Goal: Task Accomplishment & Management: Complete application form

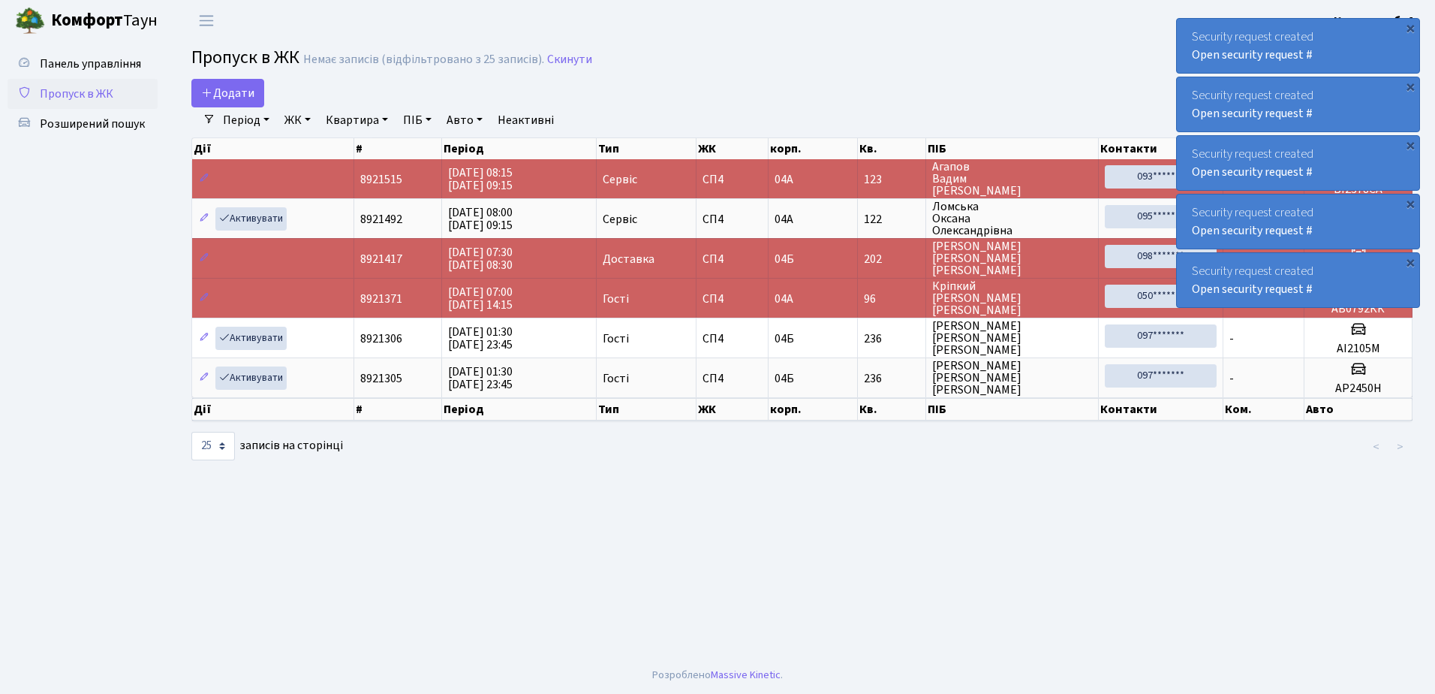
select select "25"
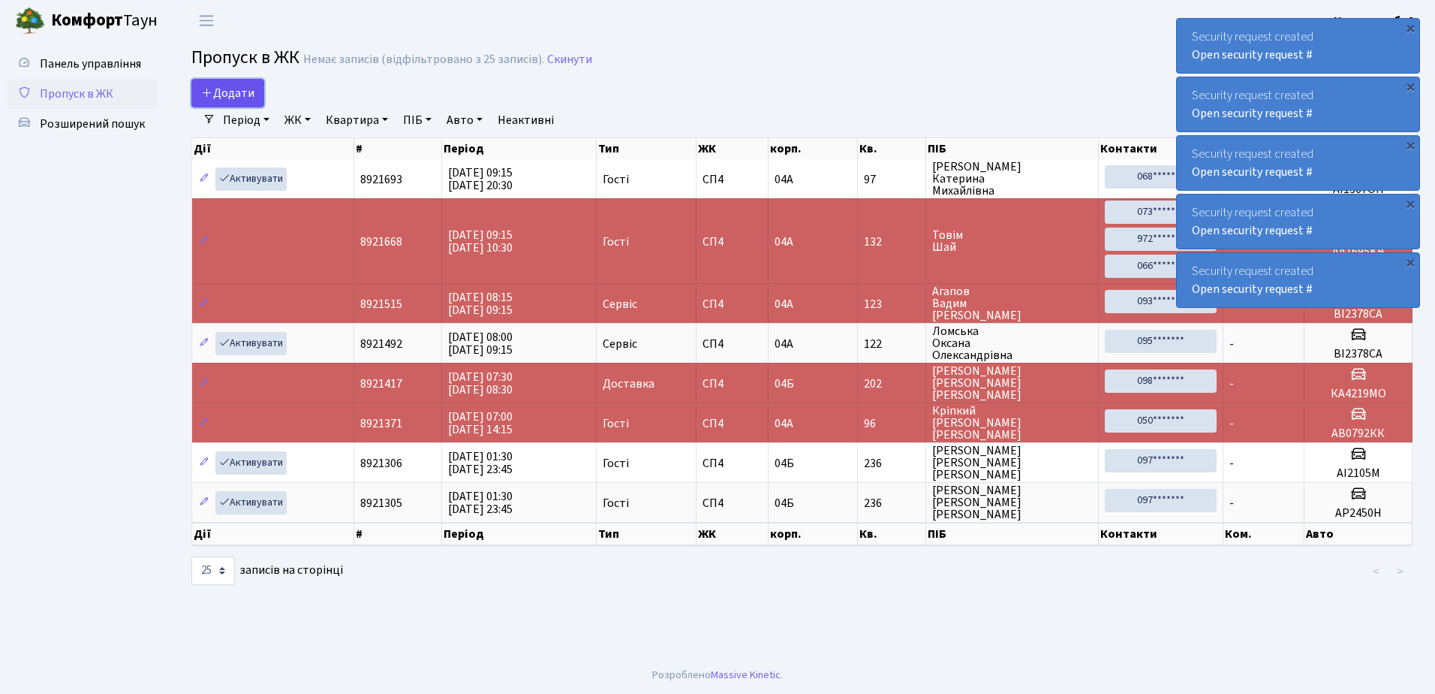
click at [229, 87] on span "Додати" at bounding box center [227, 93] width 53 height 17
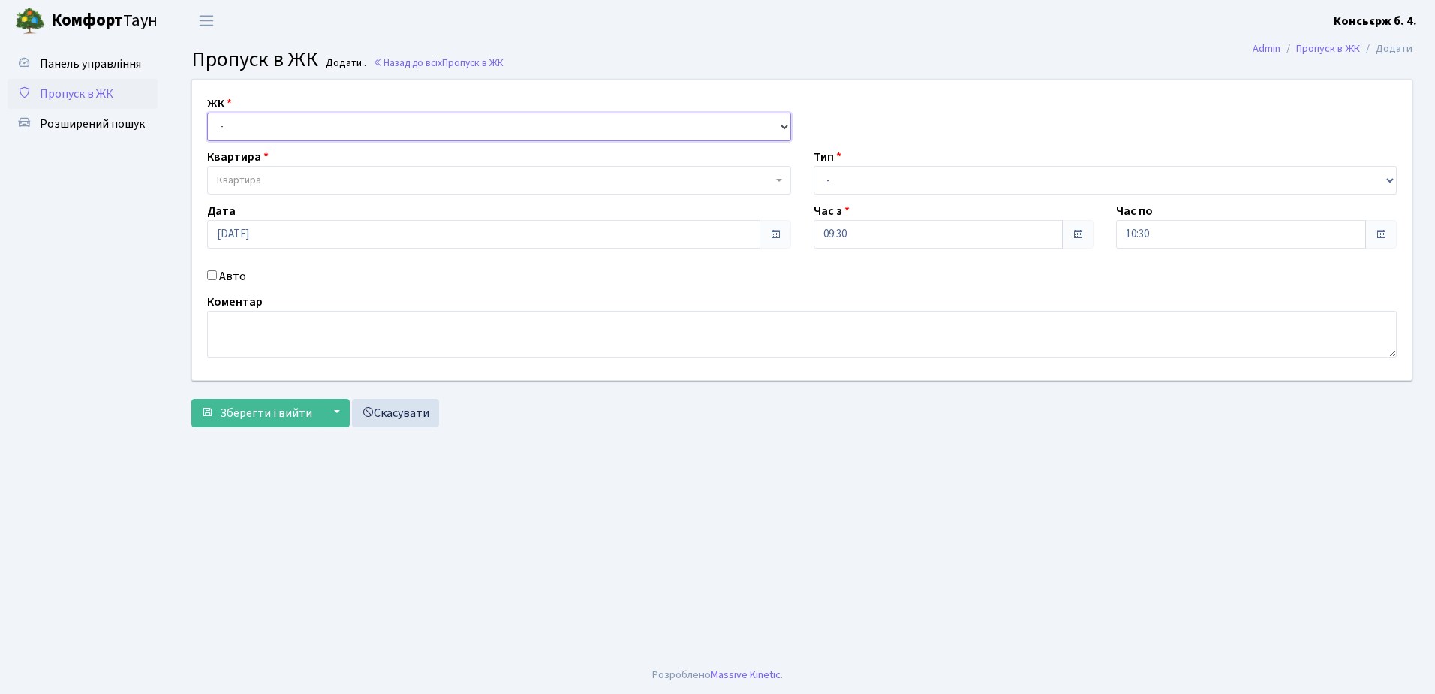
click at [285, 117] on select "- [STREET_ADDRESS]" at bounding box center [499, 127] width 584 height 29
select select "325"
click at [207, 113] on select "- СП4, Столичне шосе, 5" at bounding box center [499, 127] width 584 height 29
select select
click at [232, 179] on span "Квартира" at bounding box center [239, 180] width 44 height 15
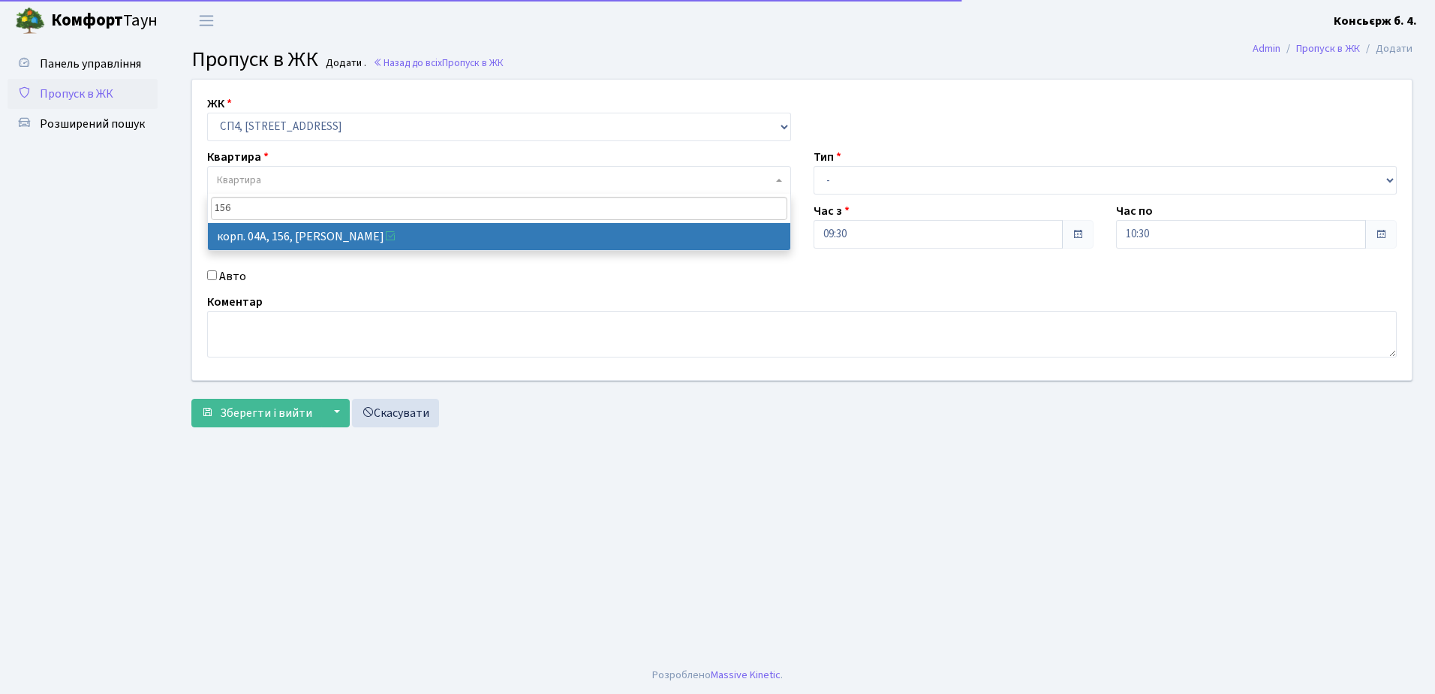
type input "156"
select select "21184"
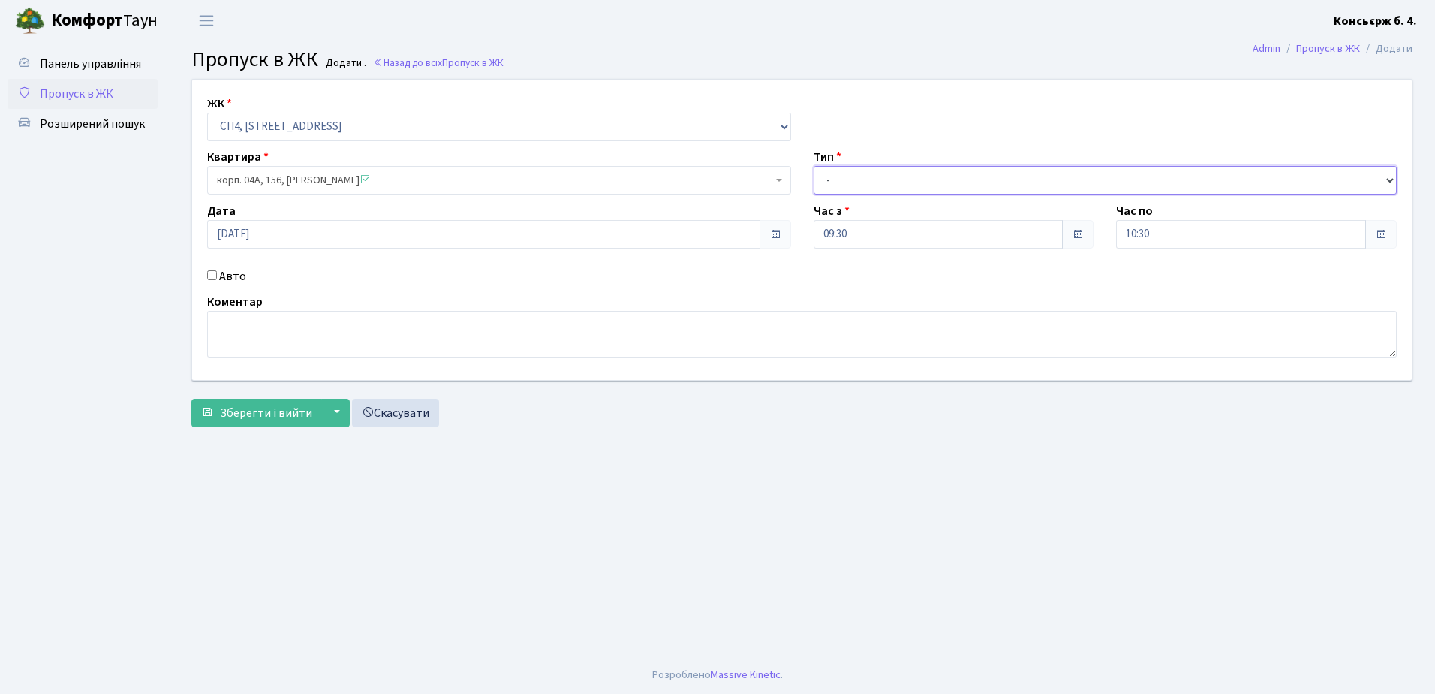
click at [886, 179] on select "- Доставка Таксі Гості Сервіс" at bounding box center [1106, 180] width 584 height 29
select select "18"
click at [814, 166] on select "- Доставка Таксі Гості Сервіс" at bounding box center [1106, 180] width 584 height 29
click at [209, 272] on input "Авто" at bounding box center [212, 275] width 10 height 10
checkbox input "true"
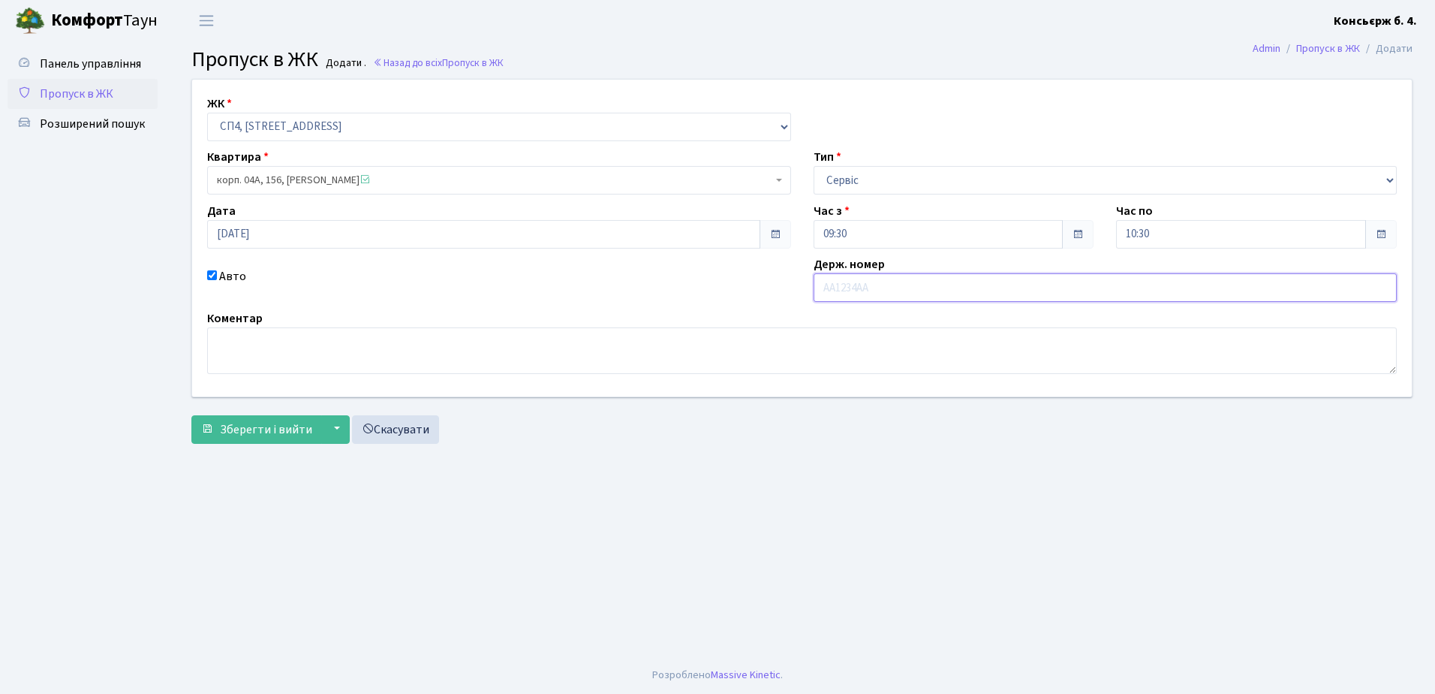
click at [896, 291] on input "text" at bounding box center [1106, 287] width 584 height 29
click at [896, 290] on input "text" at bounding box center [1106, 287] width 584 height 29
type input "ан5057ко"
click at [239, 419] on button "Зберегти і вийти" at bounding box center [256, 429] width 131 height 29
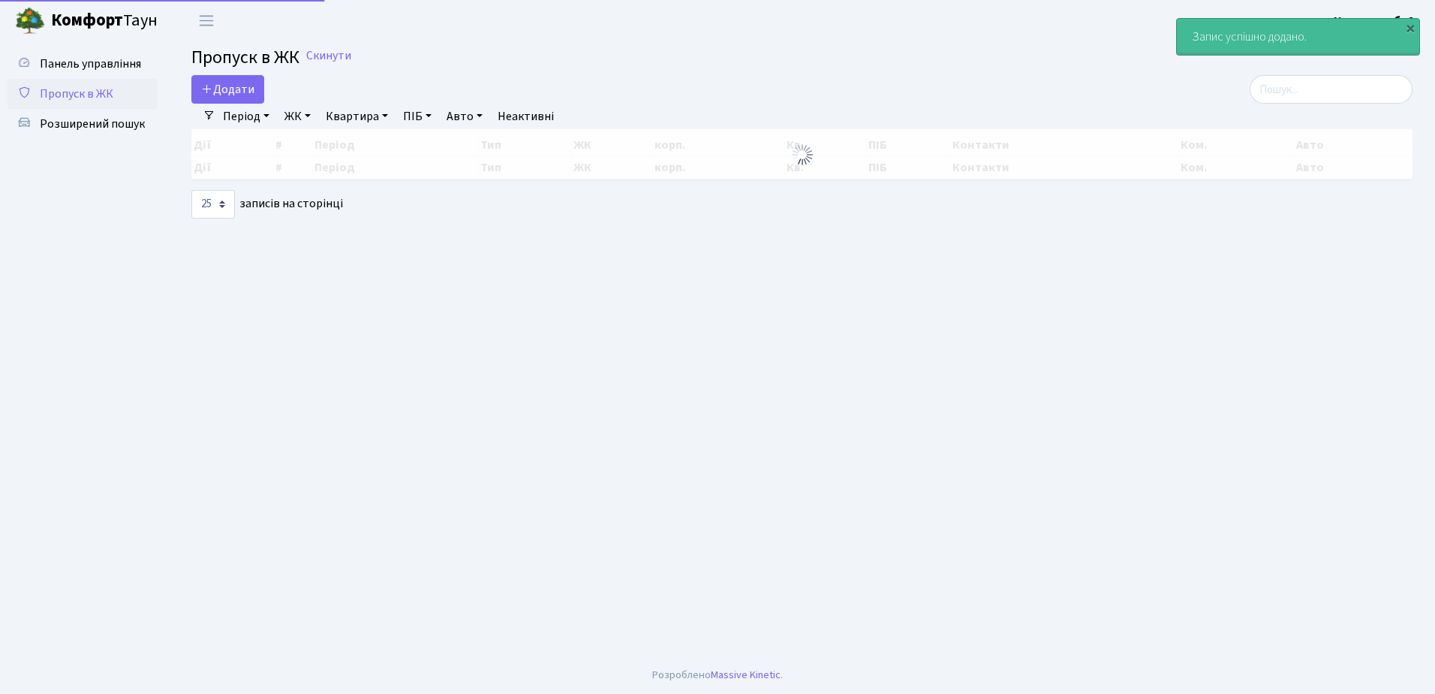
select select "25"
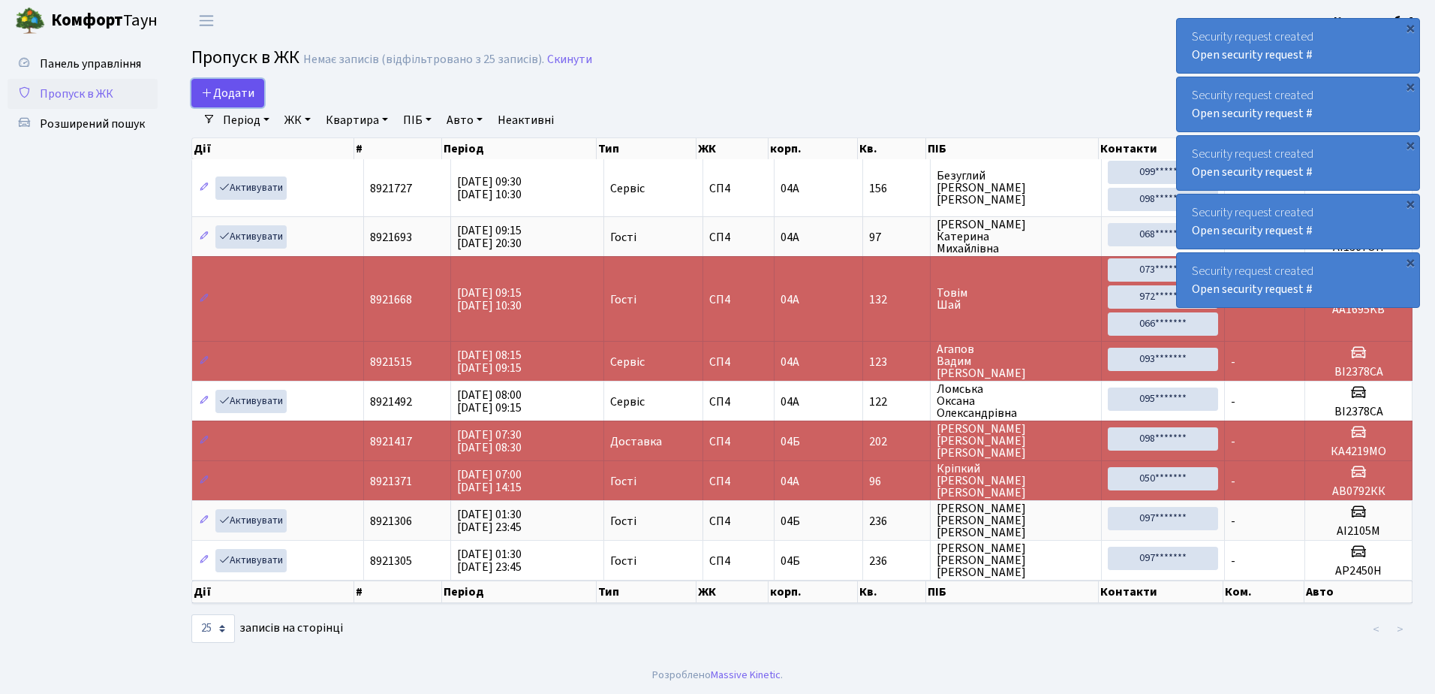
click at [230, 90] on span "Додати" at bounding box center [227, 93] width 53 height 17
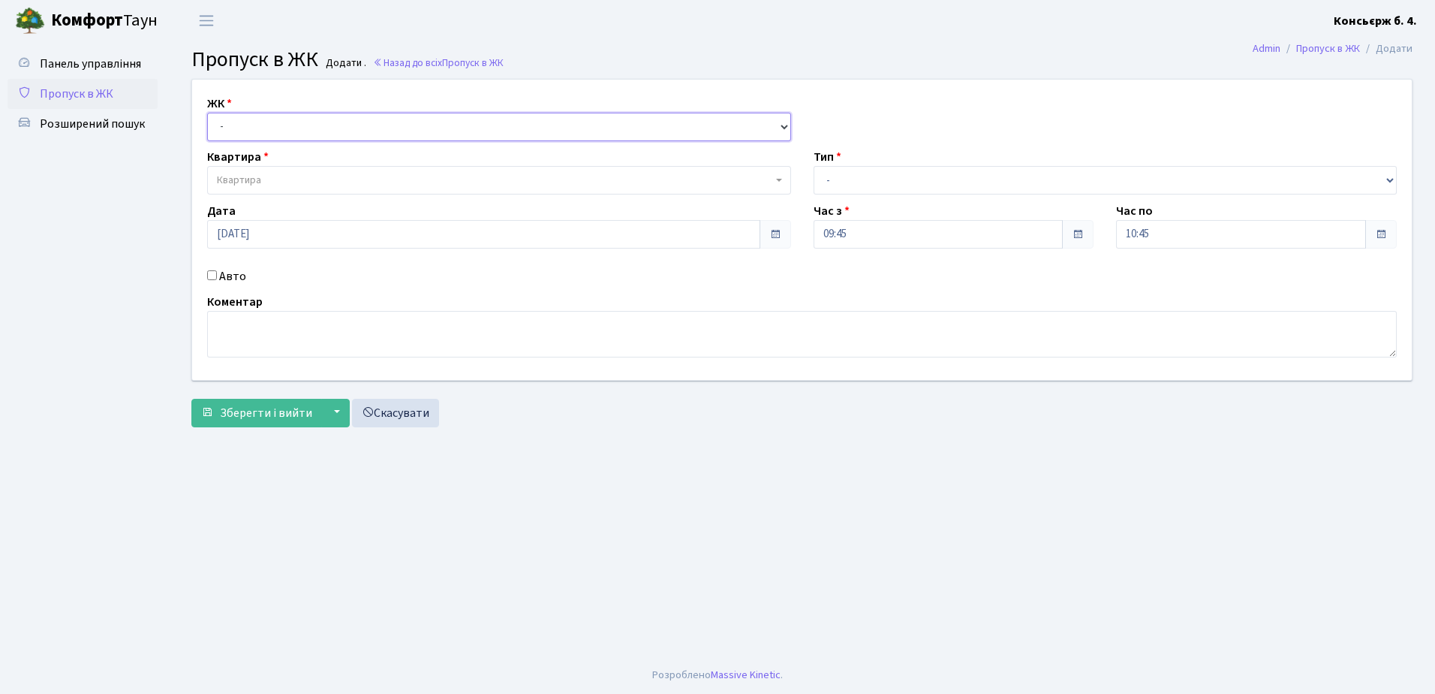
click at [381, 120] on select "- [STREET_ADDRESS]" at bounding box center [499, 127] width 584 height 29
select select "325"
click at [207, 113] on select "- [STREET_ADDRESS]" at bounding box center [499, 127] width 584 height 29
select select
click at [281, 184] on span "Квартира" at bounding box center [495, 180] width 556 height 15
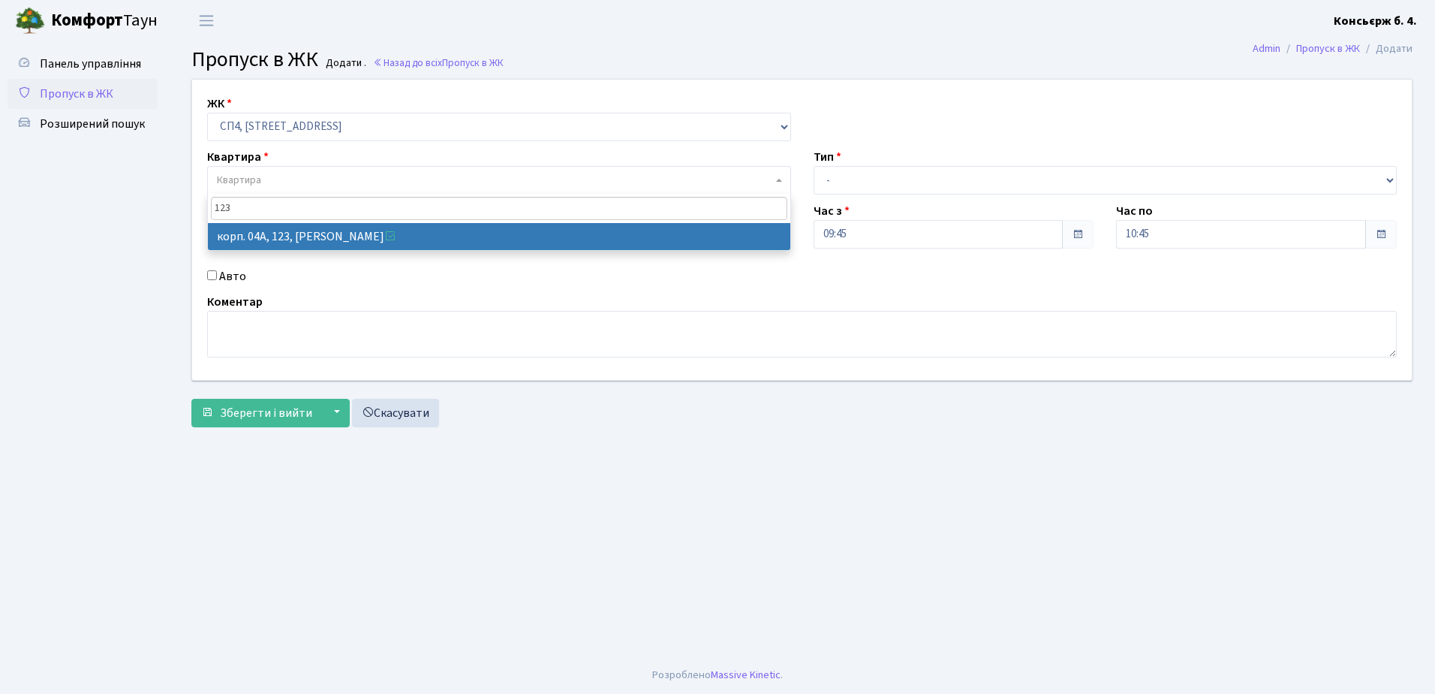
type input "123"
select select "21151"
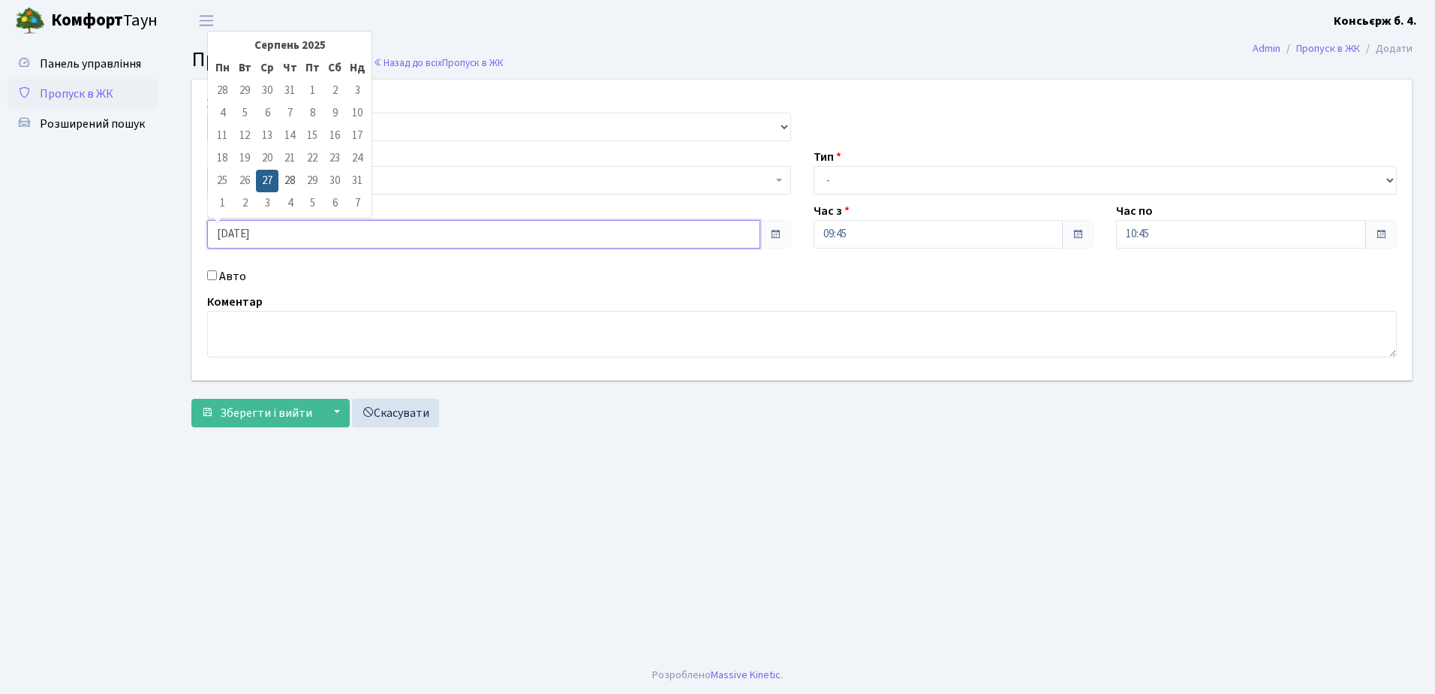
drag, startPoint x: 503, startPoint y: 232, endPoint x: 387, endPoint y: 239, distance: 115.8
click at [387, 239] on input "27.08.2025" at bounding box center [483, 234] width 553 height 29
click at [395, 257] on div "ЖК - СП4, Столичне шосе, 5 Квартира корп. 04А, 123, Агапов Вадим Олександрович …" at bounding box center [802, 230] width 1242 height 300
click at [210, 278] on input "Авто" at bounding box center [212, 275] width 10 height 10
checkbox input "true"
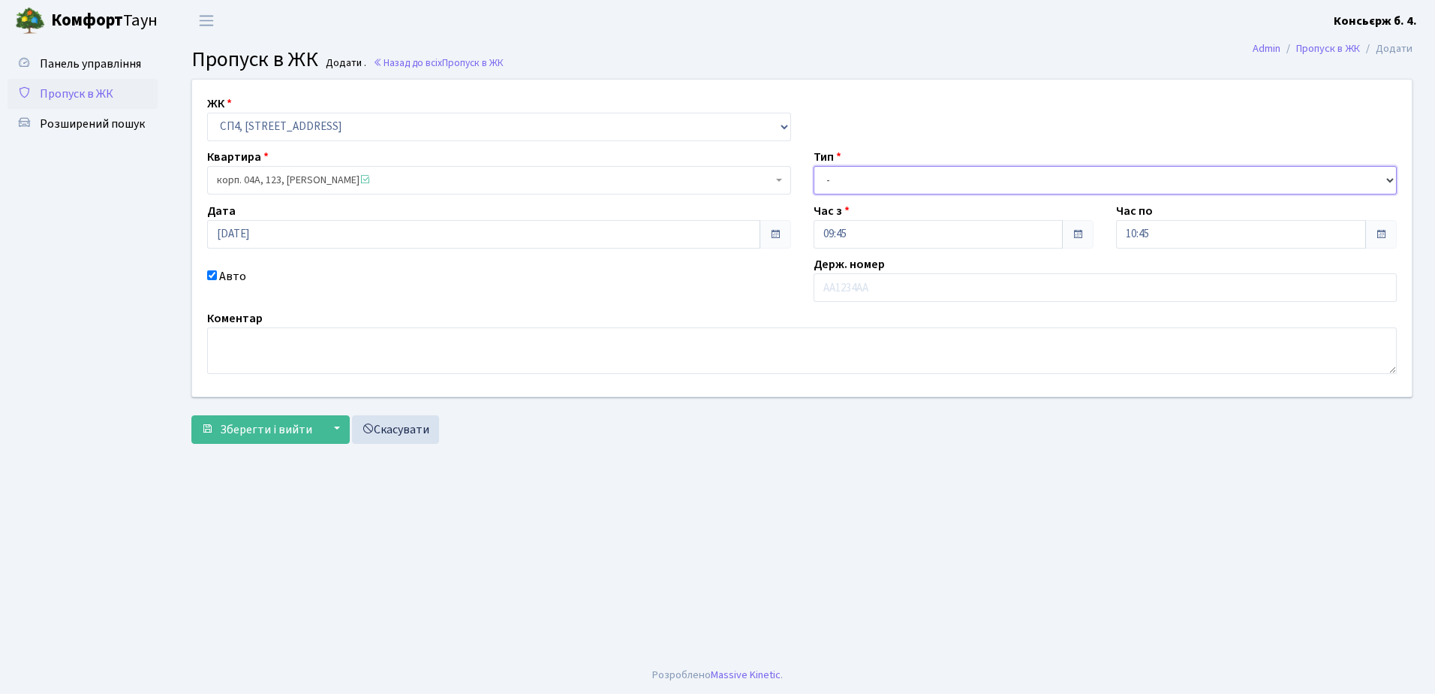
click at [851, 185] on select "- Доставка Таксі Гості Сервіс" at bounding box center [1106, 180] width 584 height 29
select select "18"
click at [814, 166] on select "- Доставка Таксі Гості Сервіс" at bounding box center [1106, 180] width 584 height 29
click at [846, 298] on input "text" at bounding box center [1106, 287] width 584 height 29
type input "ах6282мс"
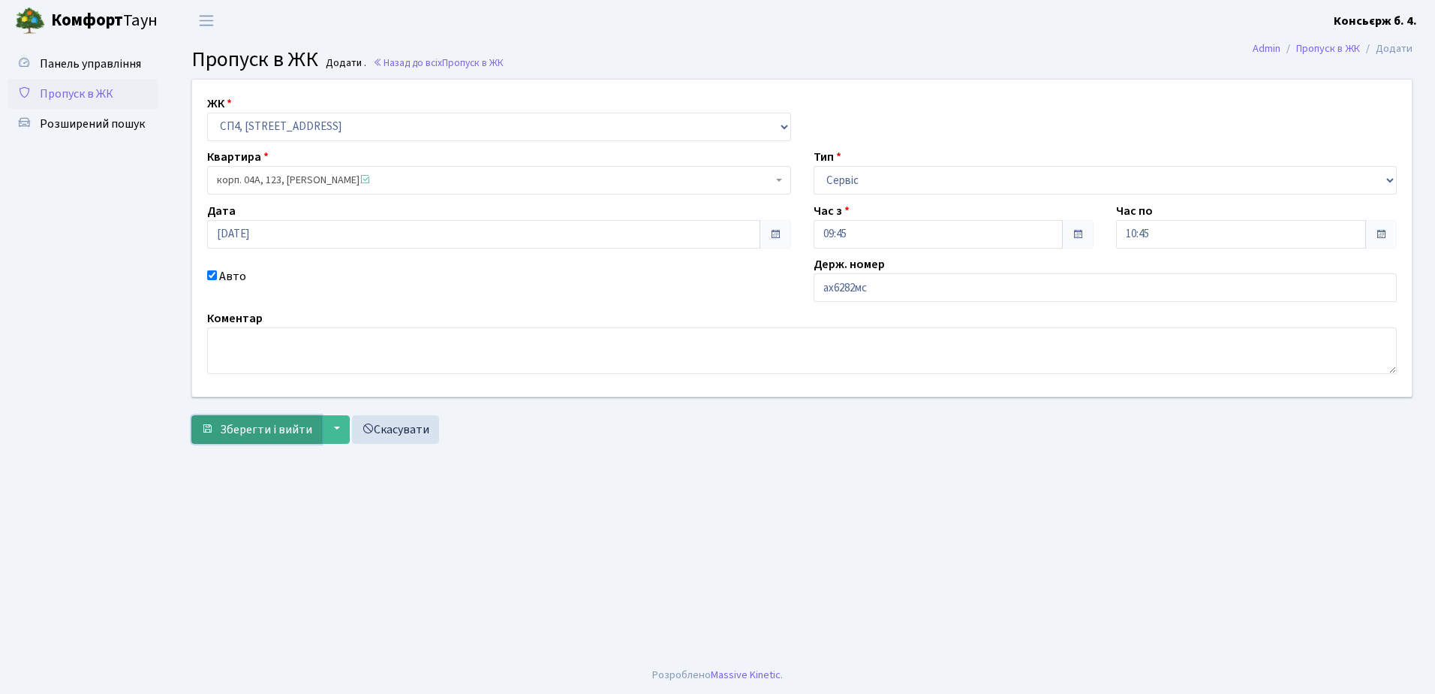
click at [260, 421] on span "Зберегти і вийти" at bounding box center [266, 429] width 92 height 17
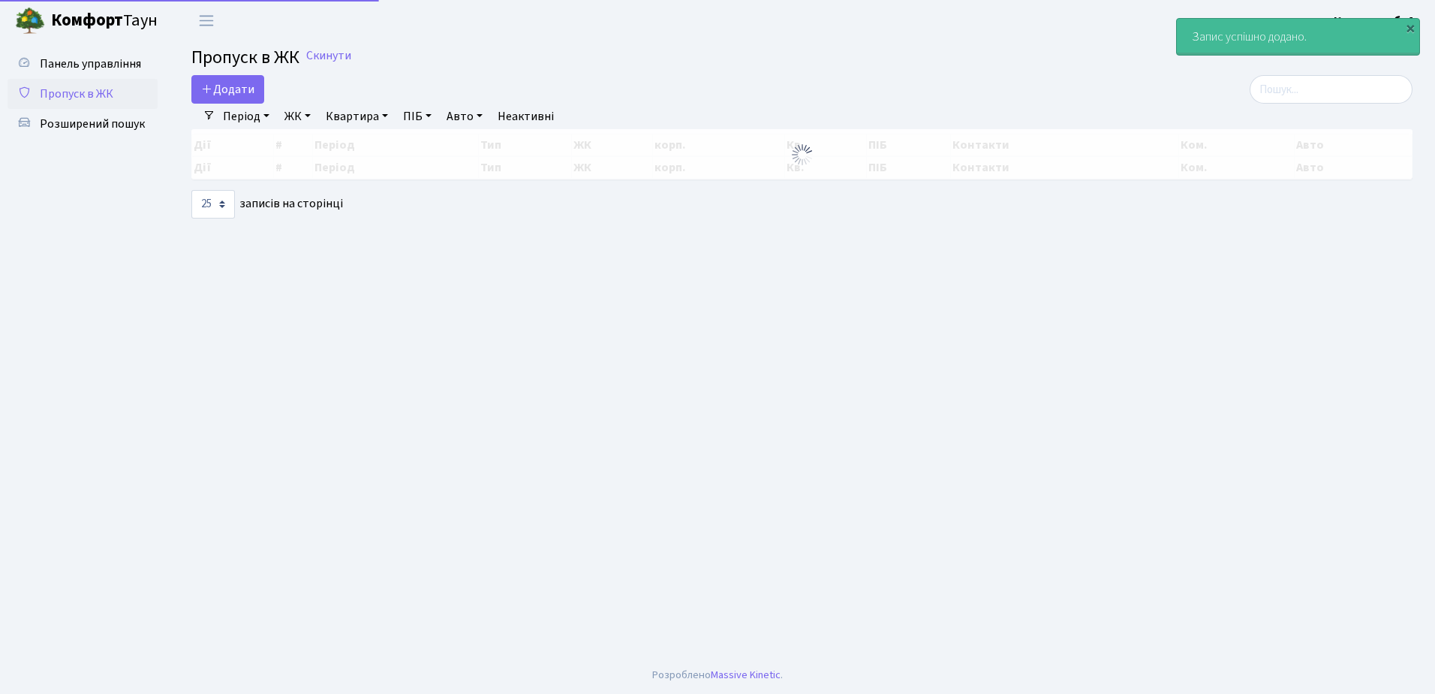
select select "25"
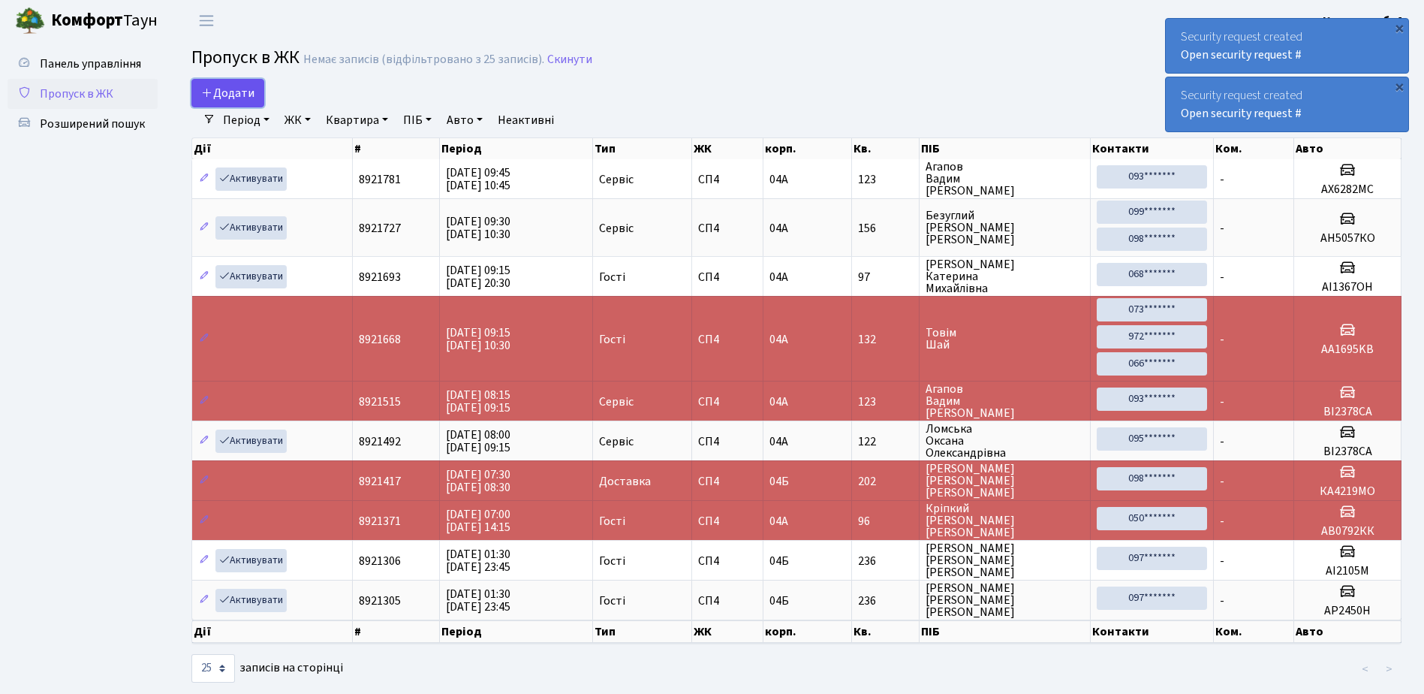
click at [248, 90] on span "Додати" at bounding box center [227, 93] width 53 height 17
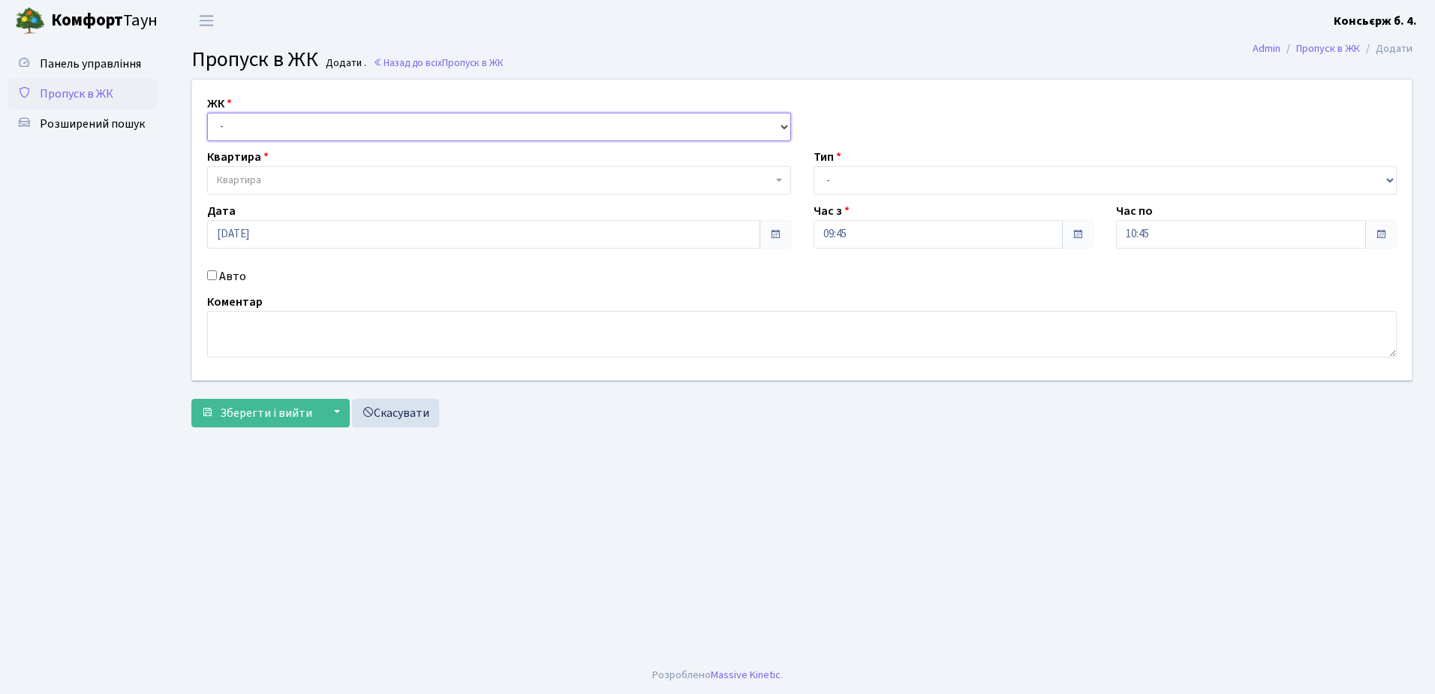
click at [244, 118] on select "- [STREET_ADDRESS]" at bounding box center [499, 127] width 584 height 29
select select "325"
click at [207, 113] on select "- [STREET_ADDRESS]" at bounding box center [499, 127] width 584 height 29
select select
click at [247, 174] on span "Квартира" at bounding box center [239, 180] width 44 height 15
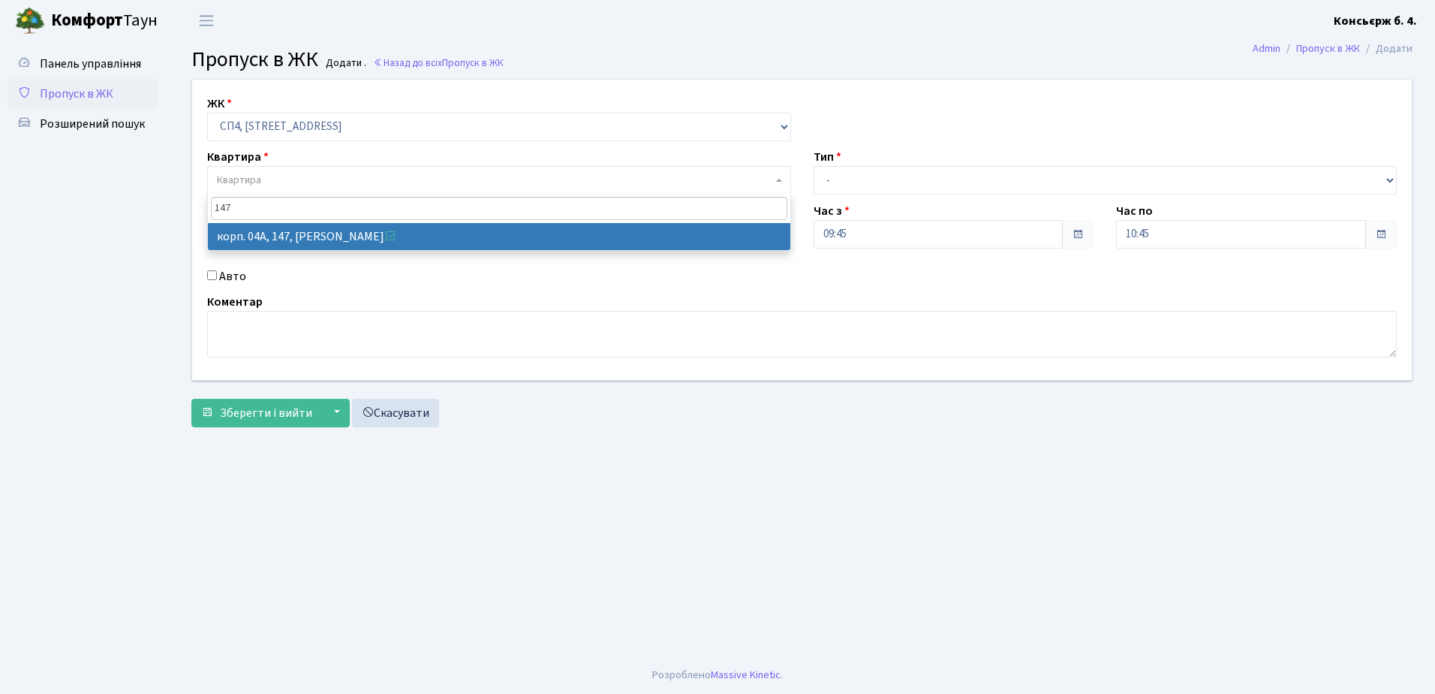
type input "147"
select select "21175"
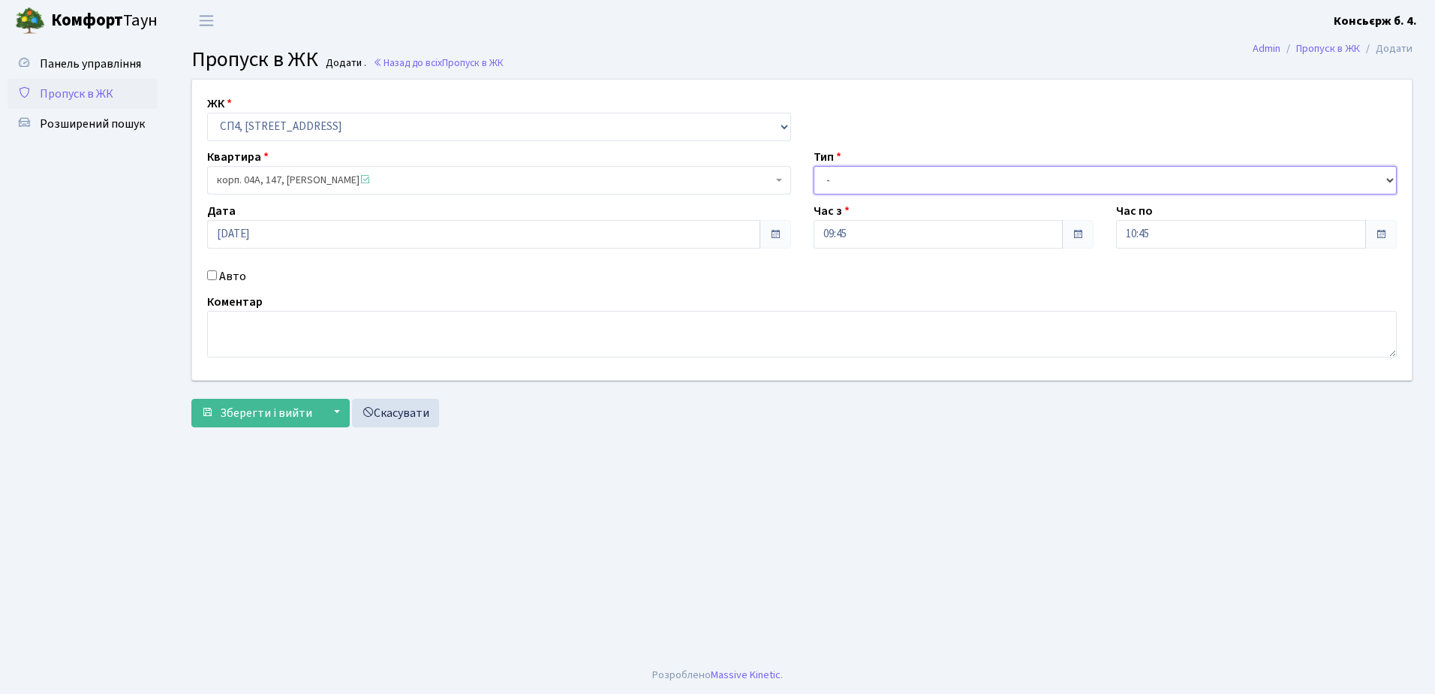
drag, startPoint x: 875, startPoint y: 176, endPoint x: 866, endPoint y: 182, distance: 10.2
click at [875, 176] on select "- Доставка Таксі Гості Сервіс" at bounding box center [1106, 180] width 584 height 29
select select "18"
click at [814, 166] on select "- Доставка Таксі Гості Сервіс" at bounding box center [1106, 180] width 584 height 29
click at [212, 270] on input "Авто" at bounding box center [212, 275] width 10 height 10
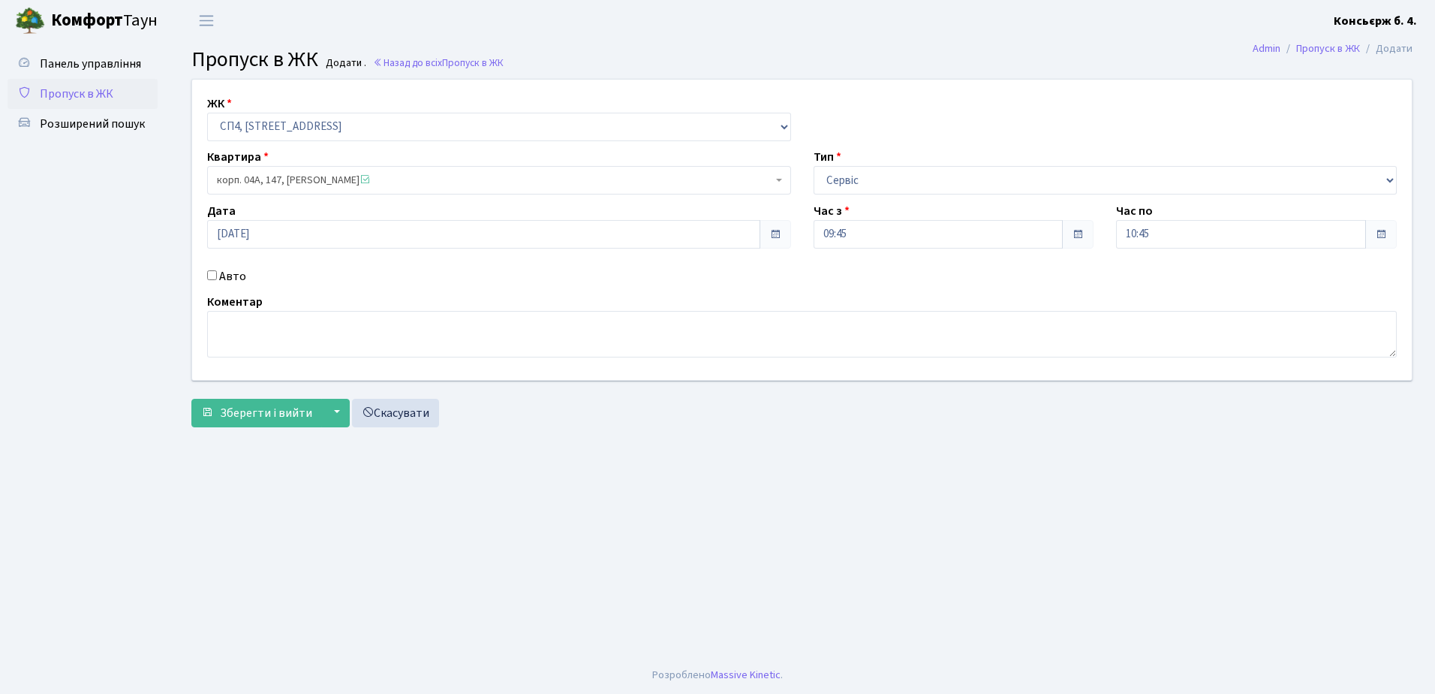
checkbox input "true"
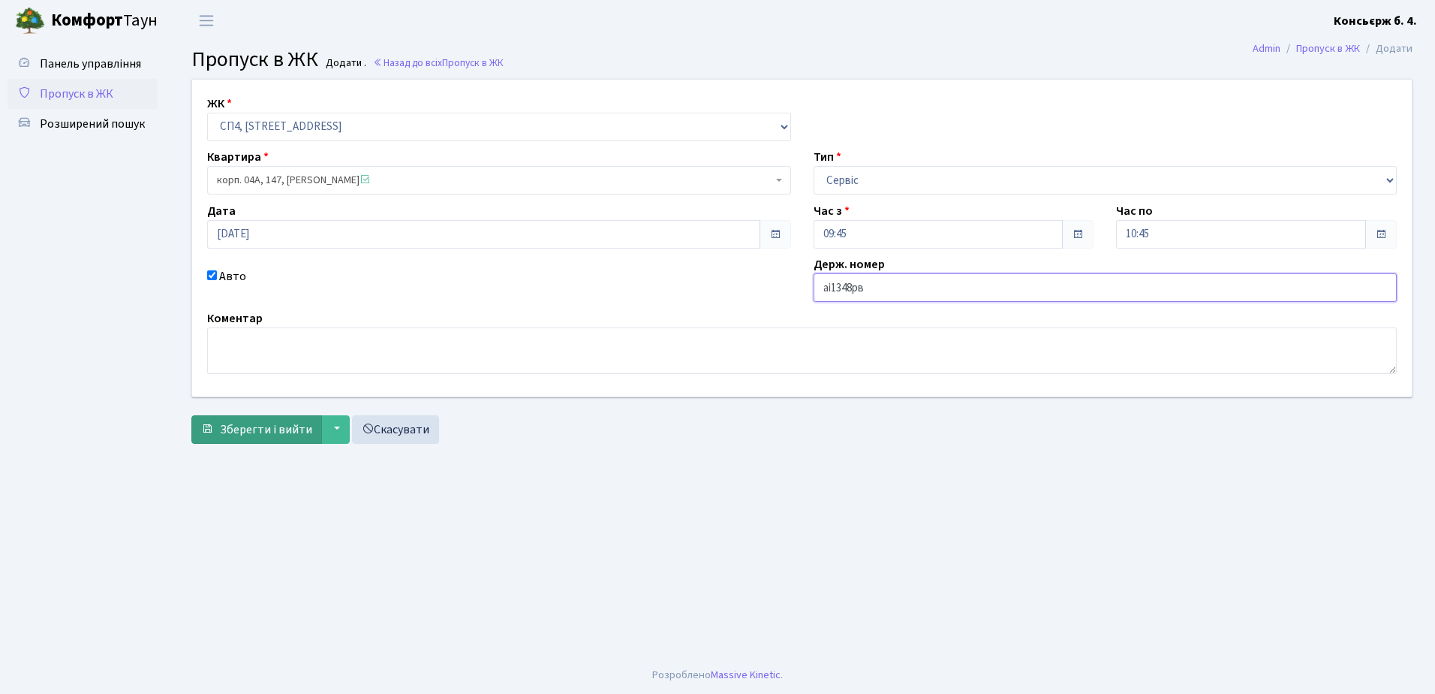
type input "аі1348рв"
click at [282, 430] on span "Зберегти і вийти" at bounding box center [266, 429] width 92 height 17
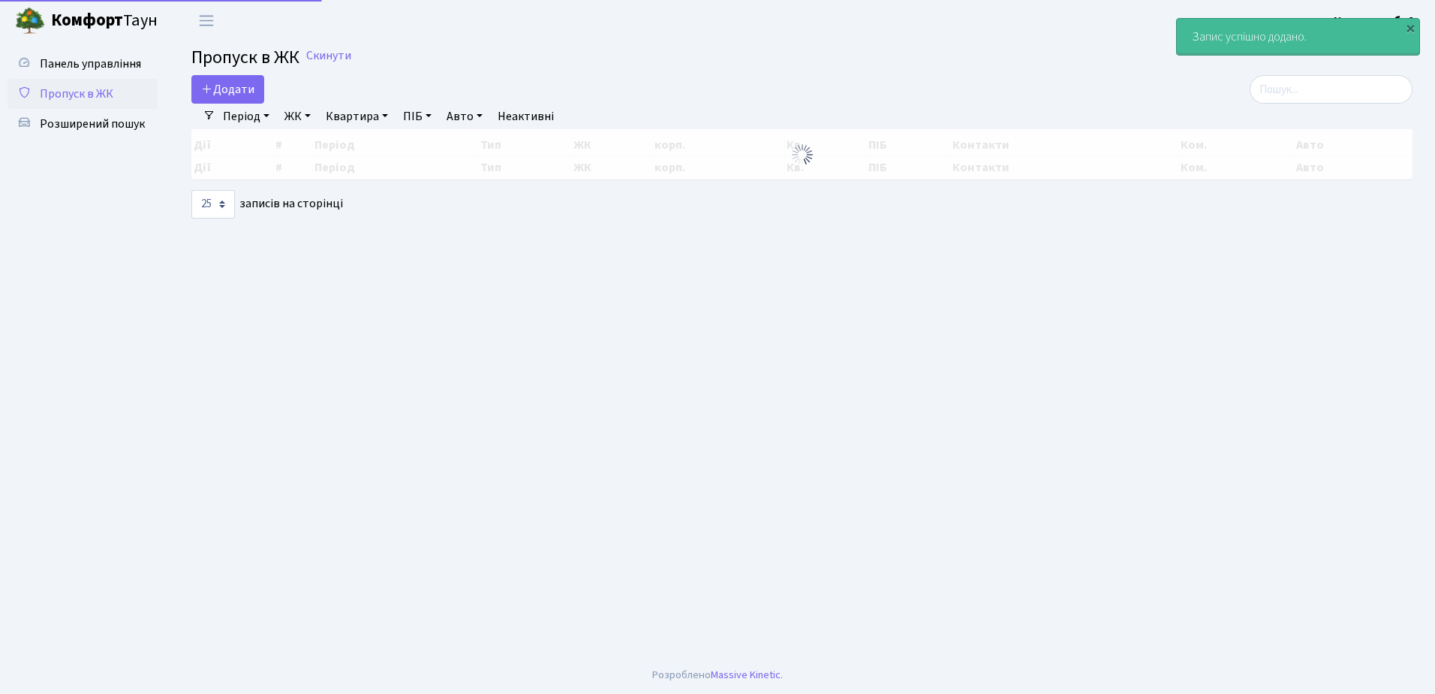
select select "25"
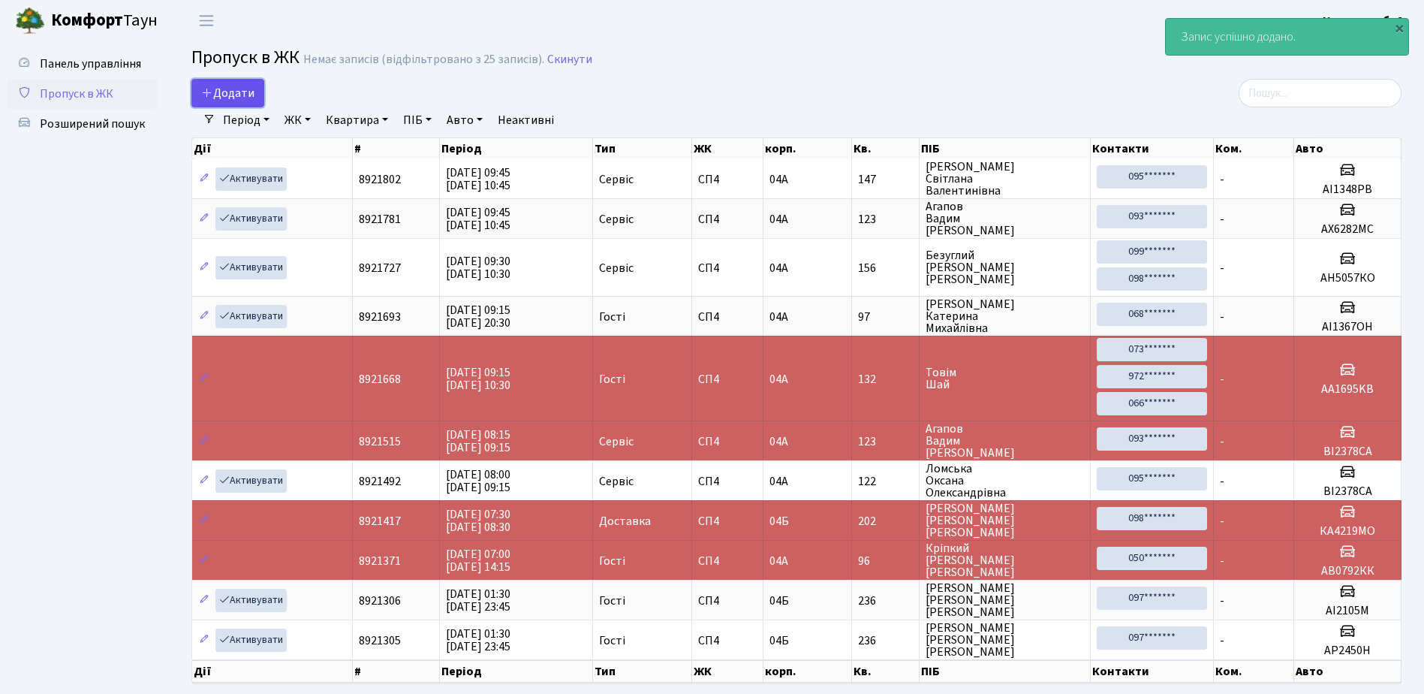
click at [240, 93] on span "Додати" at bounding box center [227, 93] width 53 height 17
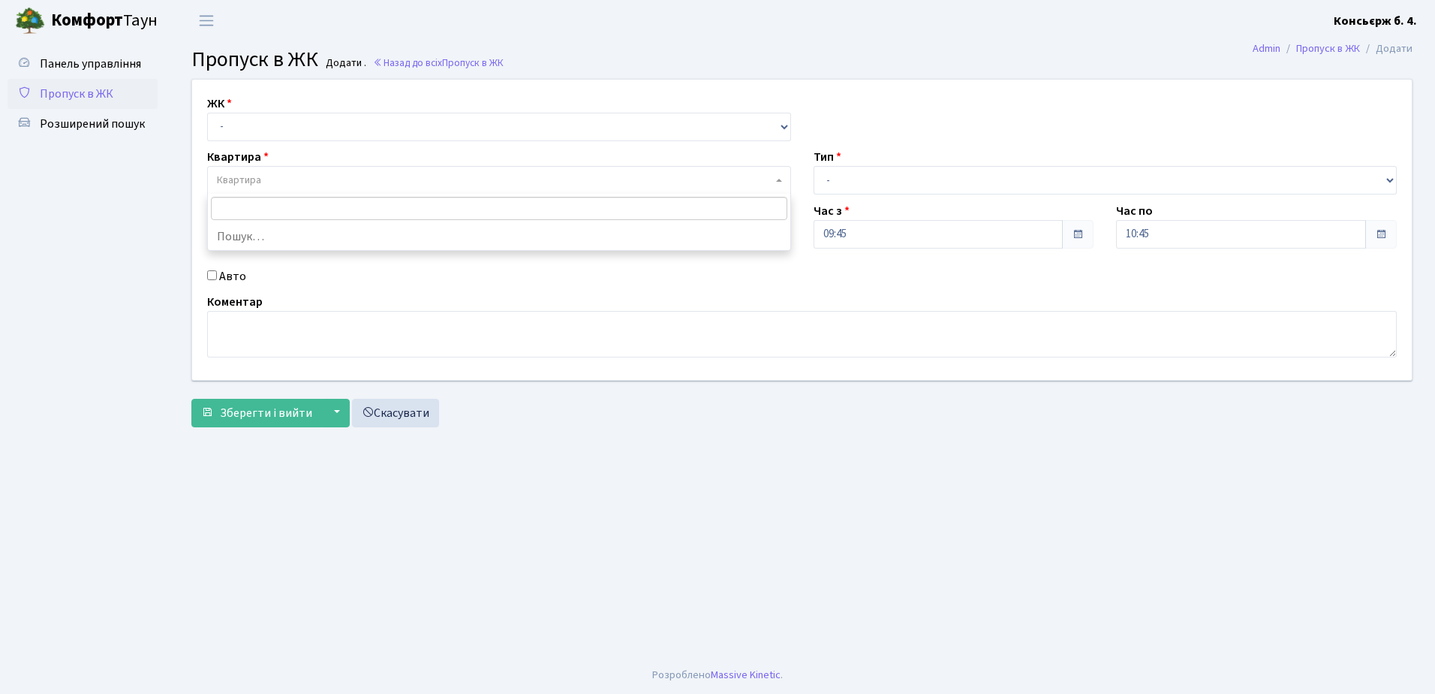
click at [247, 174] on span "Квартира" at bounding box center [239, 180] width 44 height 15
drag, startPoint x: 249, startPoint y: 127, endPoint x: 251, endPoint y: 134, distance: 7.8
click at [249, 127] on select "- СП4, Столичне шосе, 5" at bounding box center [499, 127] width 584 height 29
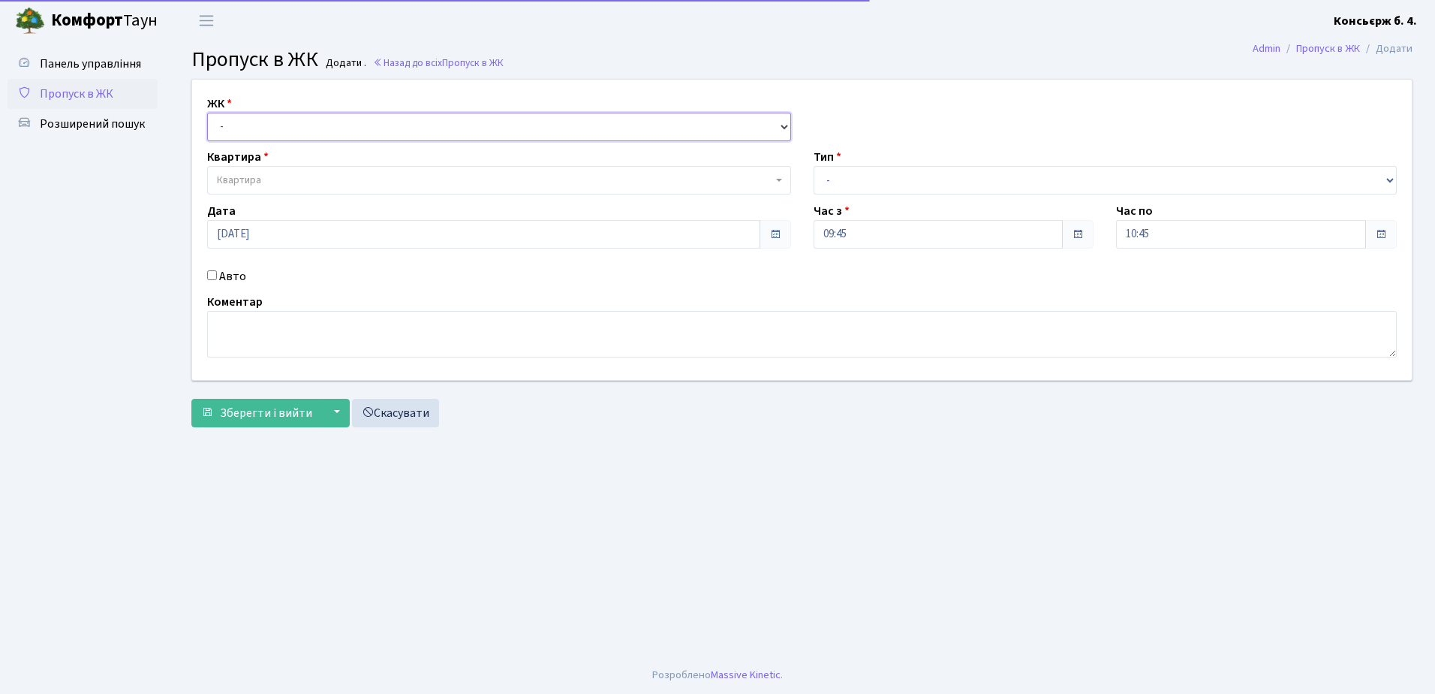
select select "325"
click at [207, 113] on select "- СП4, Столичне шосе, 5" at bounding box center [499, 127] width 584 height 29
select select
click at [257, 170] on span "Квартира" at bounding box center [499, 180] width 584 height 29
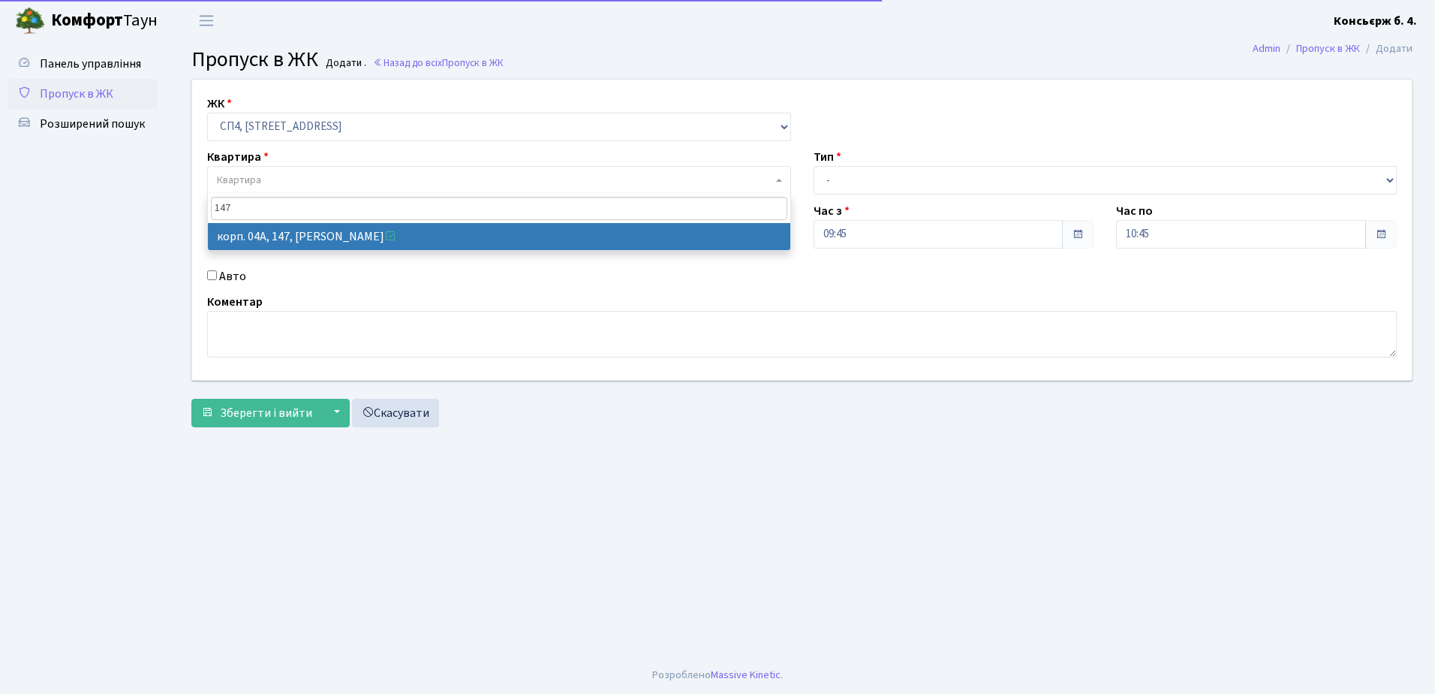
type input "147"
select select "21175"
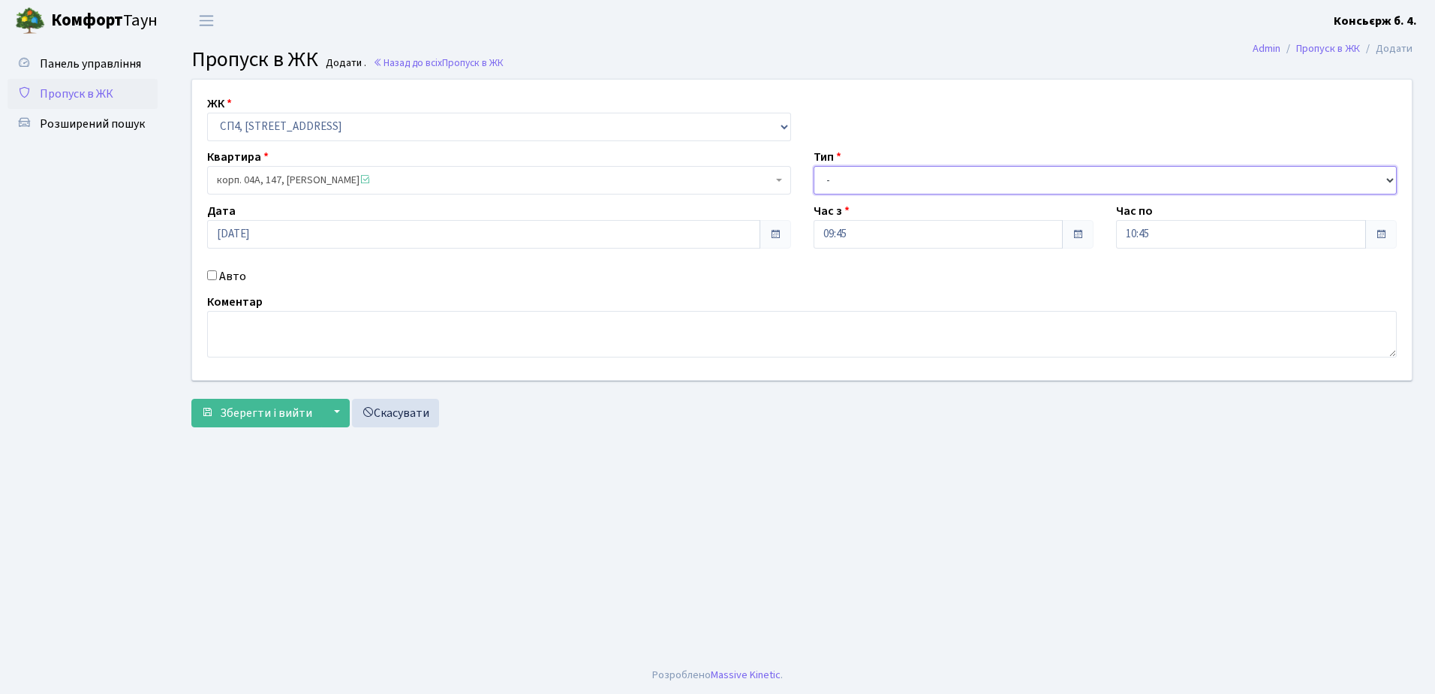
click at [890, 174] on select "- Доставка Таксі Гості Сервіс" at bounding box center [1106, 180] width 584 height 29
select select "18"
click at [814, 166] on select "- Доставка Таксі Гості Сервіс" at bounding box center [1106, 180] width 584 height 29
click at [212, 271] on input "Авто" at bounding box center [212, 275] width 10 height 10
checkbox input "true"
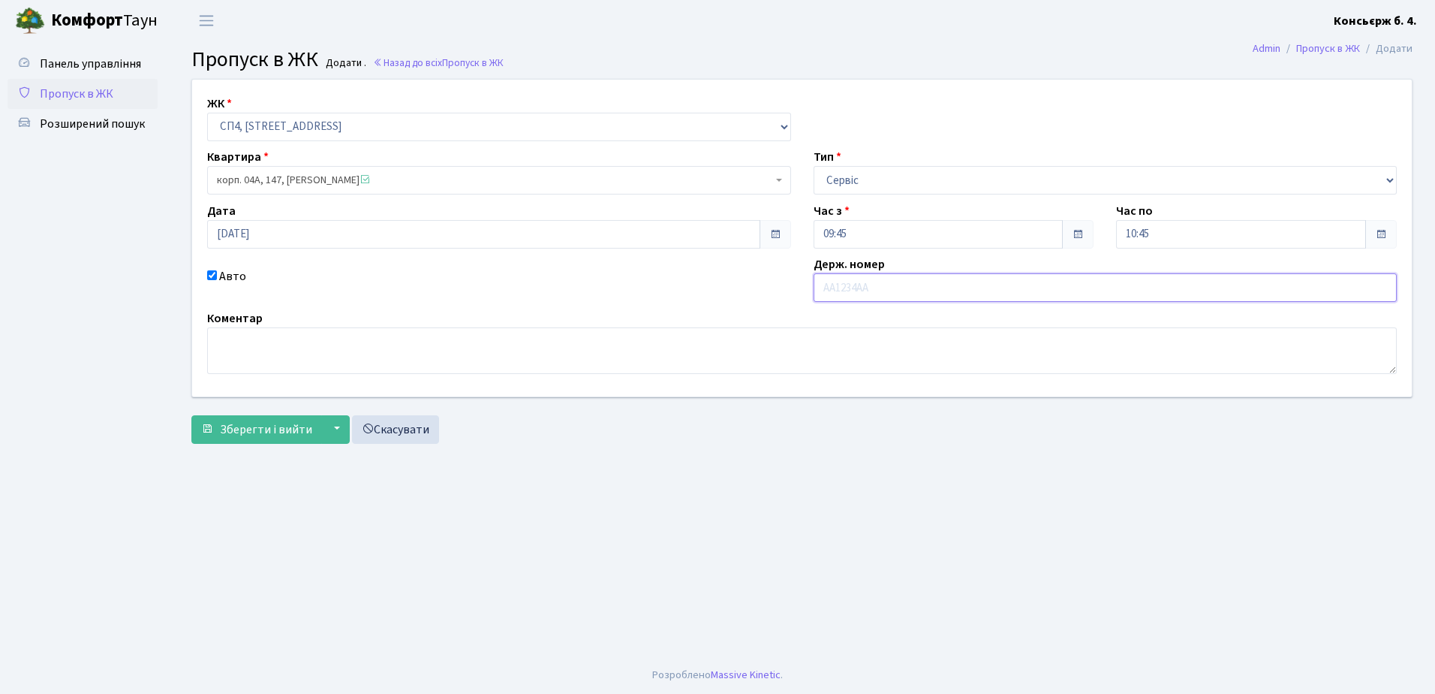
click at [863, 285] on input "text" at bounding box center [1106, 287] width 584 height 29
type input "АА7305РВ"
click at [242, 422] on span "Зберегти і вийти" at bounding box center [266, 429] width 92 height 17
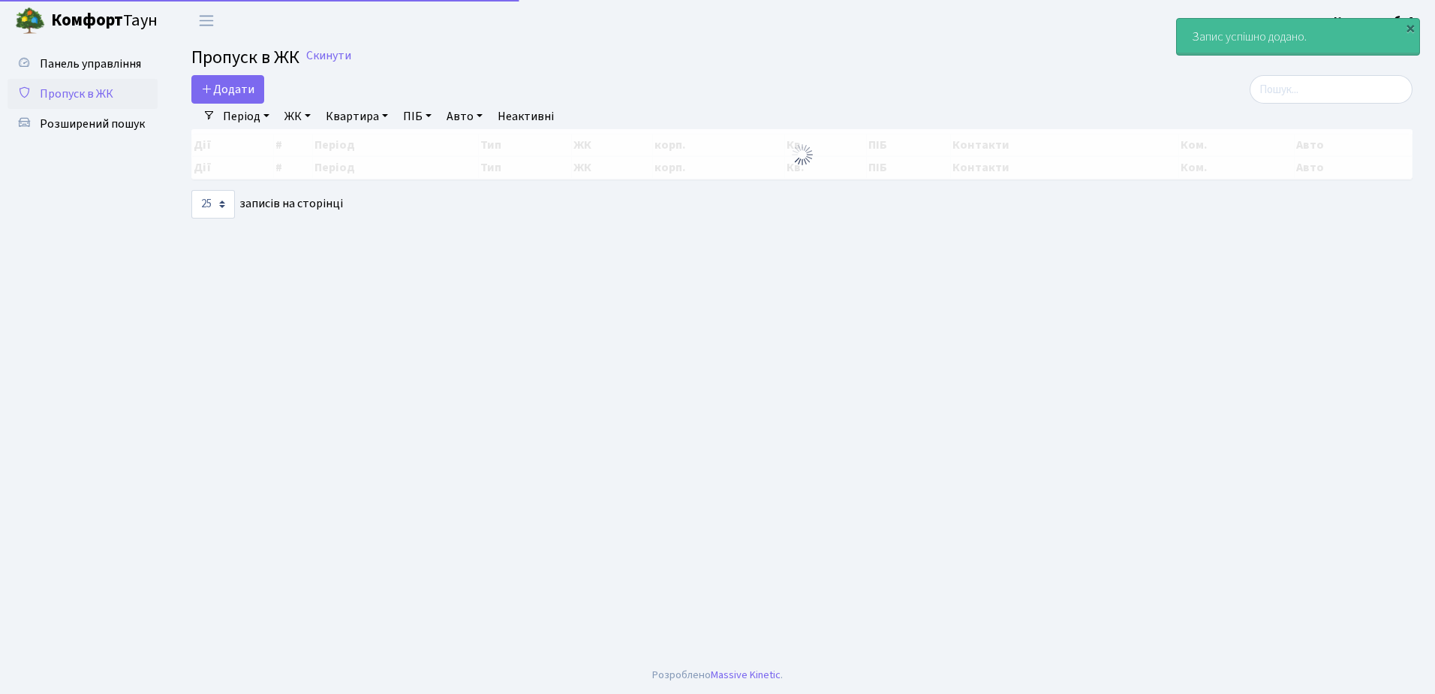
select select "25"
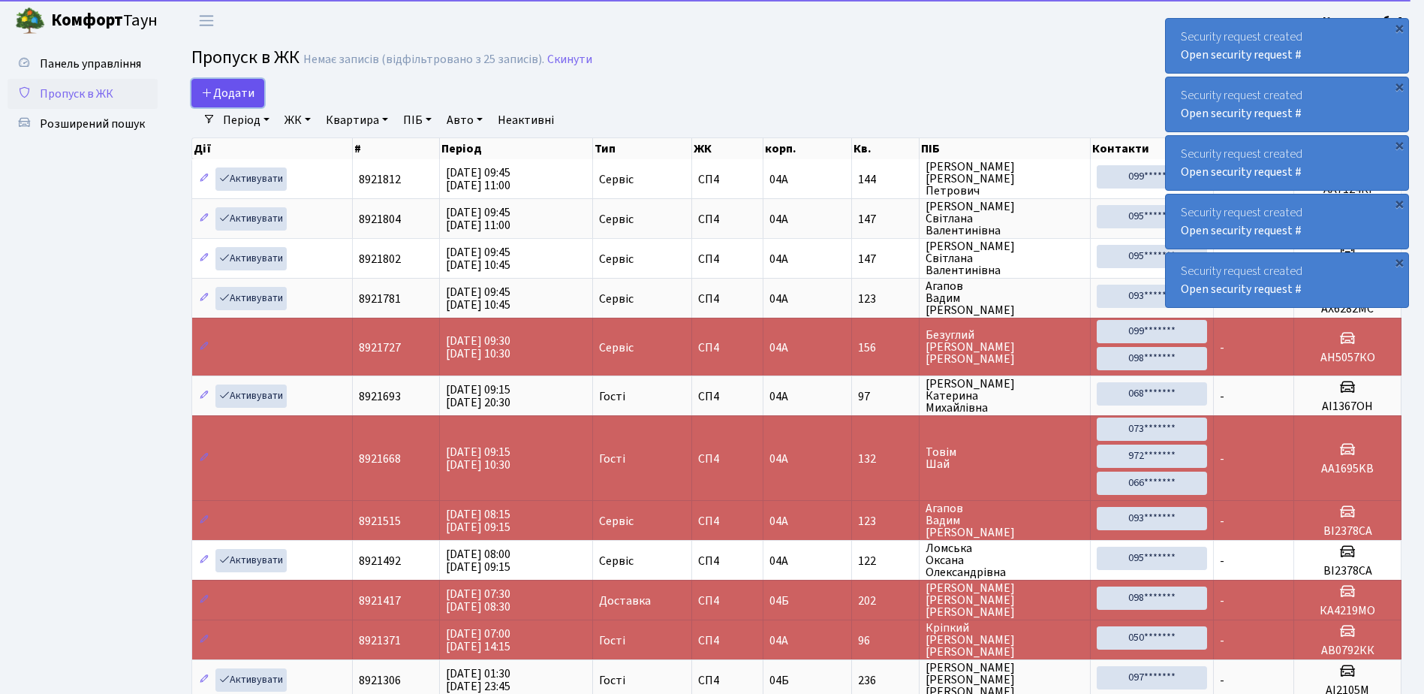
click at [259, 96] on link "Додати" at bounding box center [227, 93] width 73 height 29
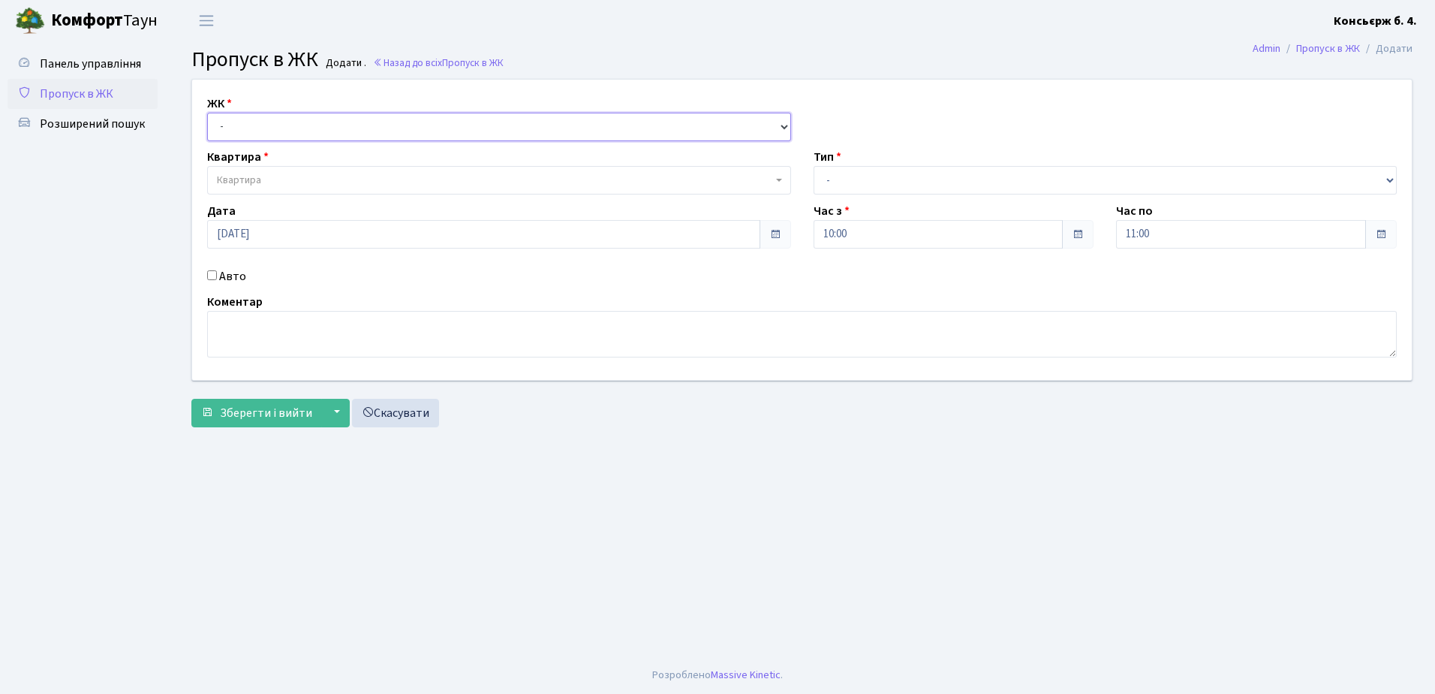
click at [242, 123] on select "- СП4, Столичне шосе, 5" at bounding box center [499, 127] width 584 height 29
select select "325"
click at [207, 113] on select "- СП4, Столичне шосе, 5" at bounding box center [499, 127] width 584 height 29
select select
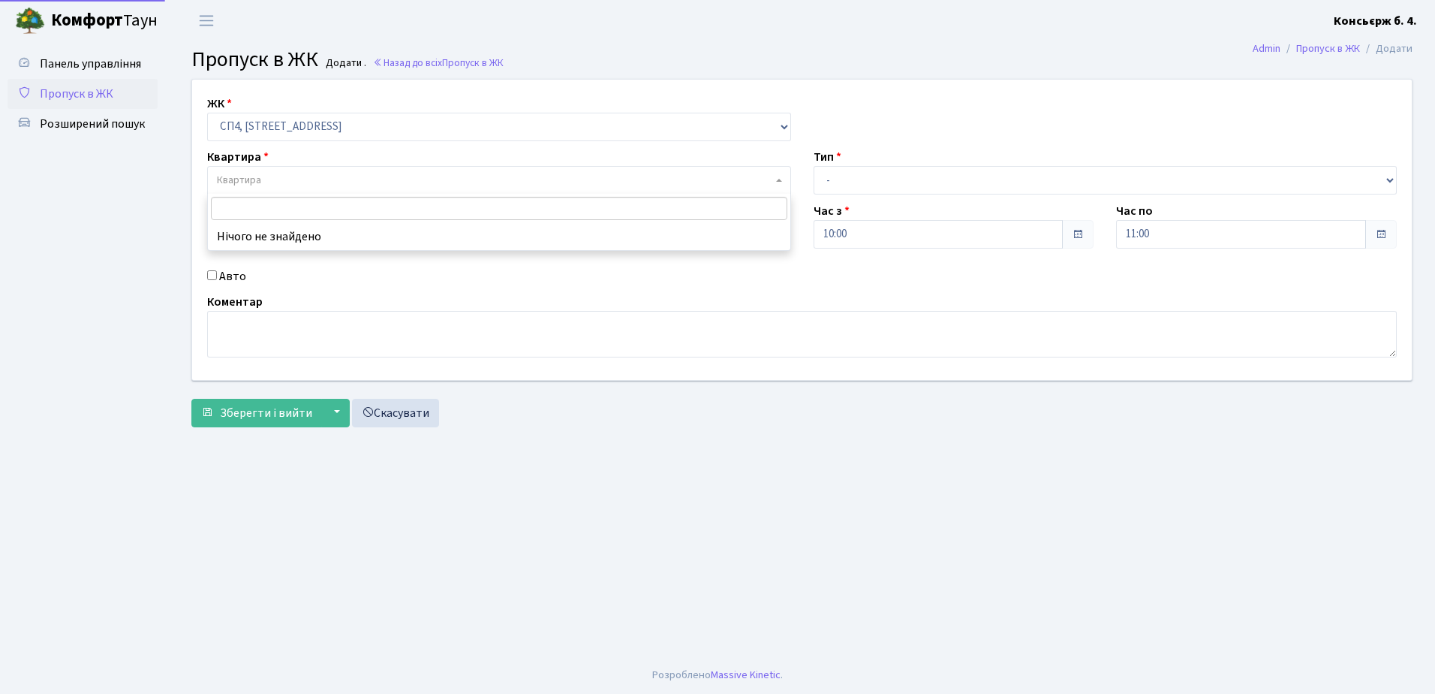
click at [234, 176] on span "Квартира" at bounding box center [239, 180] width 44 height 15
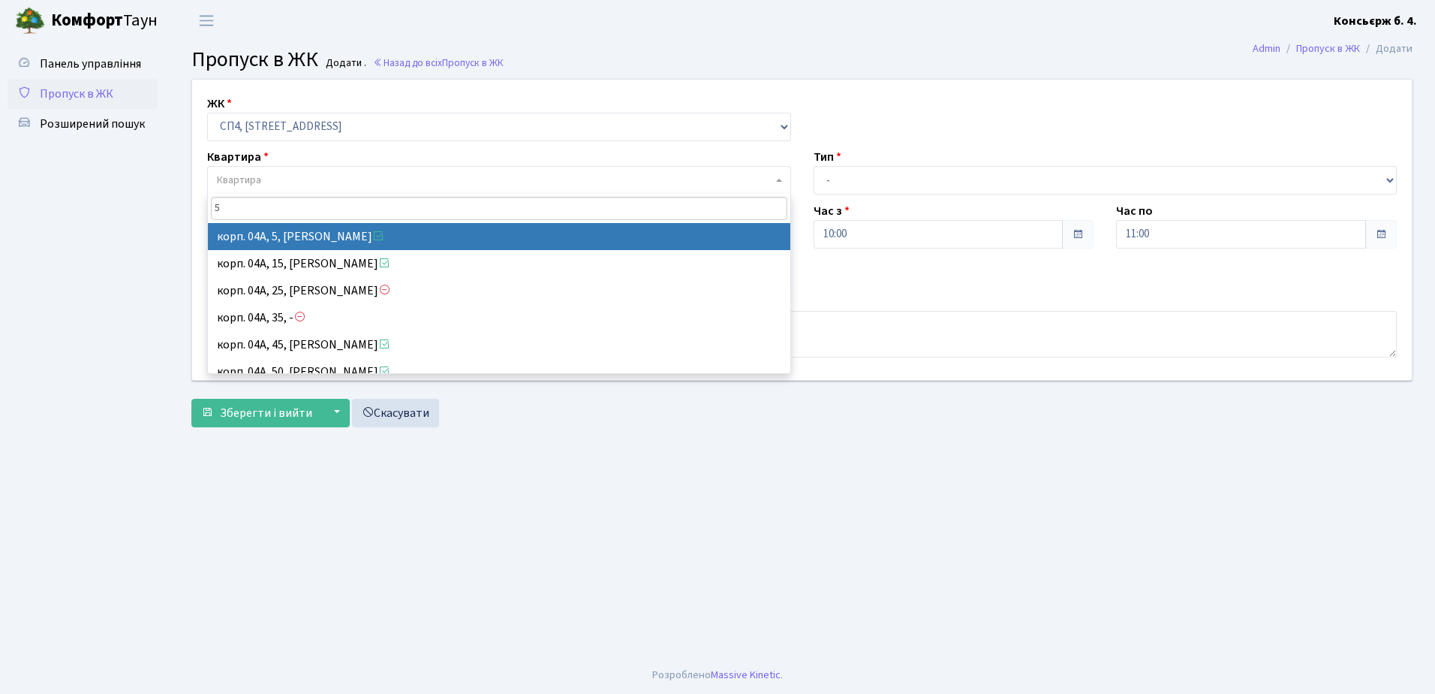
type input "5"
select select "21033"
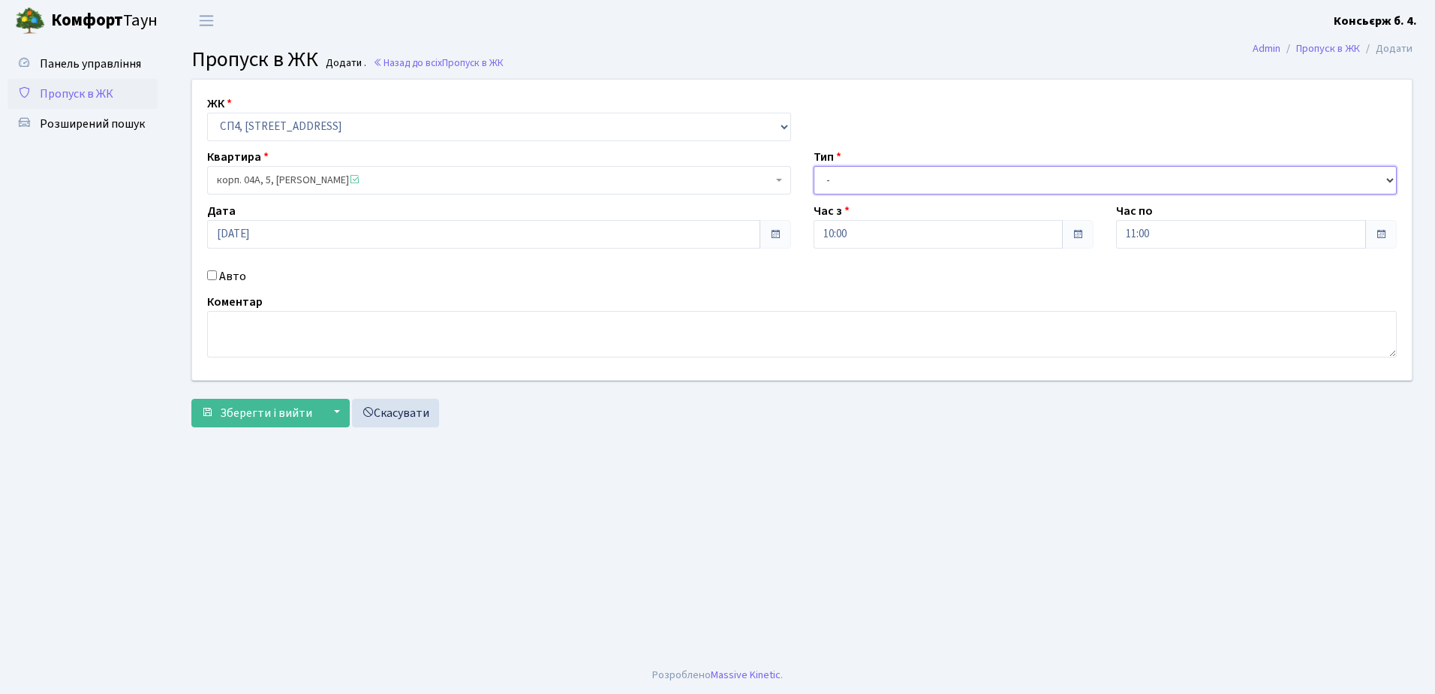
click at [899, 187] on select "- Доставка Таксі Гості Сервіс" at bounding box center [1106, 180] width 584 height 29
select select "18"
click at [814, 166] on select "- Доставка Таксі Гості Сервіс" at bounding box center [1106, 180] width 584 height 29
click at [213, 272] on input "Авто" at bounding box center [212, 275] width 10 height 10
checkbox input "true"
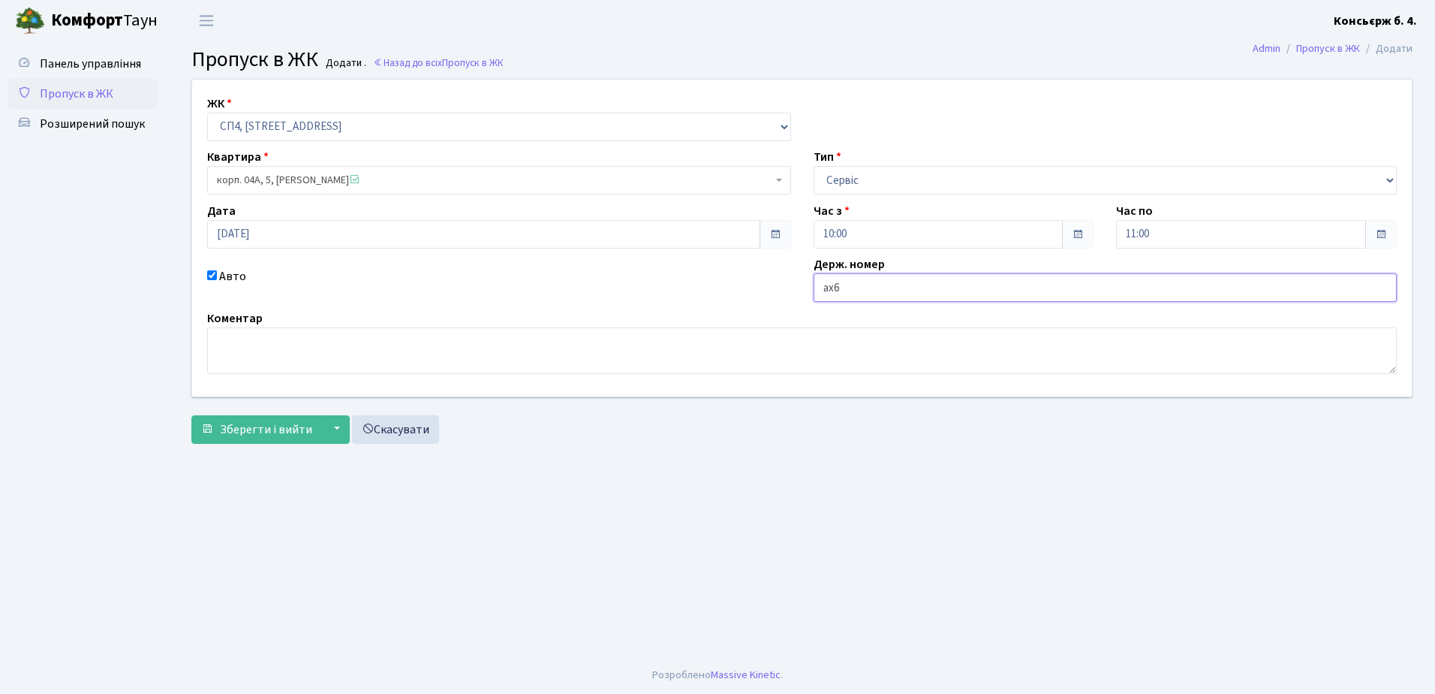
type input "АХ6137МТ"
click at [265, 422] on span "Зберегти і вийти" at bounding box center [266, 429] width 92 height 17
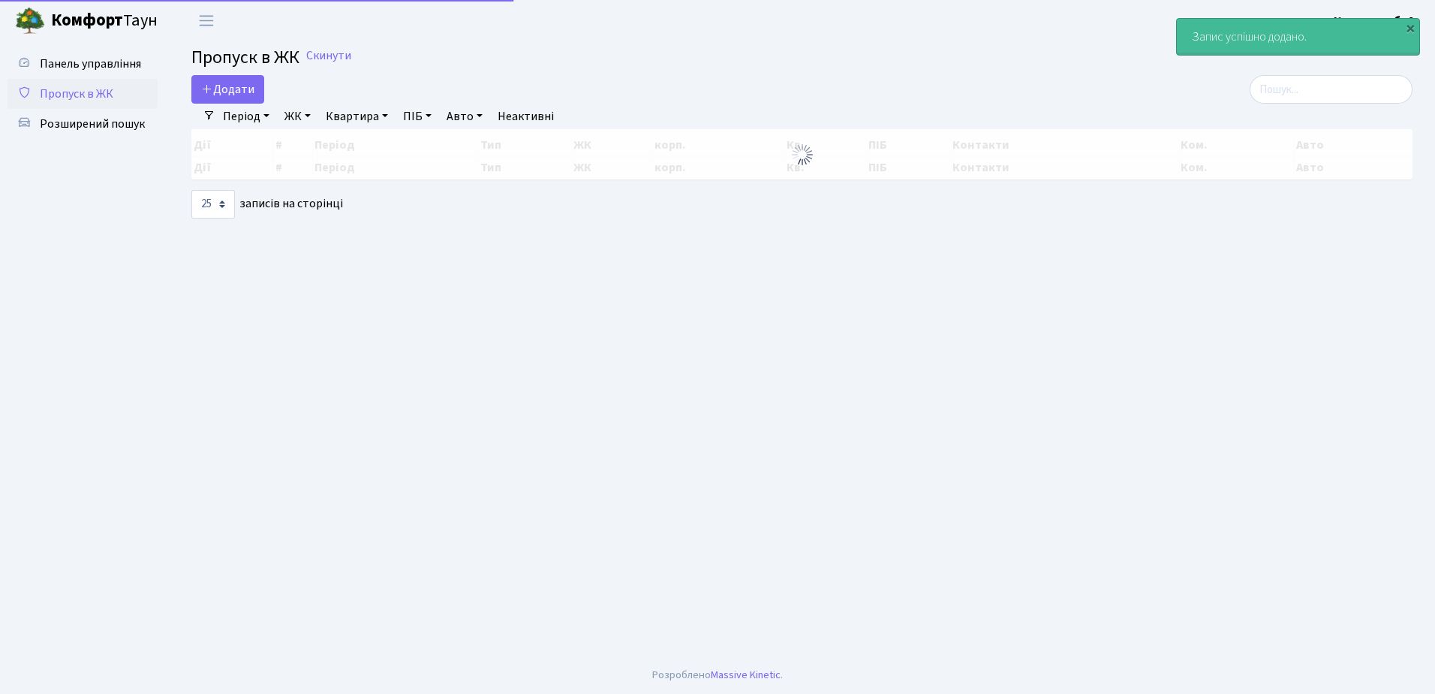
select select "25"
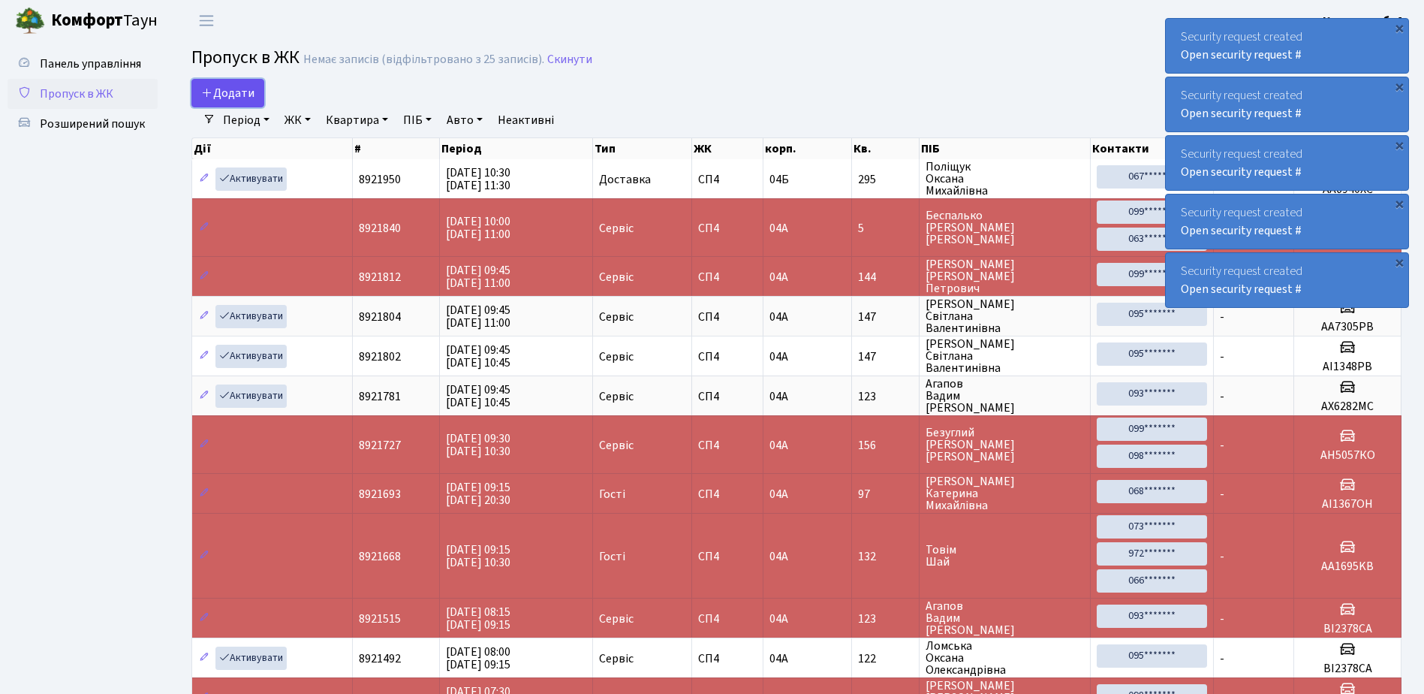
click at [255, 84] on link "Додати" at bounding box center [227, 93] width 73 height 29
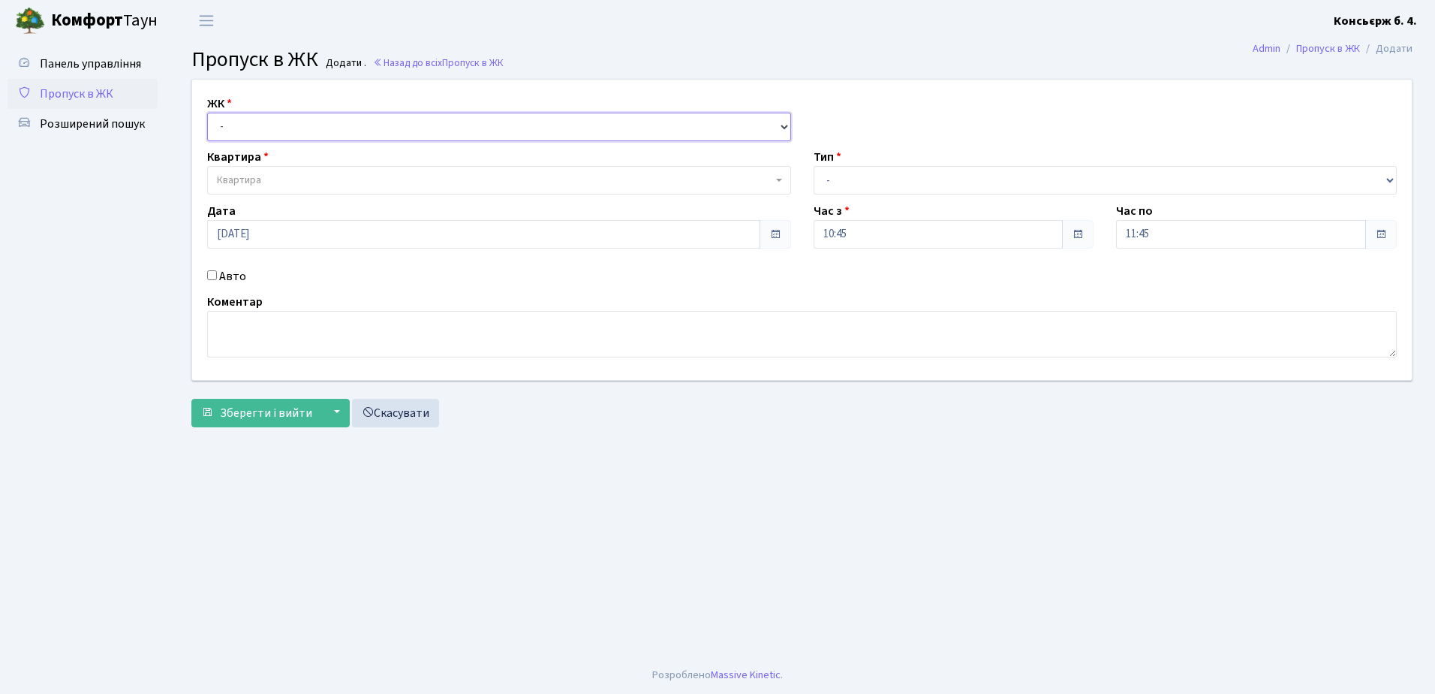
click at [268, 115] on select "- [STREET_ADDRESS]" at bounding box center [499, 127] width 584 height 29
select select "325"
click at [207, 113] on select "- [STREET_ADDRESS]" at bounding box center [499, 127] width 584 height 29
select select
click at [274, 171] on span "Квартира" at bounding box center [499, 180] width 584 height 29
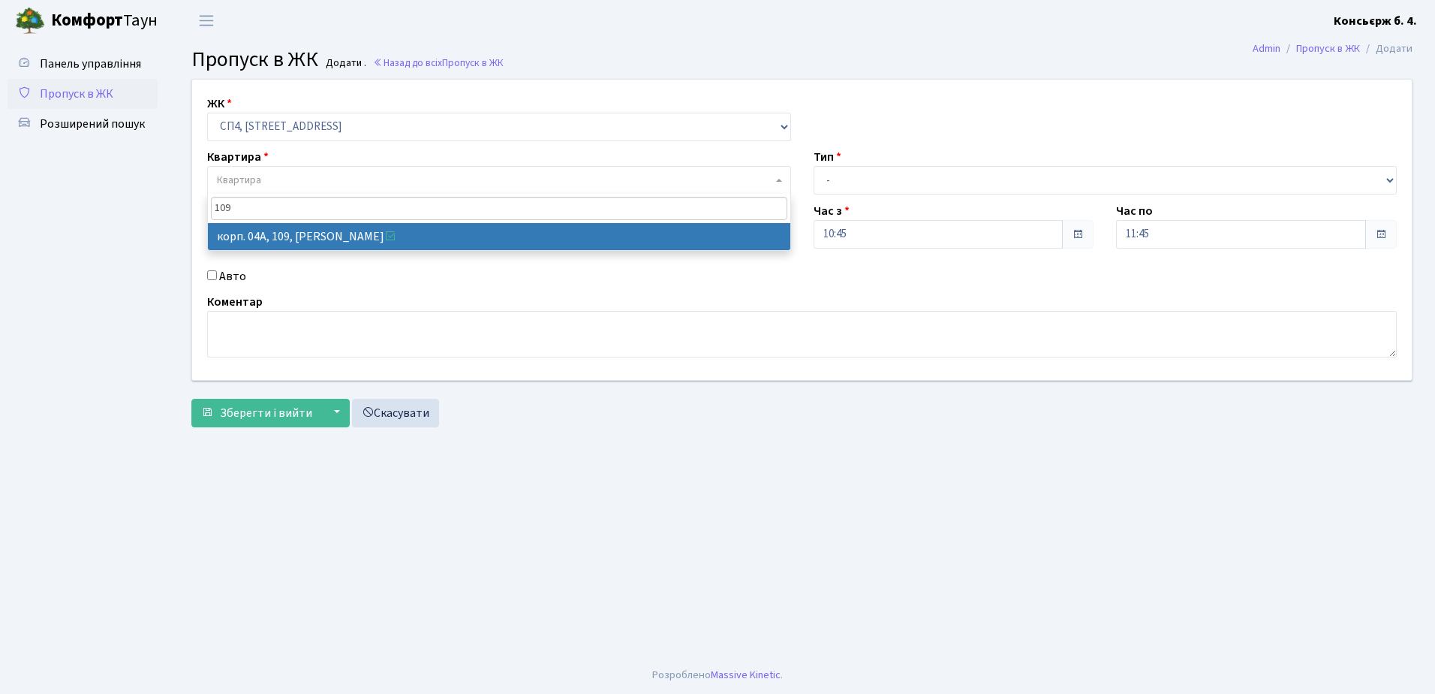
type input "109"
select select "21137"
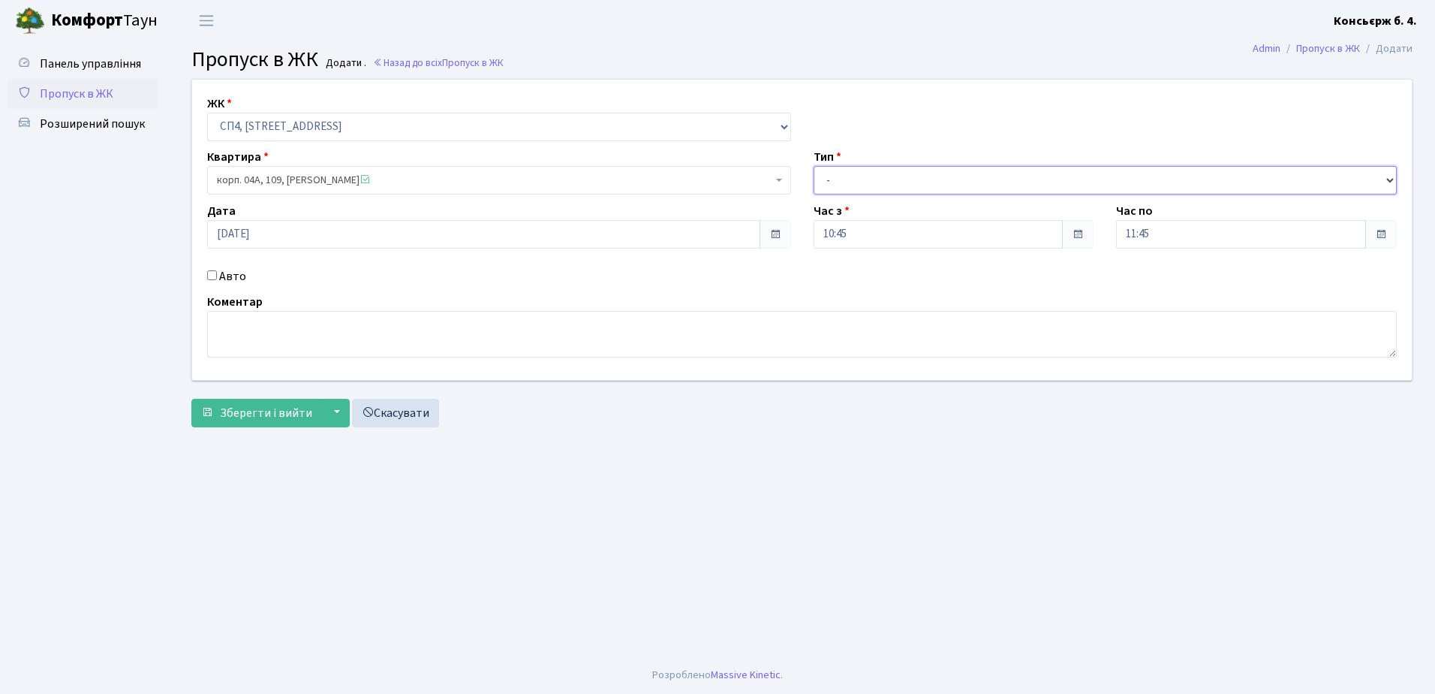
click at [883, 176] on select "- Доставка Таксі Гості Сервіс" at bounding box center [1106, 180] width 584 height 29
select select "18"
click at [814, 166] on select "- Доставка Таксі Гості Сервіс" at bounding box center [1106, 180] width 584 height 29
click at [244, 323] on textarea at bounding box center [802, 334] width 1190 height 47
click at [321, 324] on textarea "Андрей Бондарчук" at bounding box center [802, 334] width 1190 height 47
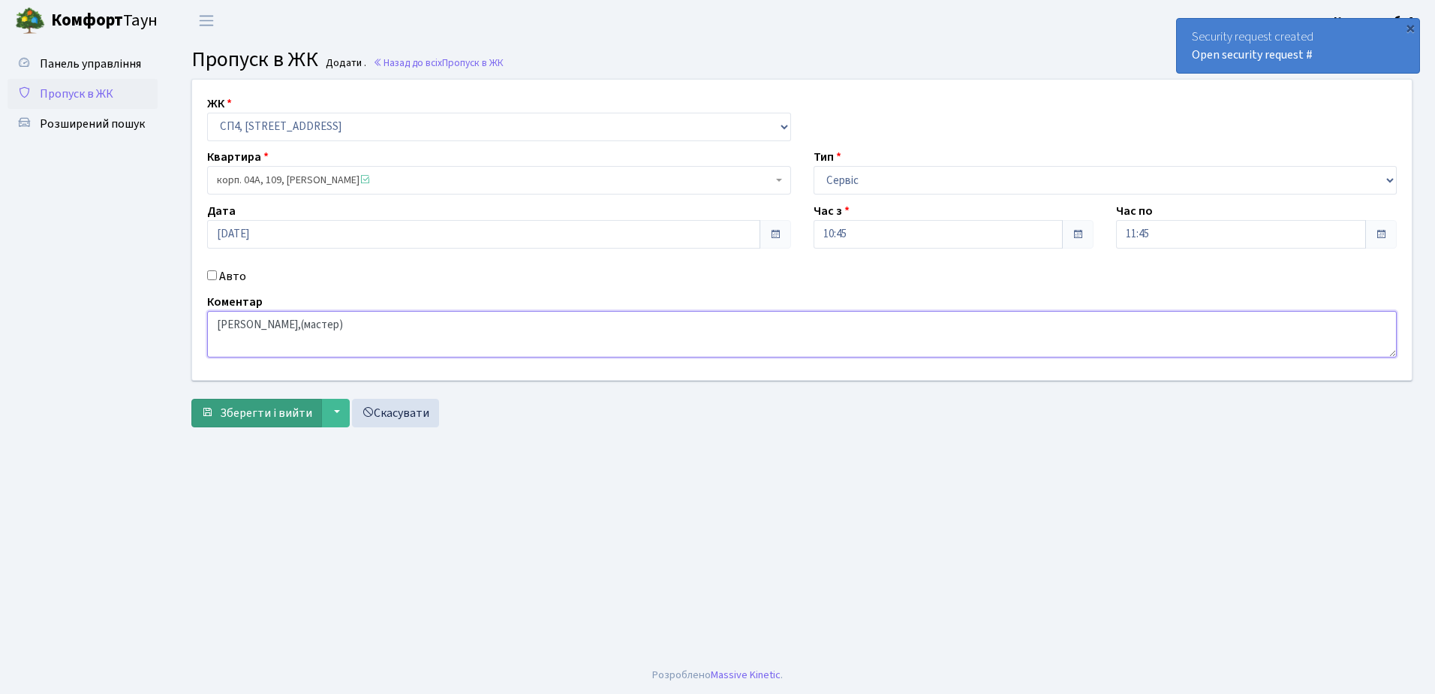
type textarea "[PERSON_NAME],(мастер)"
click at [279, 416] on span "Зберегти і вийти" at bounding box center [266, 413] width 92 height 17
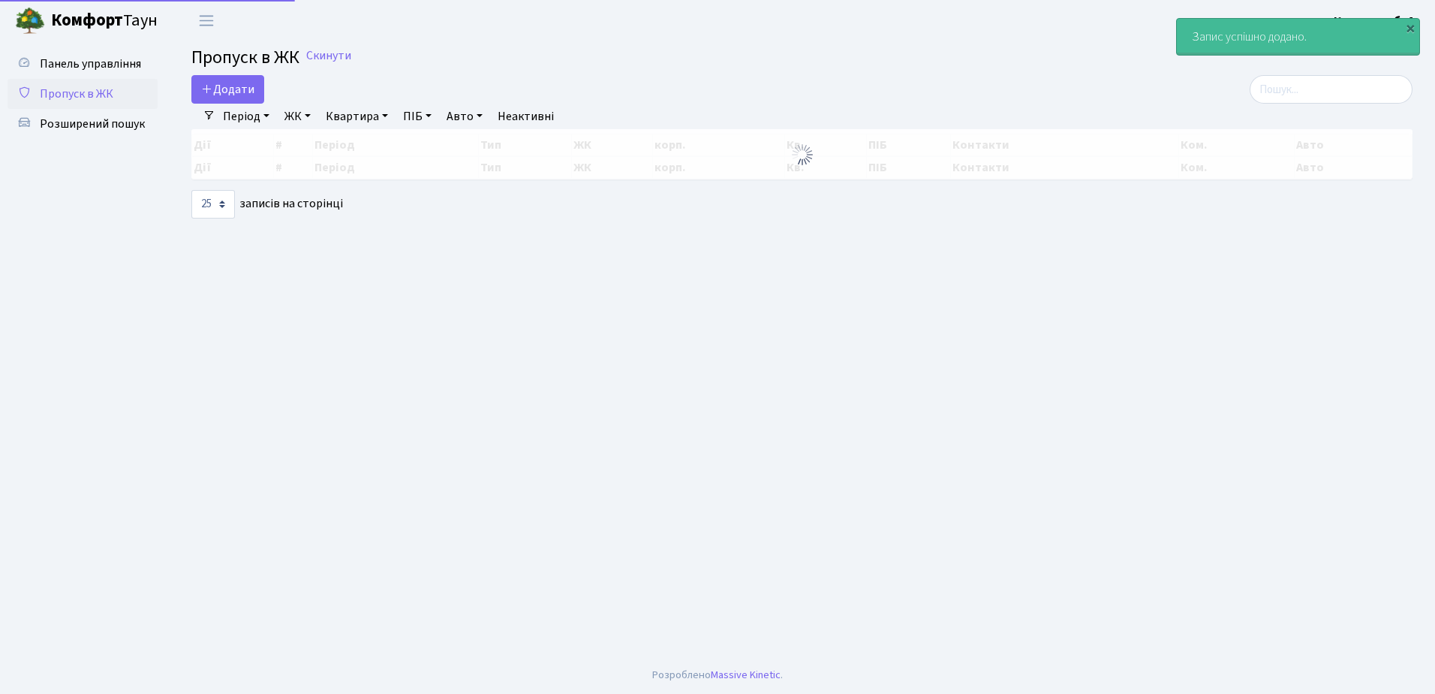
select select "25"
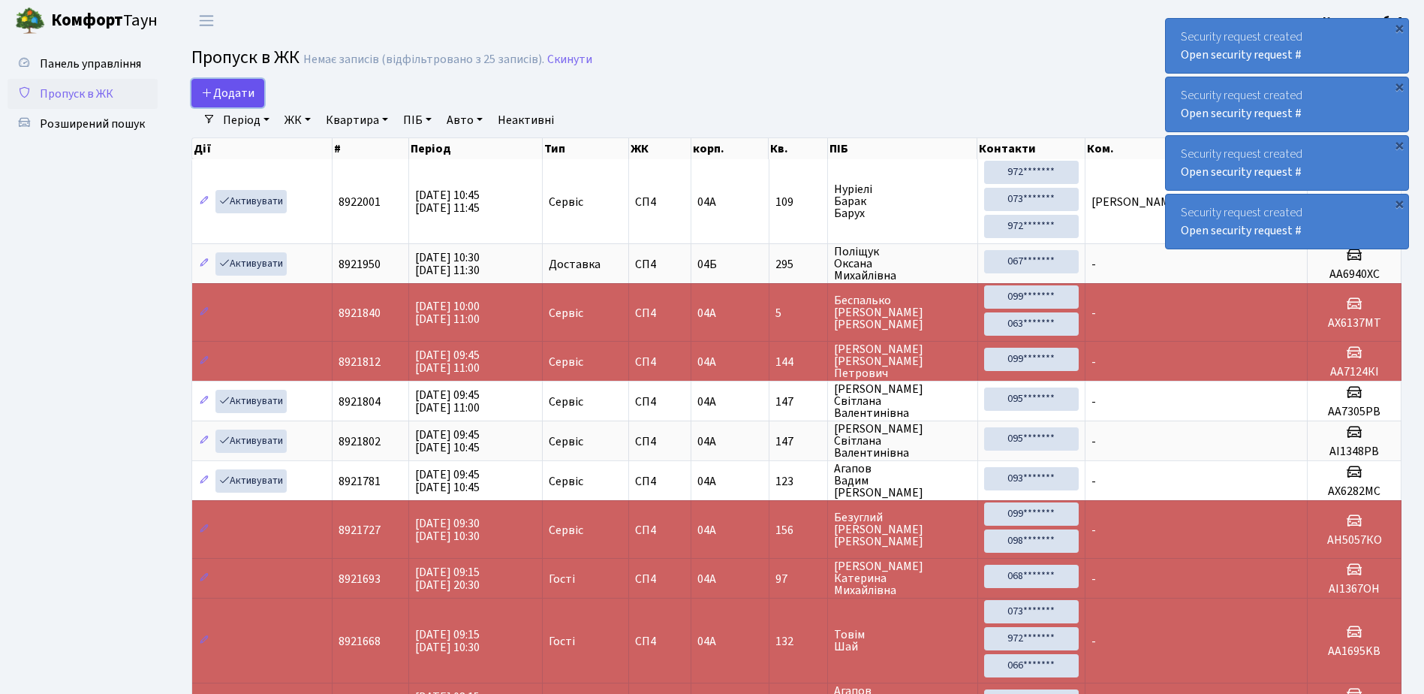
click at [225, 90] on span "Додати" at bounding box center [227, 93] width 53 height 17
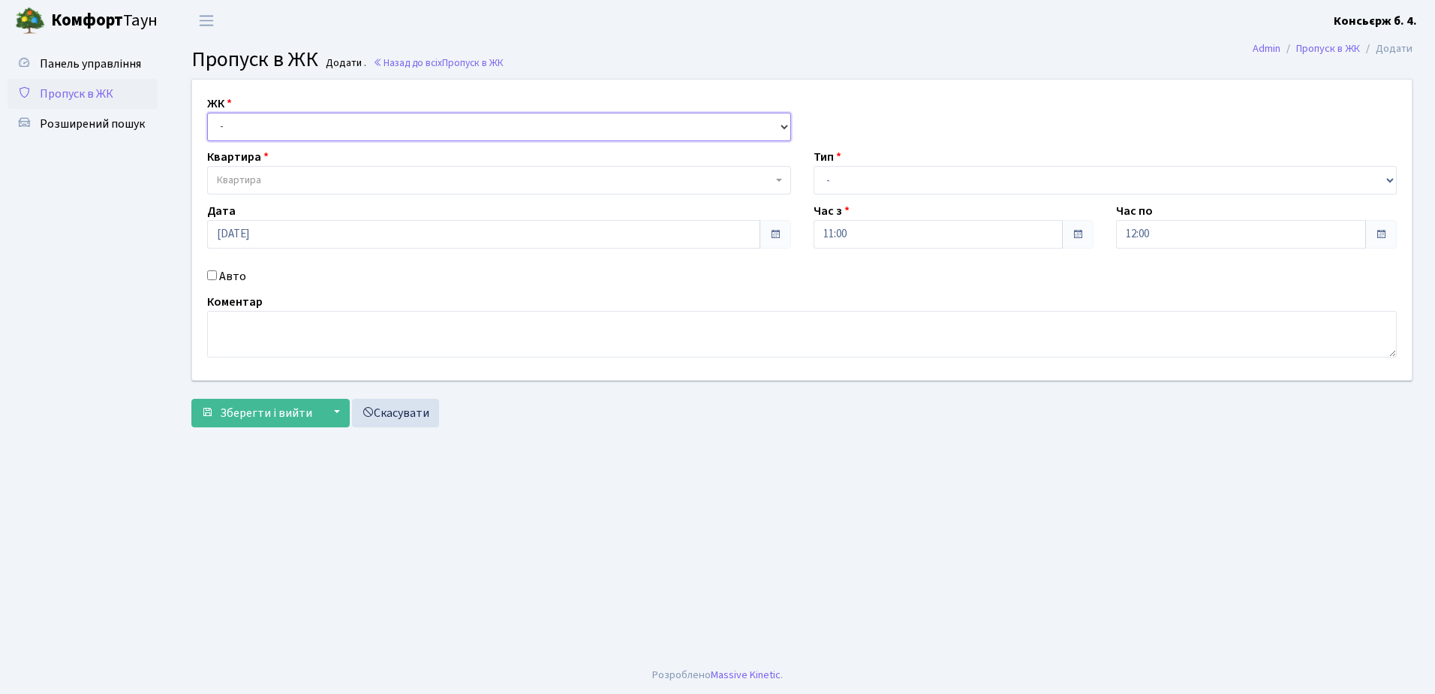
click at [254, 123] on select "- СП4, Столичне шосе, 5" at bounding box center [499, 127] width 584 height 29
select select "325"
click at [207, 113] on select "- СП4, Столичне шосе, 5" at bounding box center [499, 127] width 584 height 29
select select
click at [248, 176] on span "Квартира" at bounding box center [239, 180] width 44 height 15
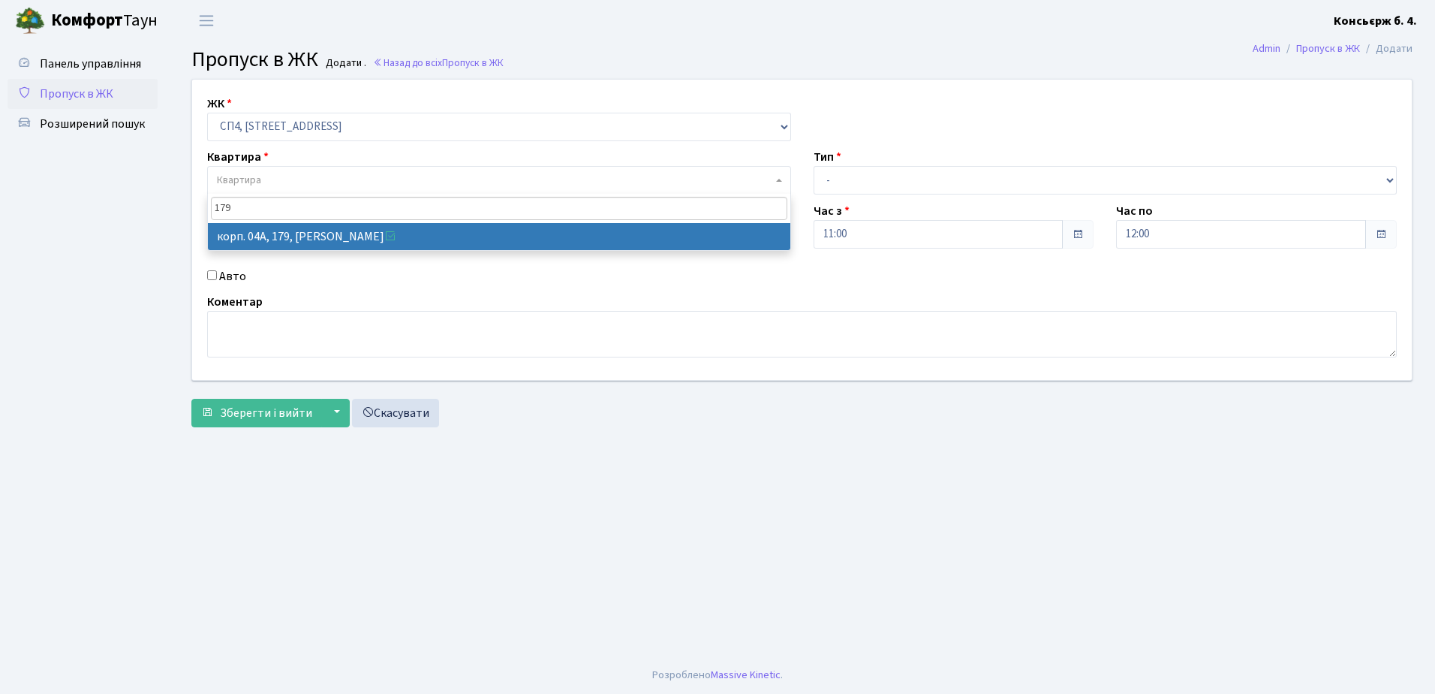
type input "179"
select select "21207"
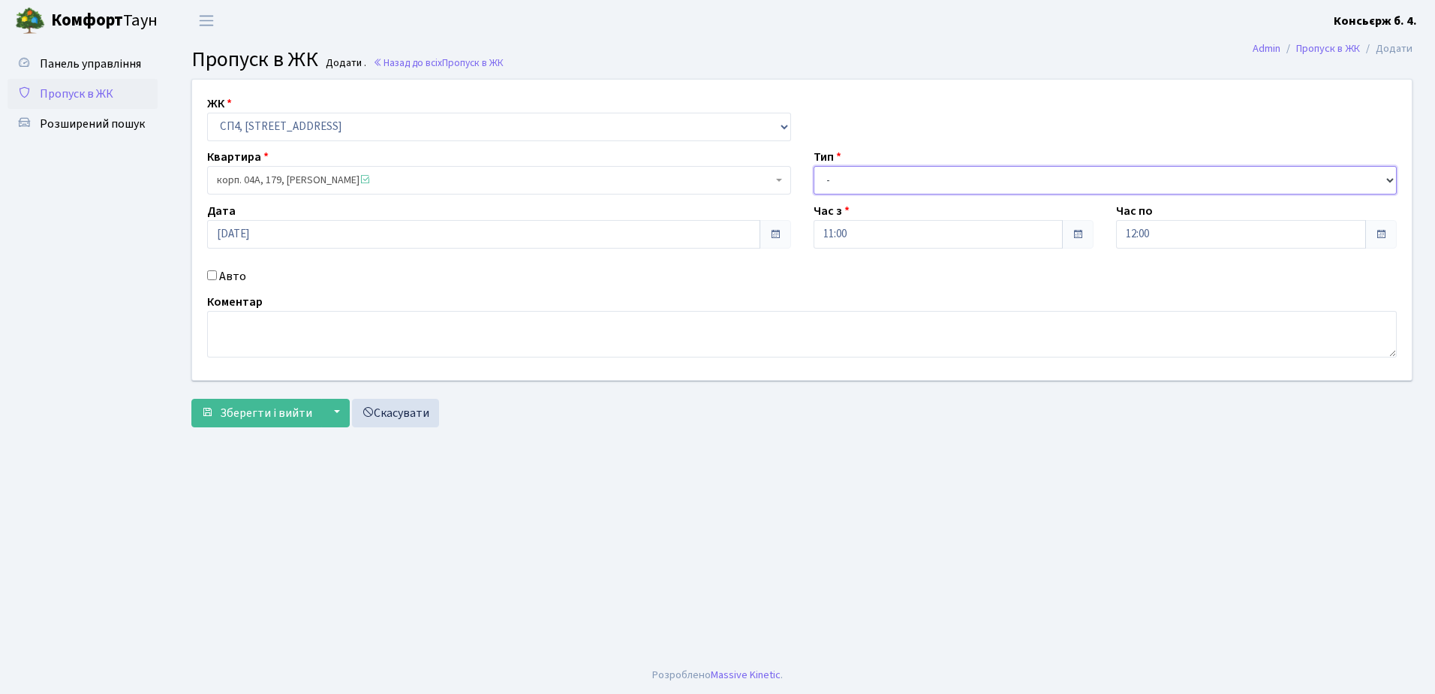
click at [891, 171] on select "- Доставка Таксі Гості Сервіс" at bounding box center [1106, 180] width 584 height 29
select select "18"
click at [814, 166] on select "- Доставка Таксі Гості Сервіс" at bounding box center [1106, 180] width 584 height 29
click at [209, 272] on div "Авто" at bounding box center [499, 276] width 607 height 18
click at [210, 271] on input "Авто" at bounding box center [212, 275] width 10 height 10
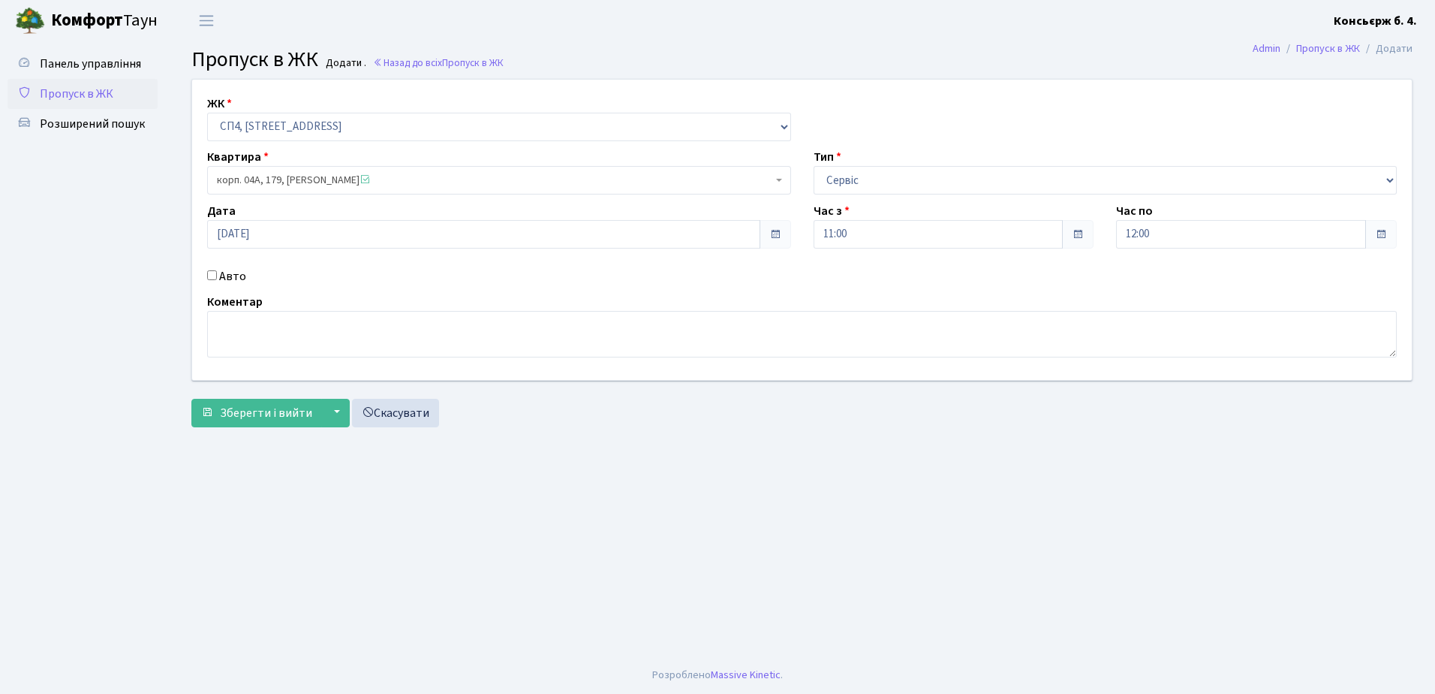
checkbox input "true"
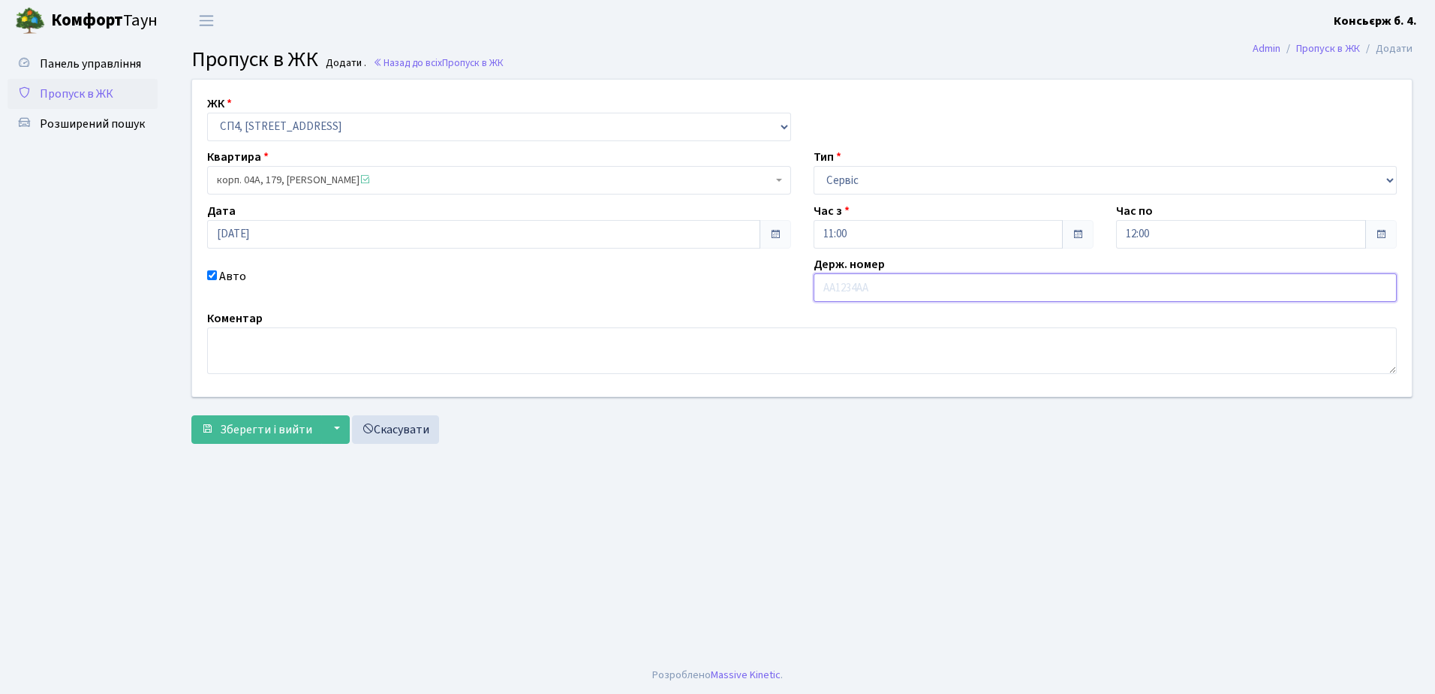
click at [840, 294] on input "text" at bounding box center [1106, 287] width 584 height 29
type input "АА6995ЄВ"
click at [282, 423] on span "Зберегти і вийти" at bounding box center [266, 429] width 92 height 17
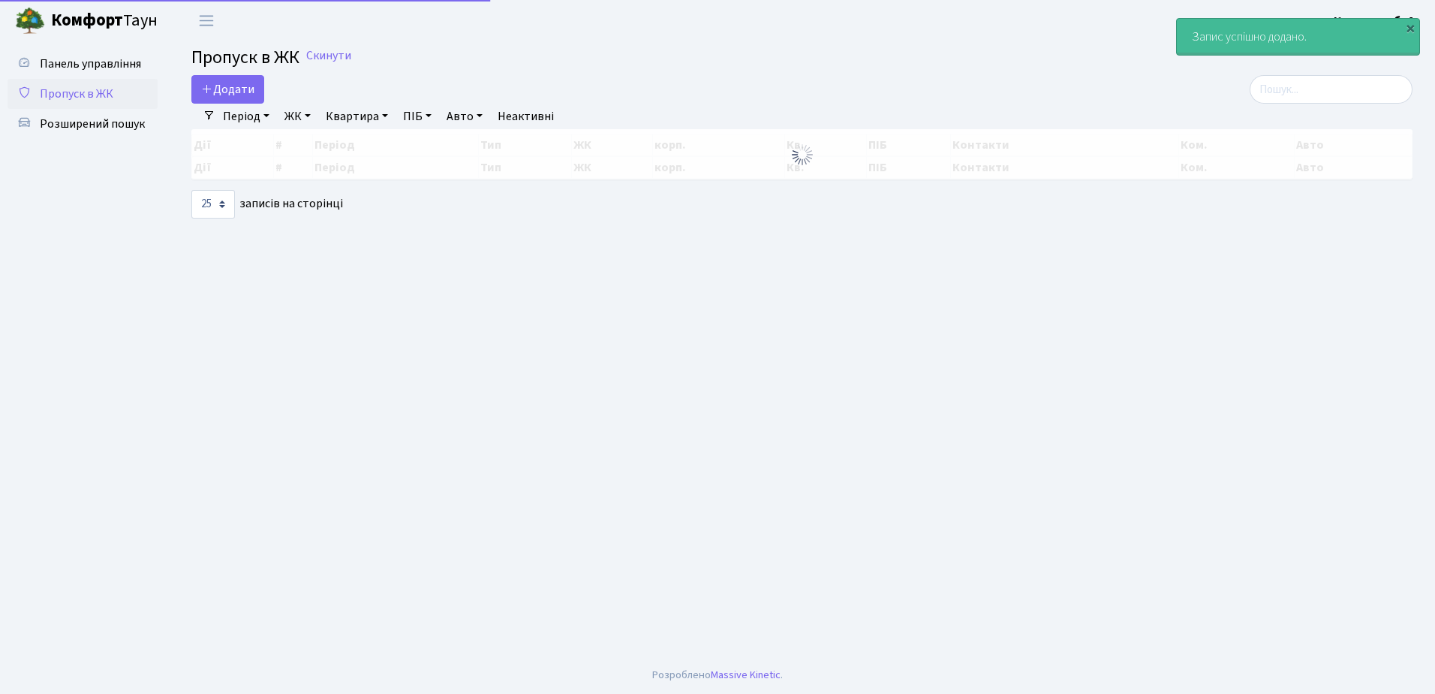
select select "25"
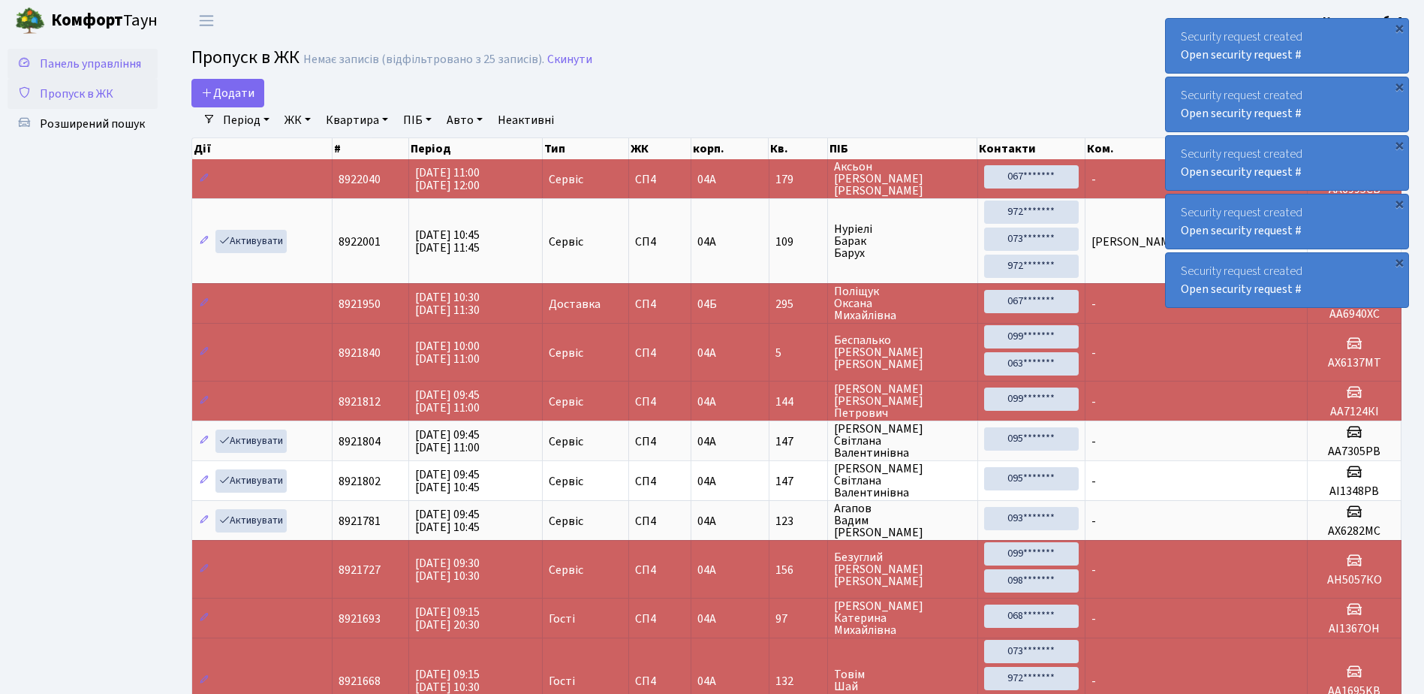
click at [128, 61] on span "Панель управління" at bounding box center [90, 64] width 101 height 17
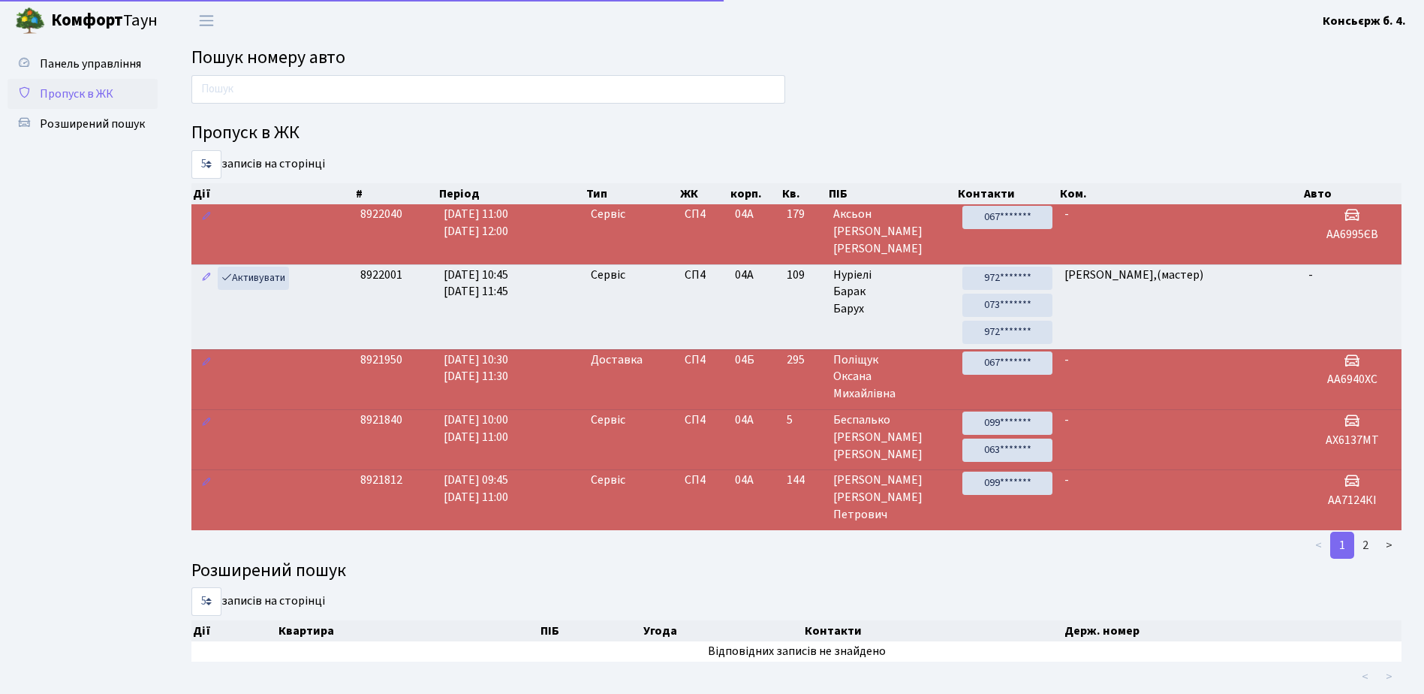
click at [109, 88] on span "Пропуск в ЖК" at bounding box center [77, 94] width 74 height 17
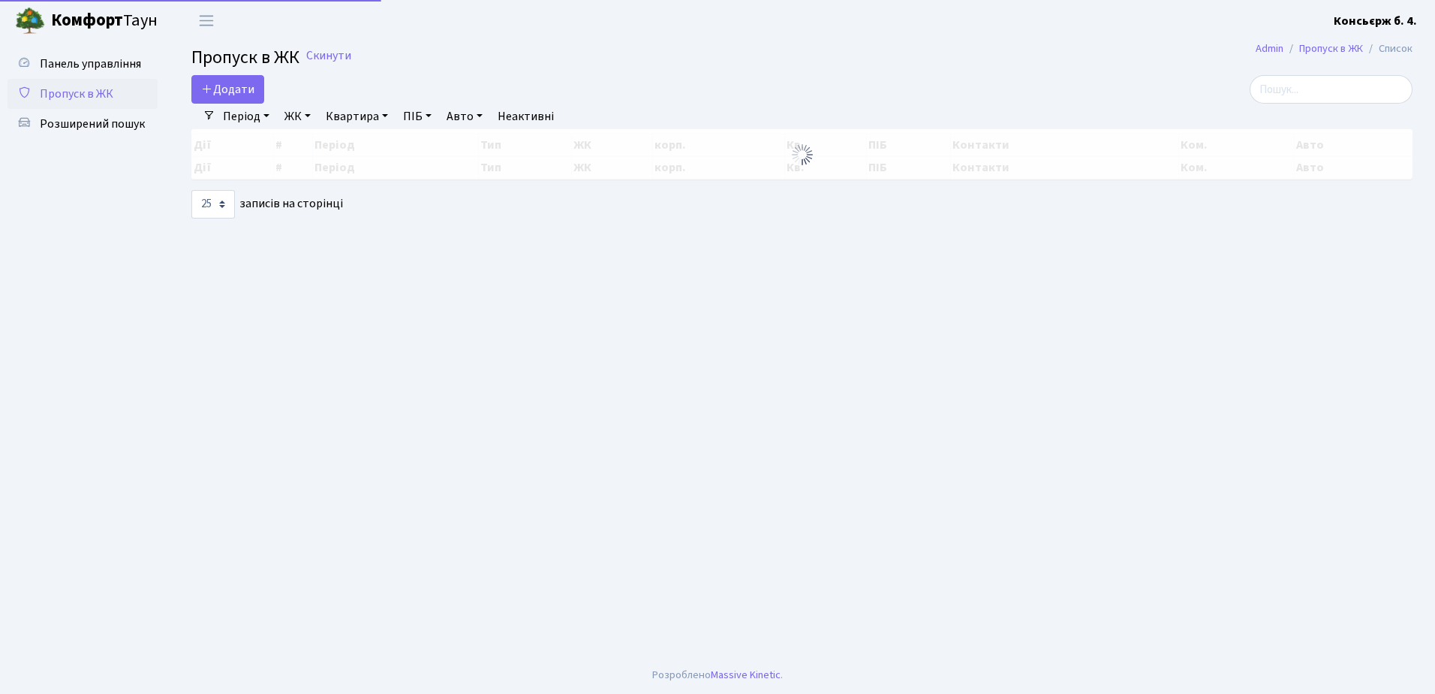
select select "25"
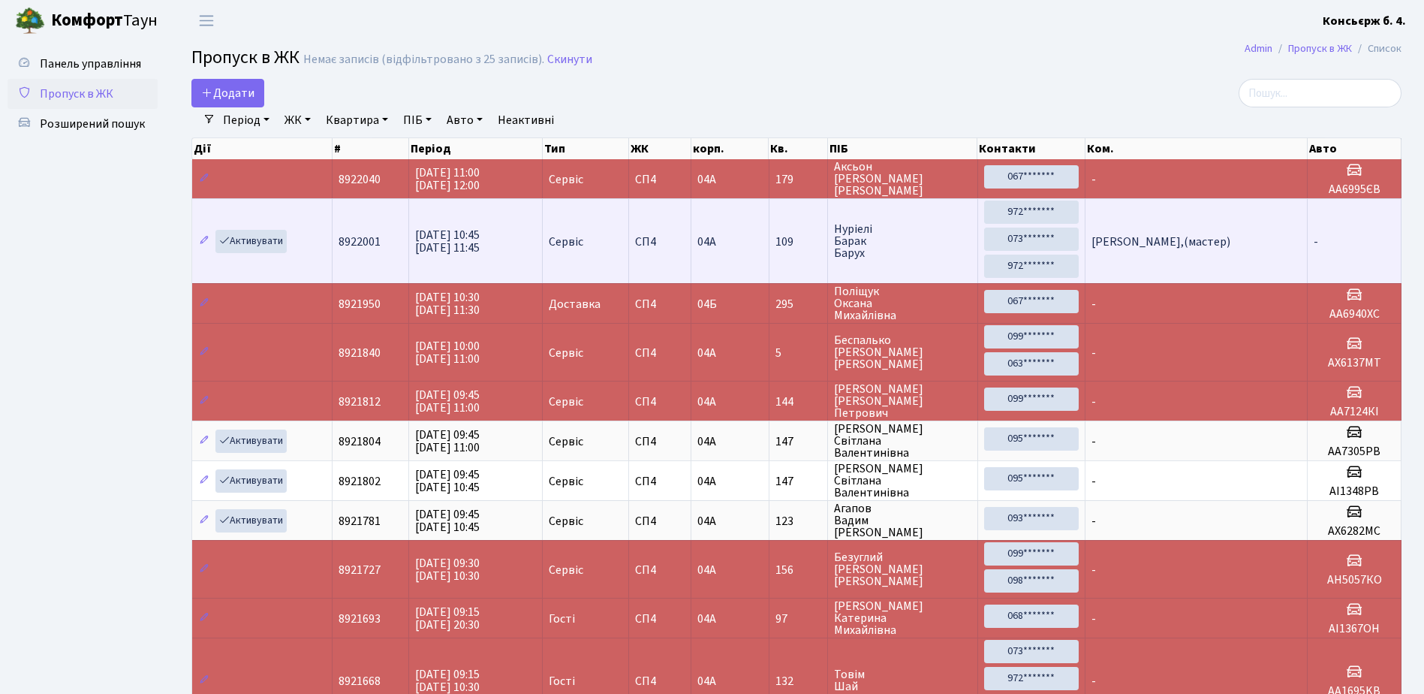
click at [810, 256] on td "109" at bounding box center [798, 240] width 59 height 85
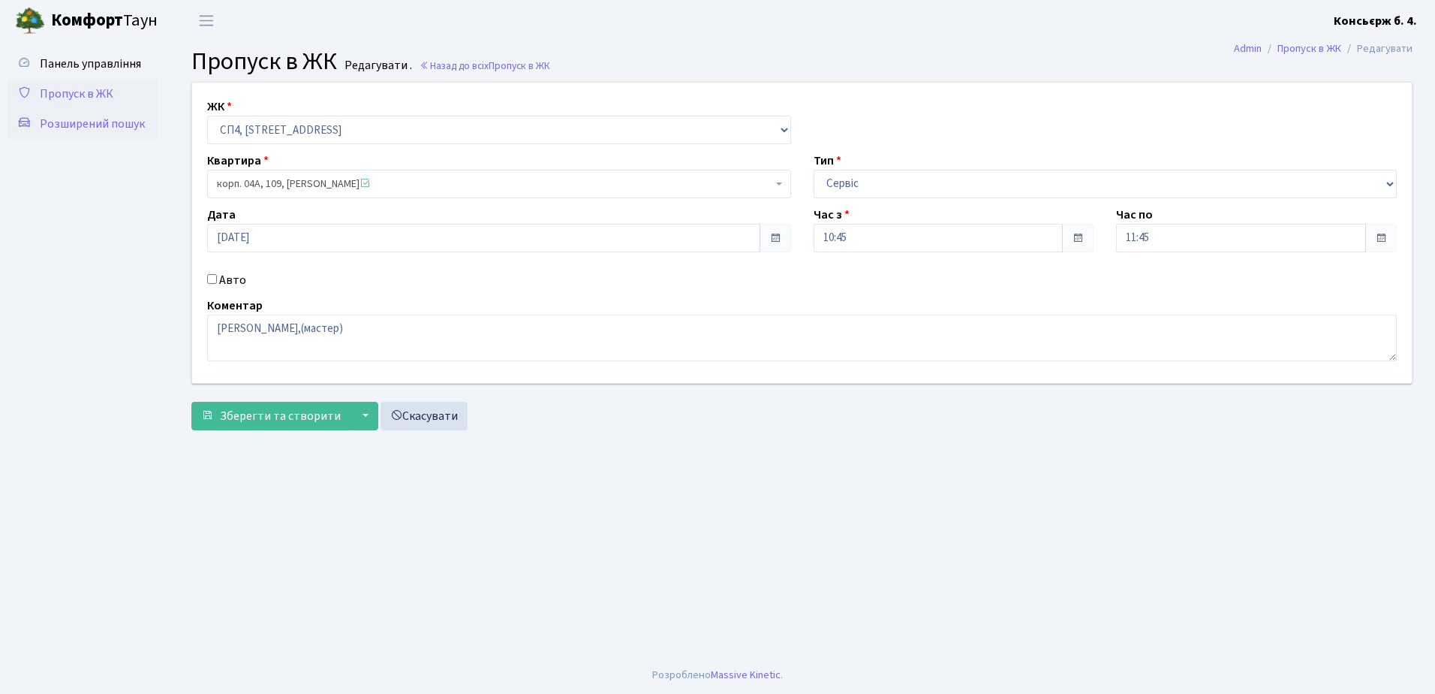
click at [68, 117] on span "Розширений пошук" at bounding box center [92, 124] width 105 height 17
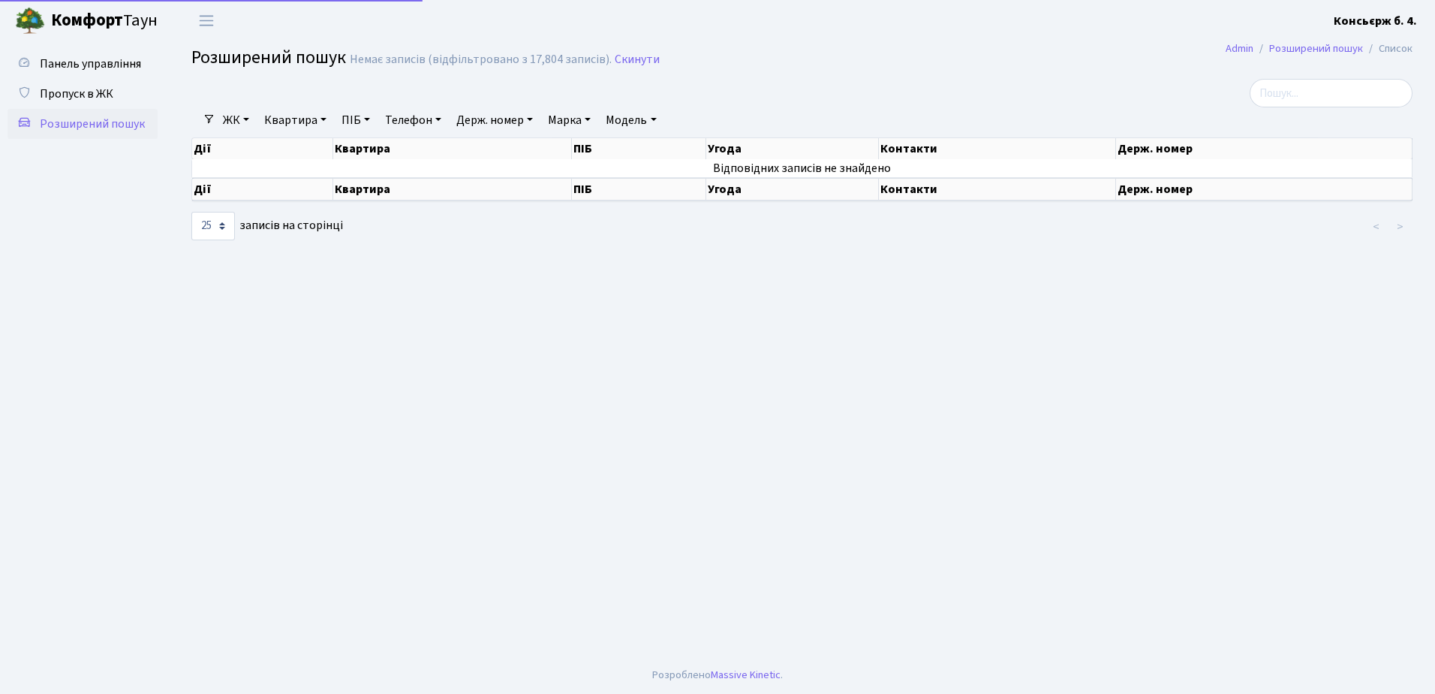
select select "25"
click at [281, 118] on link "Квартира" at bounding box center [295, 120] width 74 height 26
type input "109"
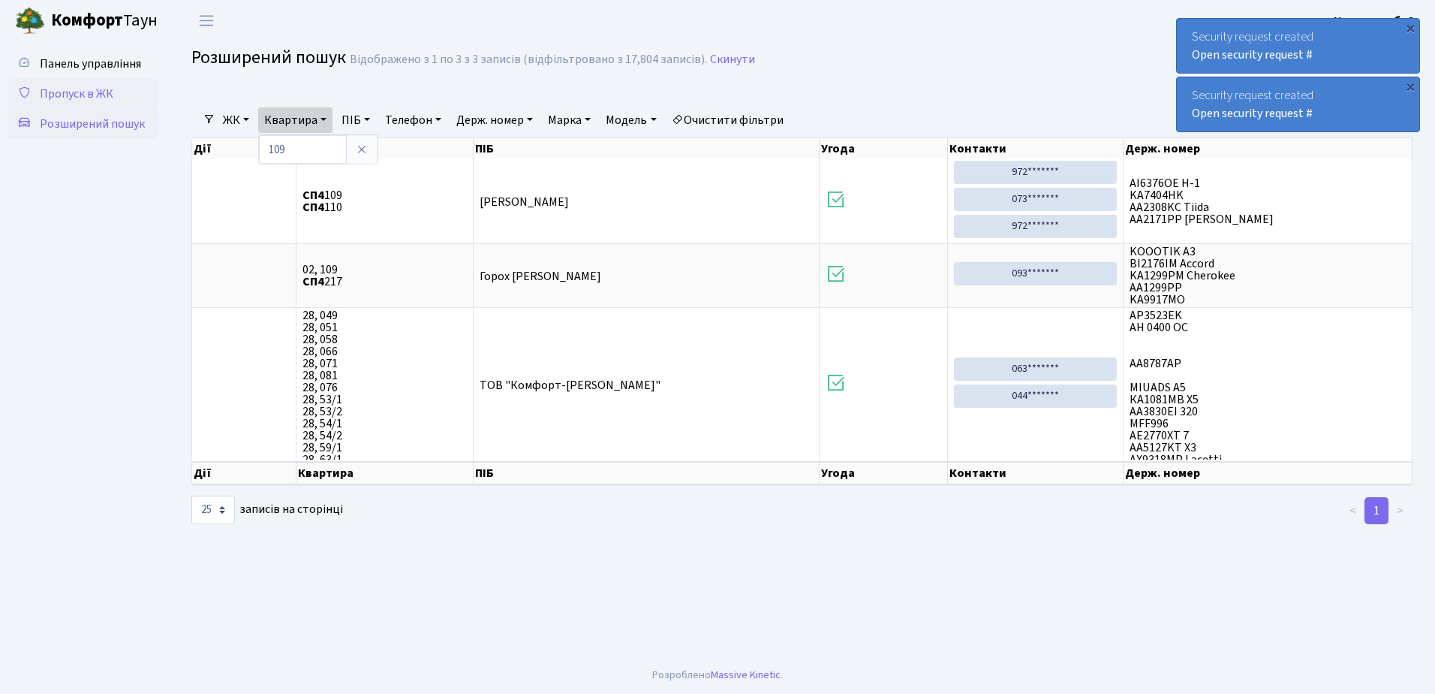
click at [89, 91] on span "Пропуск в ЖК" at bounding box center [77, 94] width 74 height 17
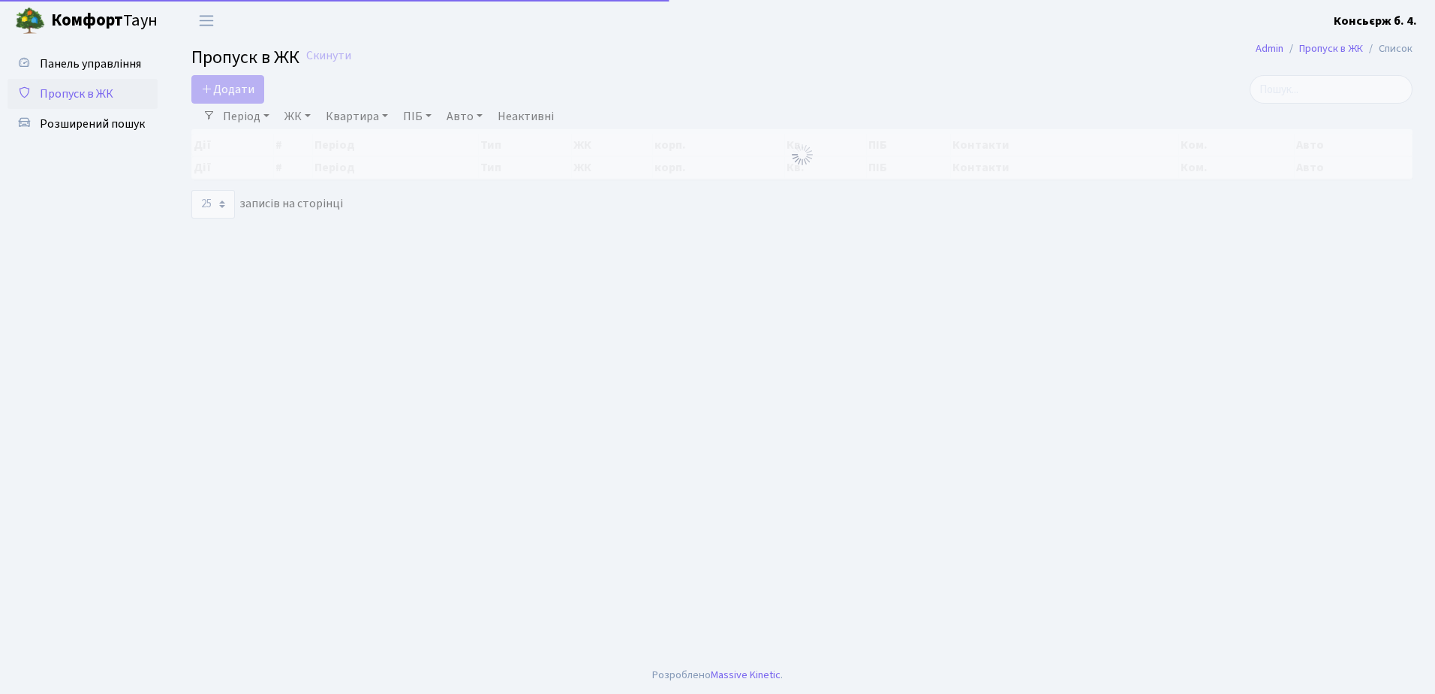
select select "25"
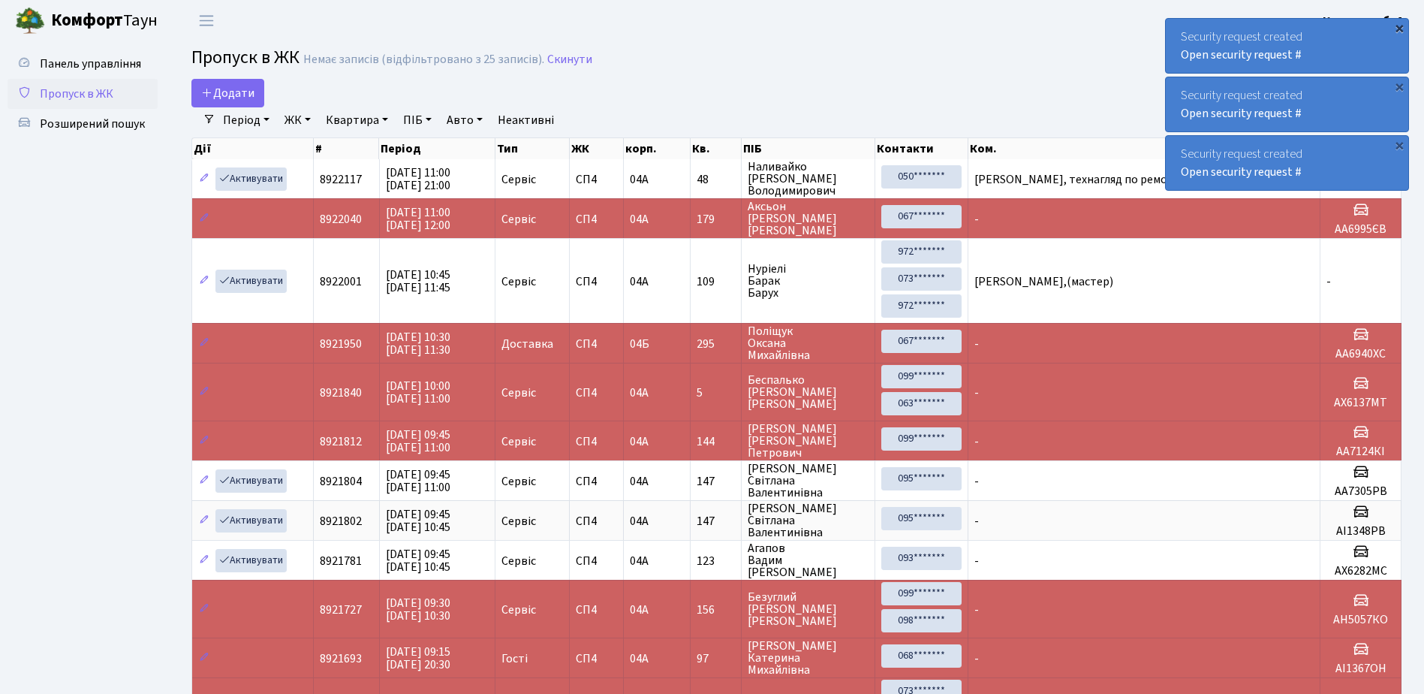
click at [1399, 28] on div "×" at bounding box center [1399, 27] width 15 height 15
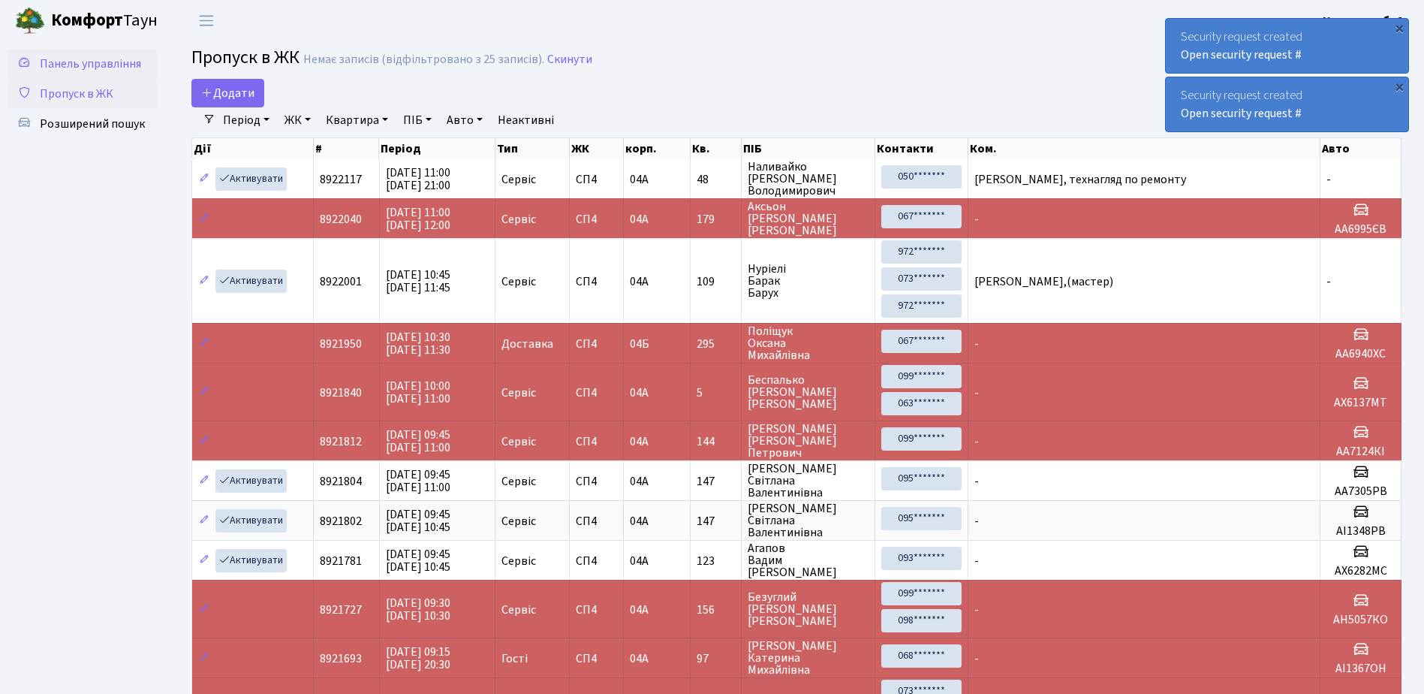
click at [126, 59] on span "Панель управління" at bounding box center [90, 64] width 101 height 17
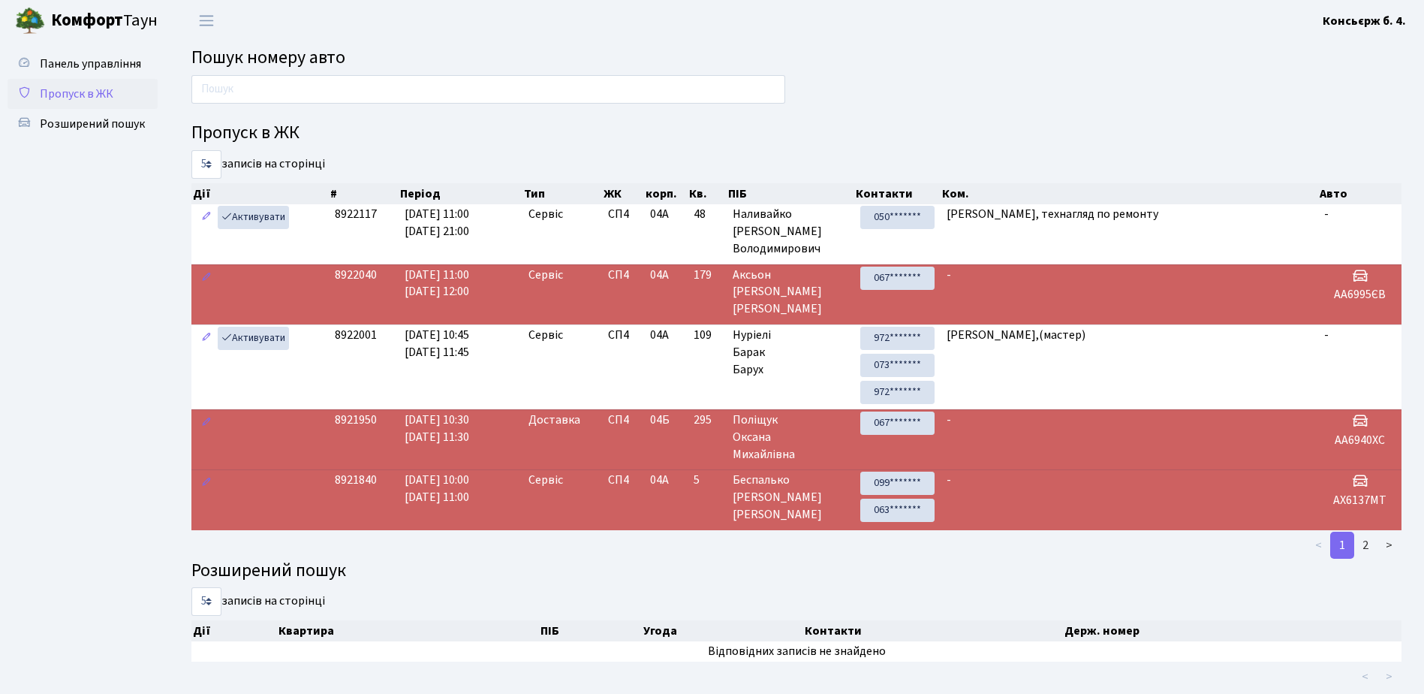
click at [90, 90] on span "Пропуск в ЖК" at bounding box center [77, 94] width 74 height 17
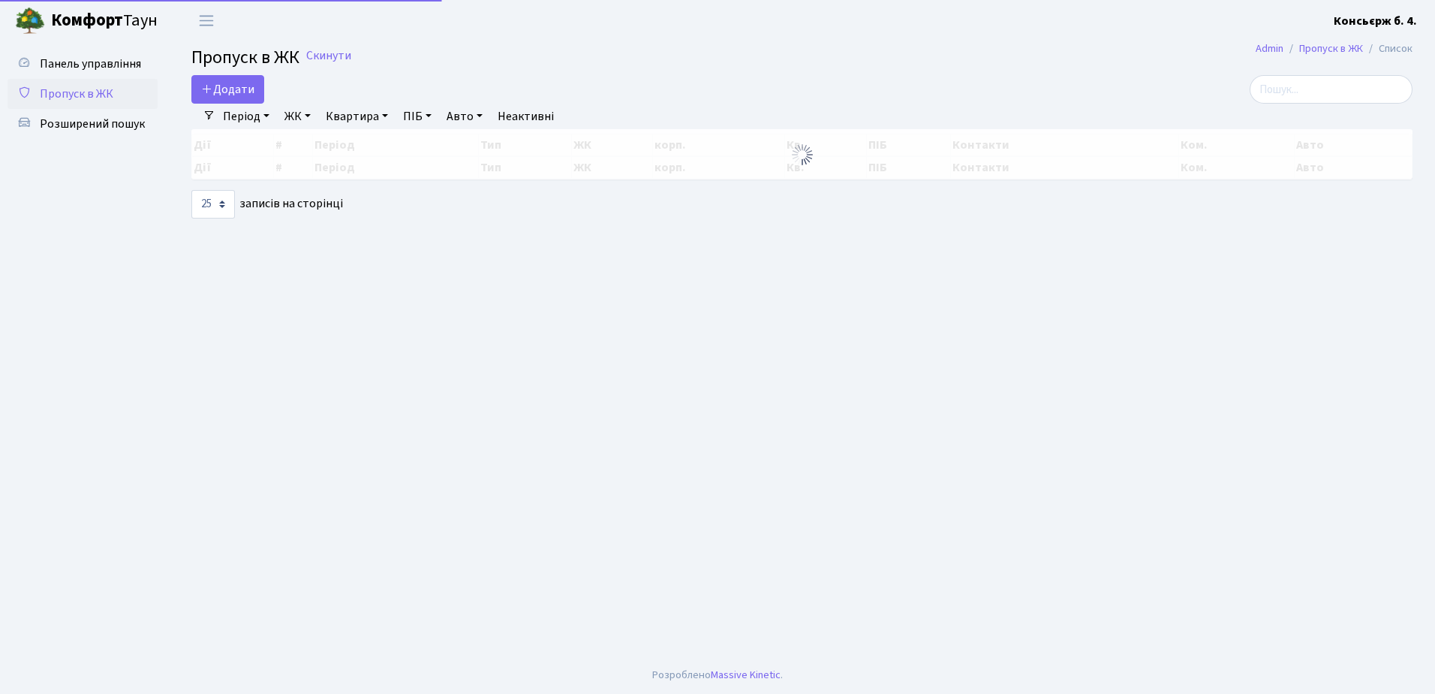
select select "25"
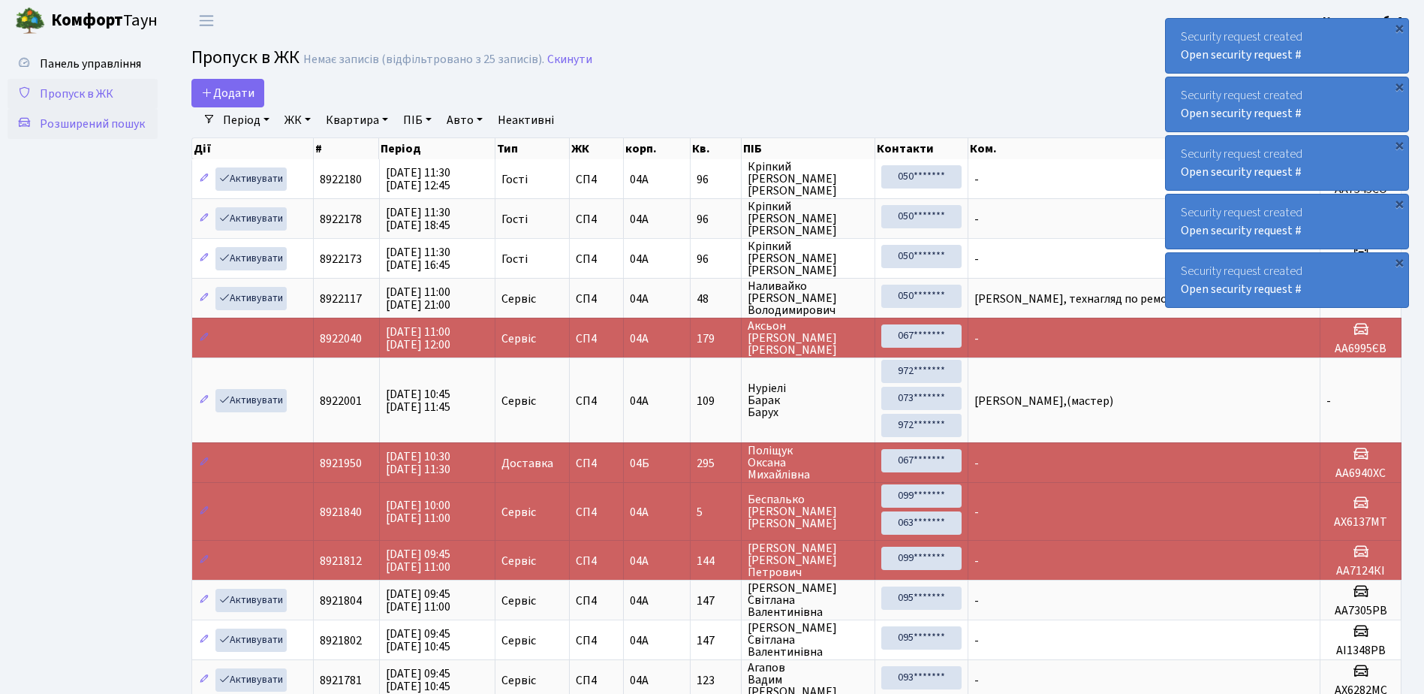
click at [94, 122] on span "Розширений пошук" at bounding box center [92, 124] width 105 height 17
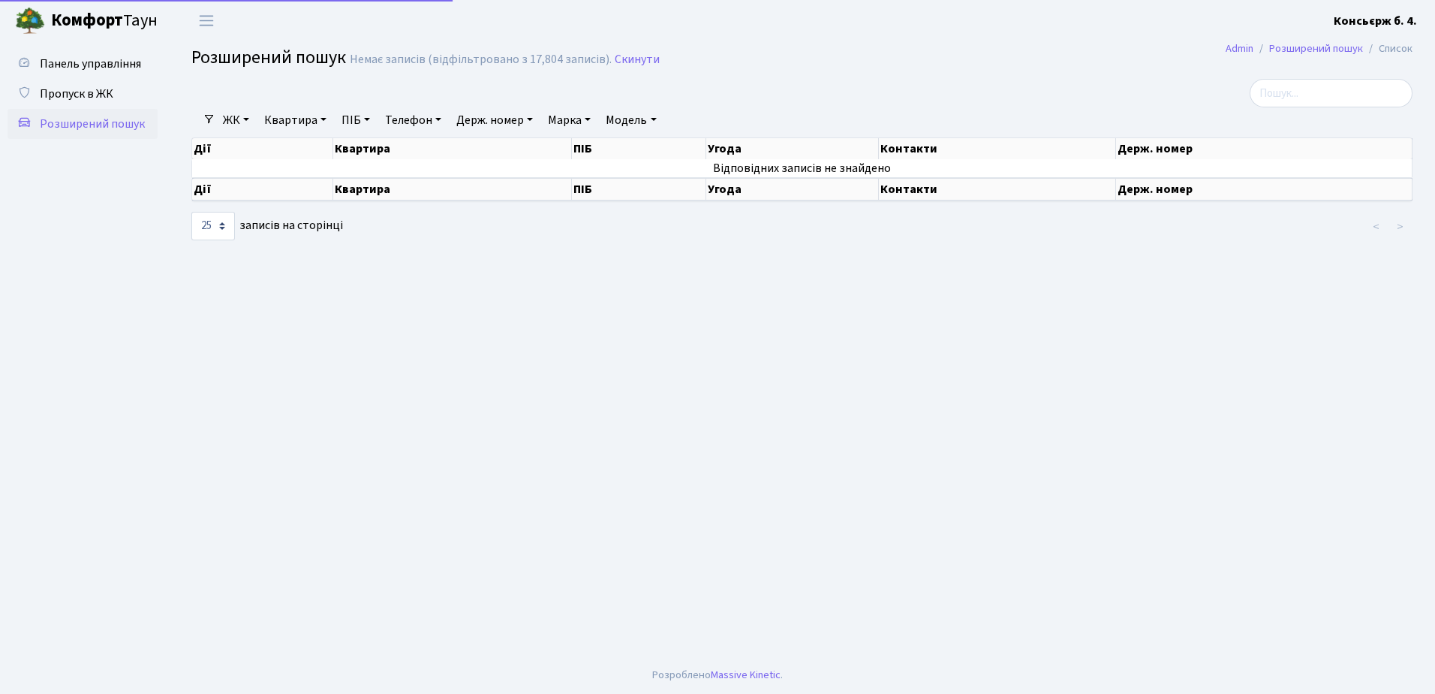
select select "25"
click at [91, 97] on span "Пропуск в ЖК" at bounding box center [77, 94] width 74 height 17
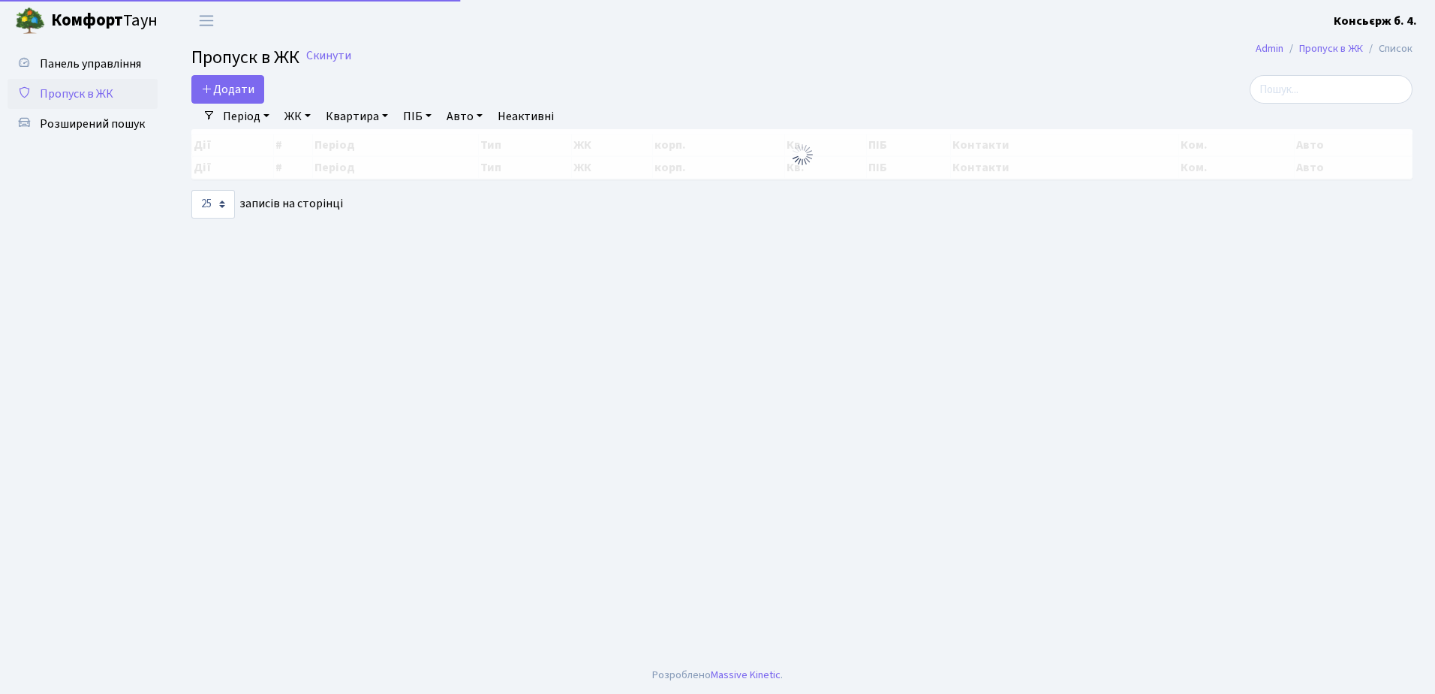
select select "25"
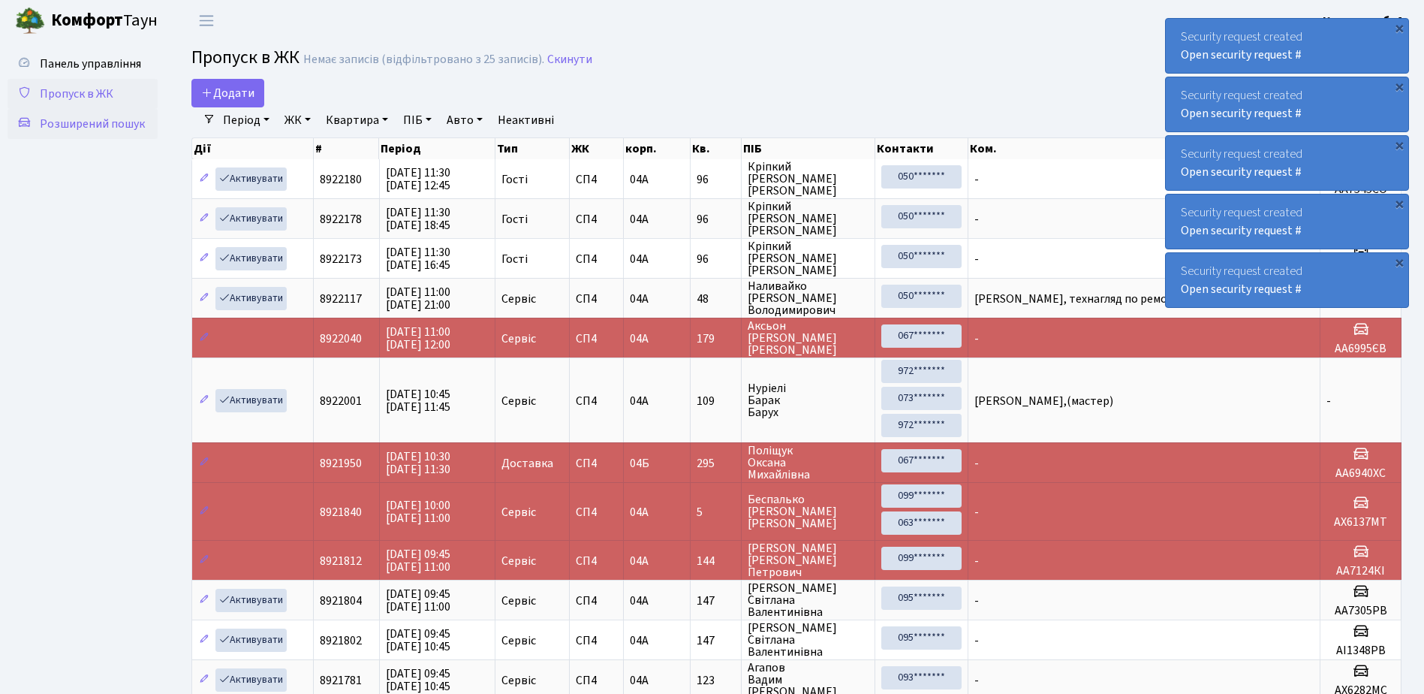
click at [118, 121] on span "Розширений пошук" at bounding box center [92, 124] width 105 height 17
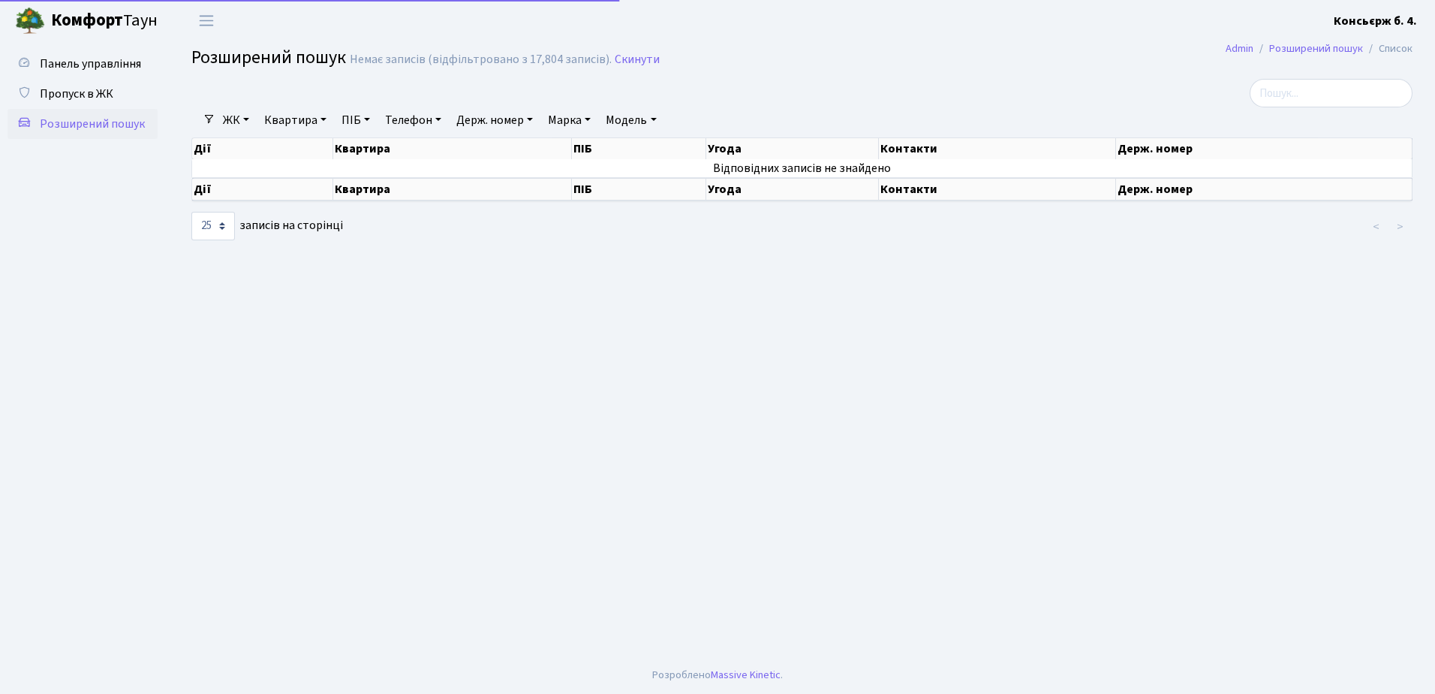
select select "25"
click at [94, 97] on span "Пропуск в ЖК" at bounding box center [77, 94] width 74 height 17
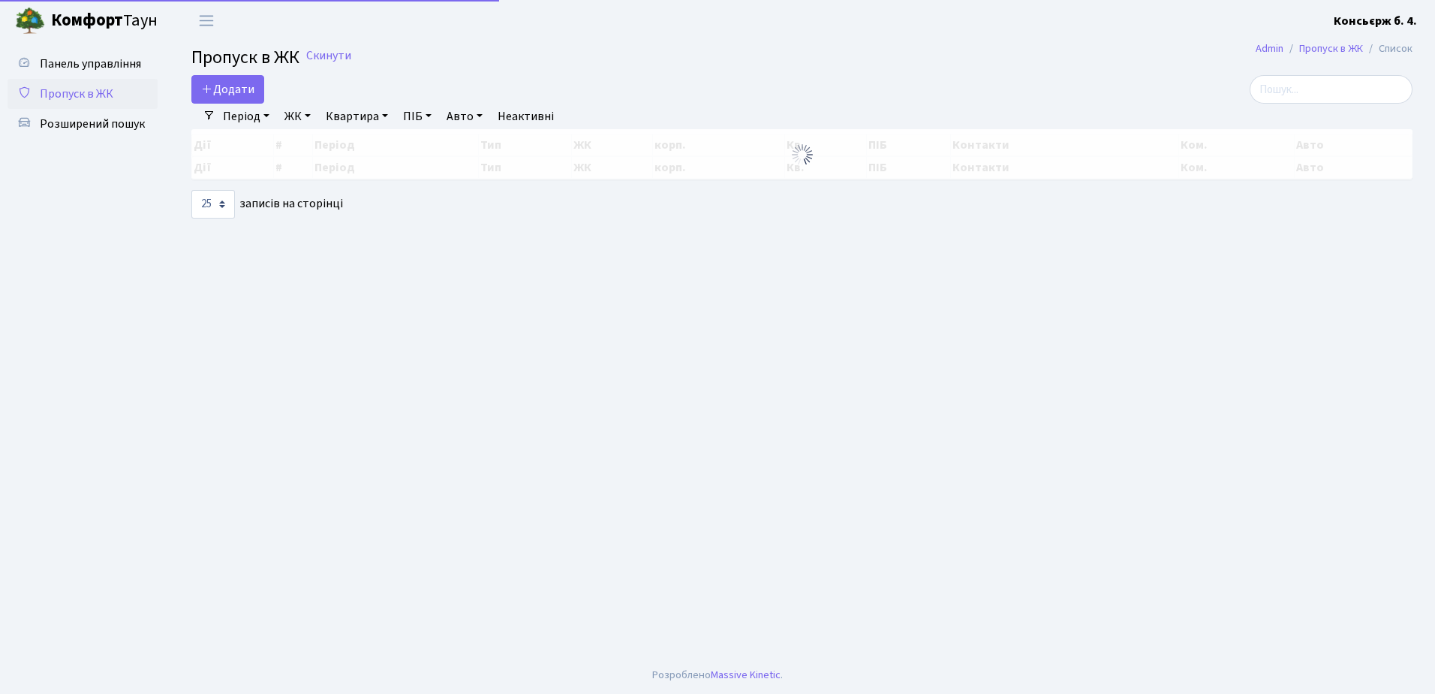
select select "25"
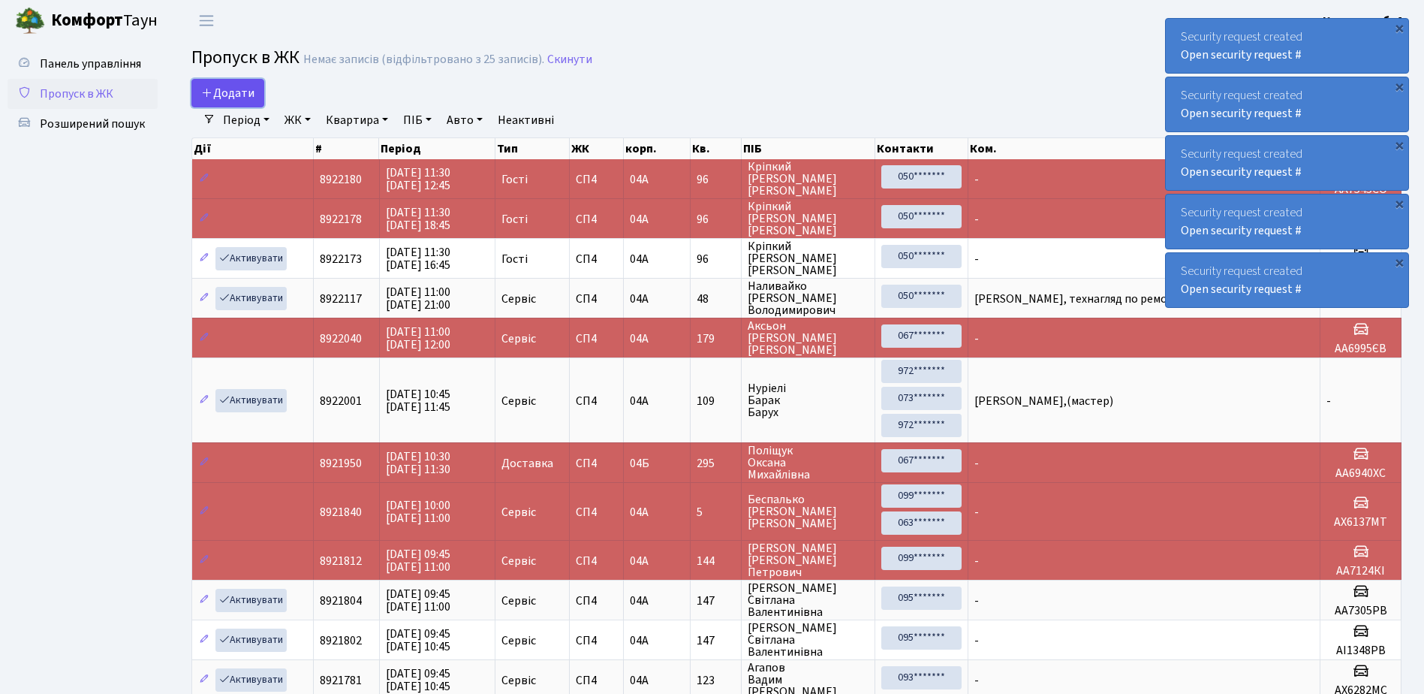
click at [240, 99] on span "Додати" at bounding box center [227, 93] width 53 height 17
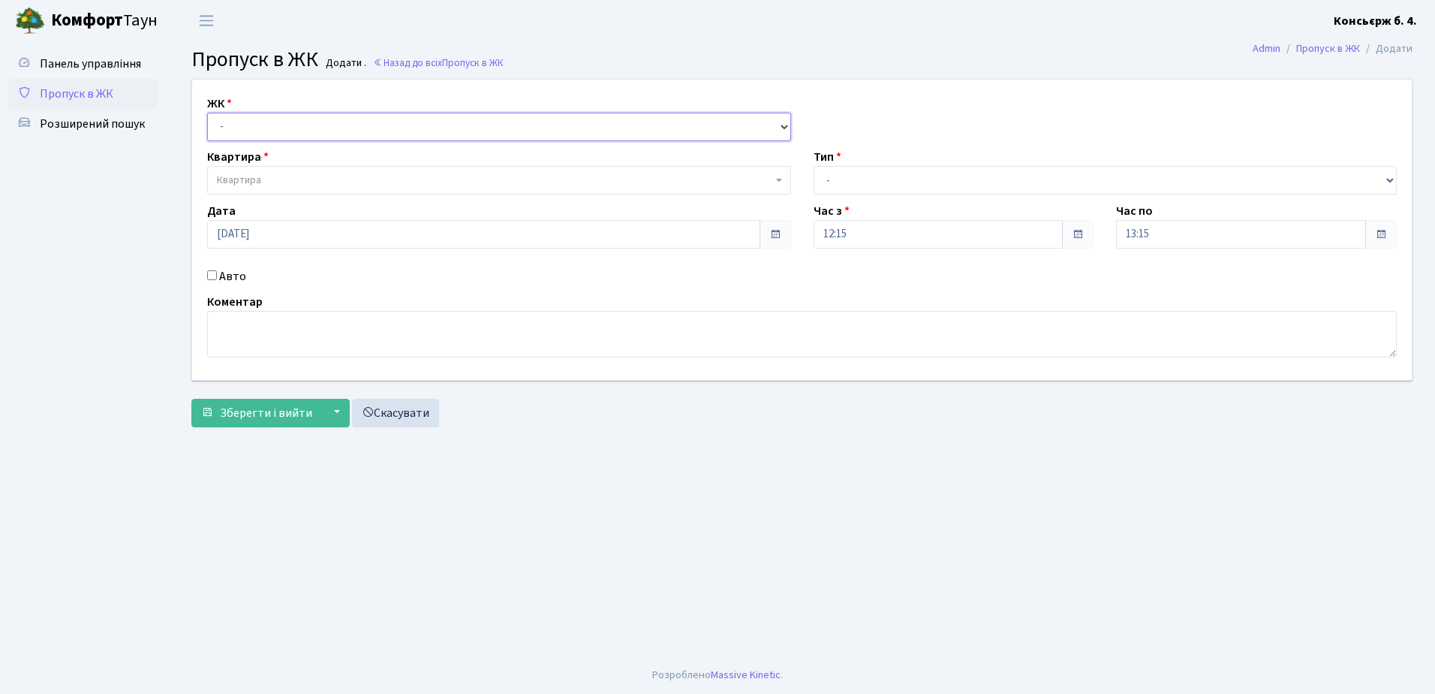
click at [286, 123] on select "- [STREET_ADDRESS]" at bounding box center [499, 127] width 584 height 29
select select "325"
click at [207, 113] on select "- [STREET_ADDRESS]" at bounding box center [499, 127] width 584 height 29
select select
click at [261, 173] on span "Квартира" at bounding box center [495, 180] width 556 height 15
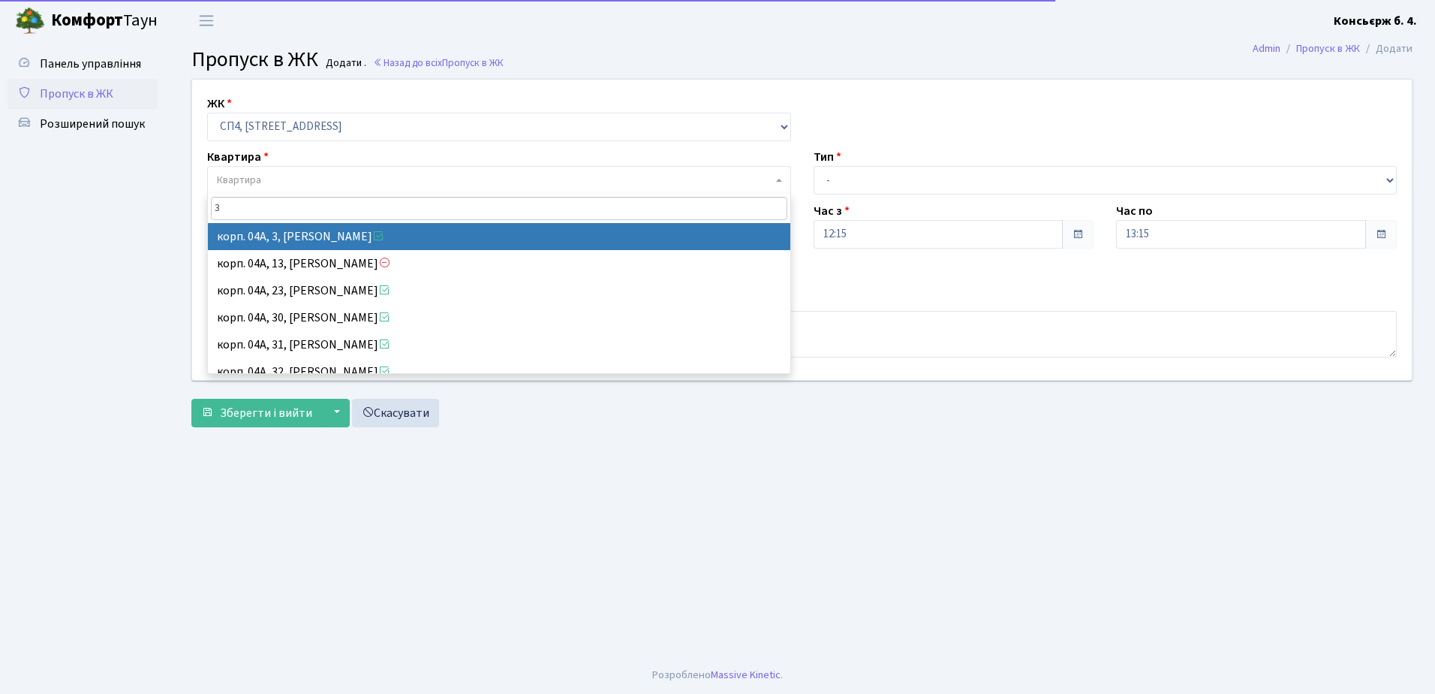
type input "3"
select select "21031"
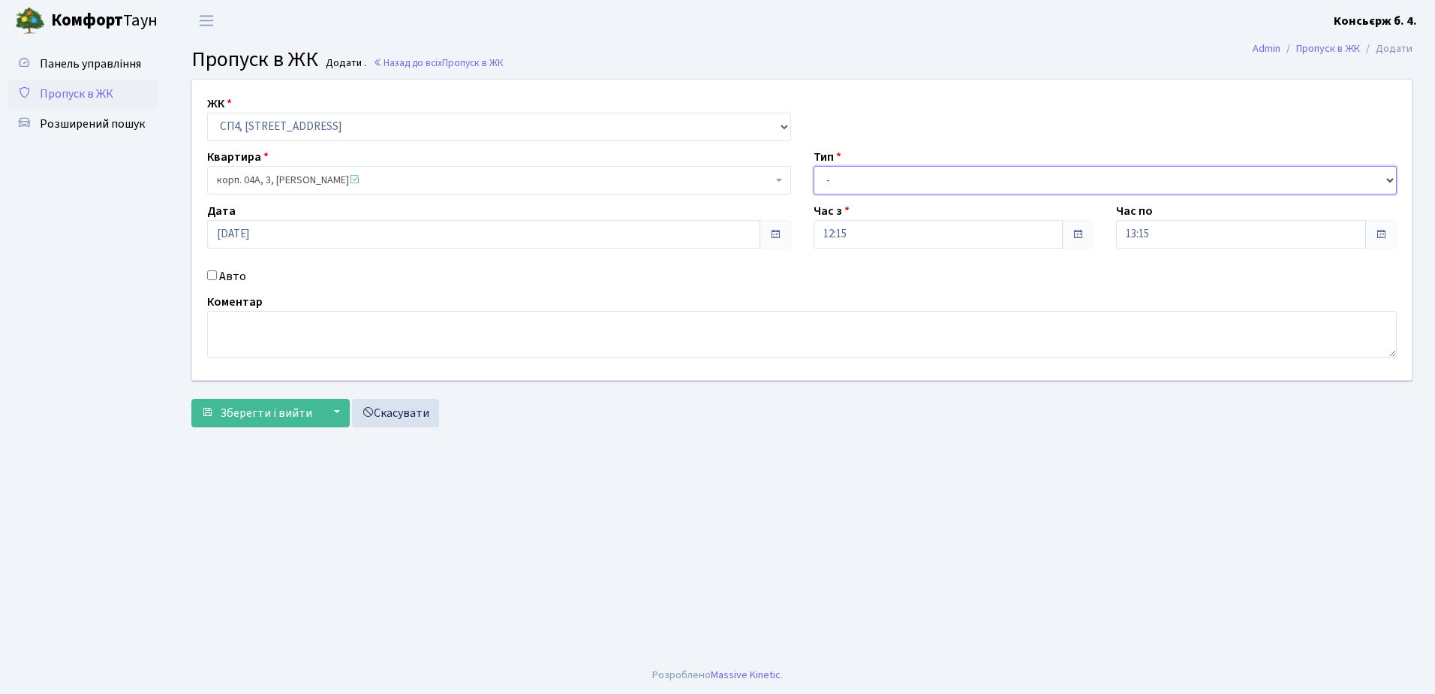
click at [836, 173] on select "- Доставка Таксі Гості Сервіс" at bounding box center [1106, 180] width 584 height 29
select select "18"
click at [814, 166] on select "- Доставка Таксі Гості Сервіс" at bounding box center [1106, 180] width 584 height 29
click at [212, 270] on input "Авто" at bounding box center [212, 275] width 10 height 10
checkbox input "true"
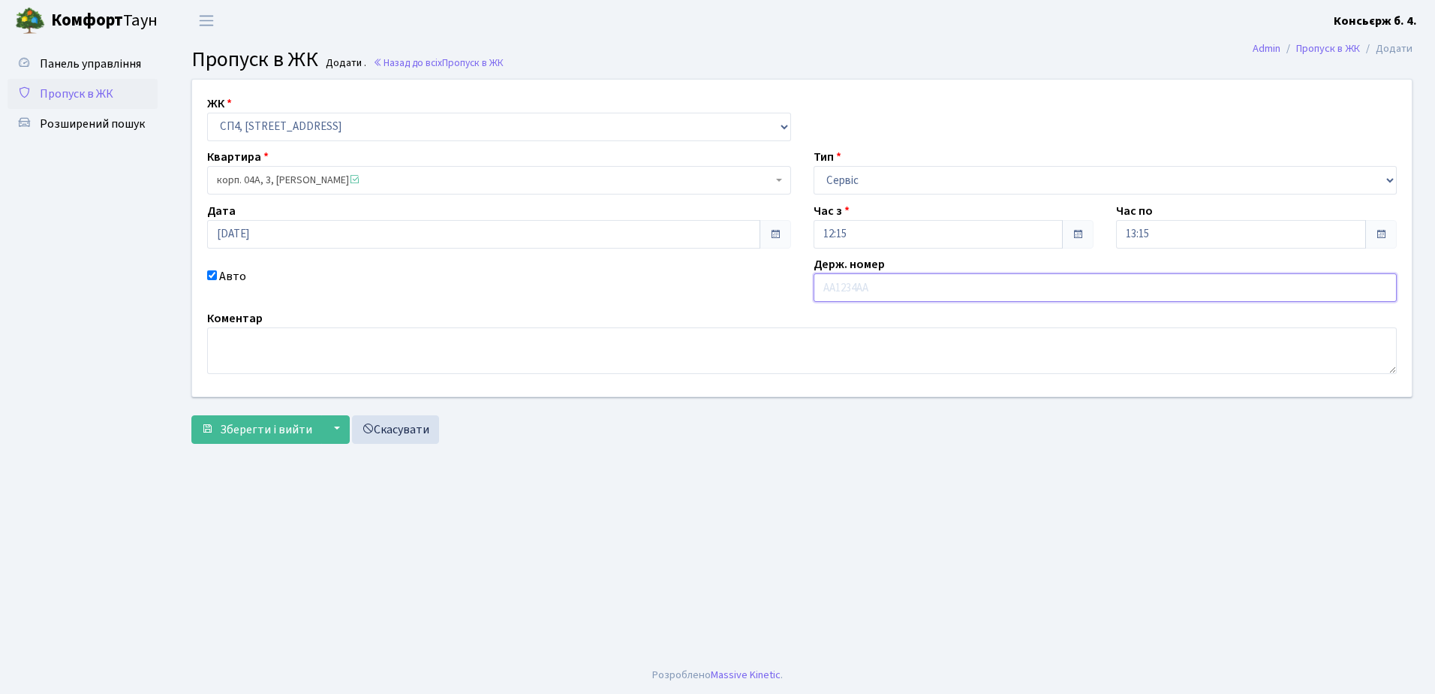
click at [834, 291] on input "text" at bounding box center [1106, 287] width 584 height 29
type input "а"
type input "АІ1160АТ"
click at [297, 431] on span "Зберегти і вийти" at bounding box center [266, 429] width 92 height 17
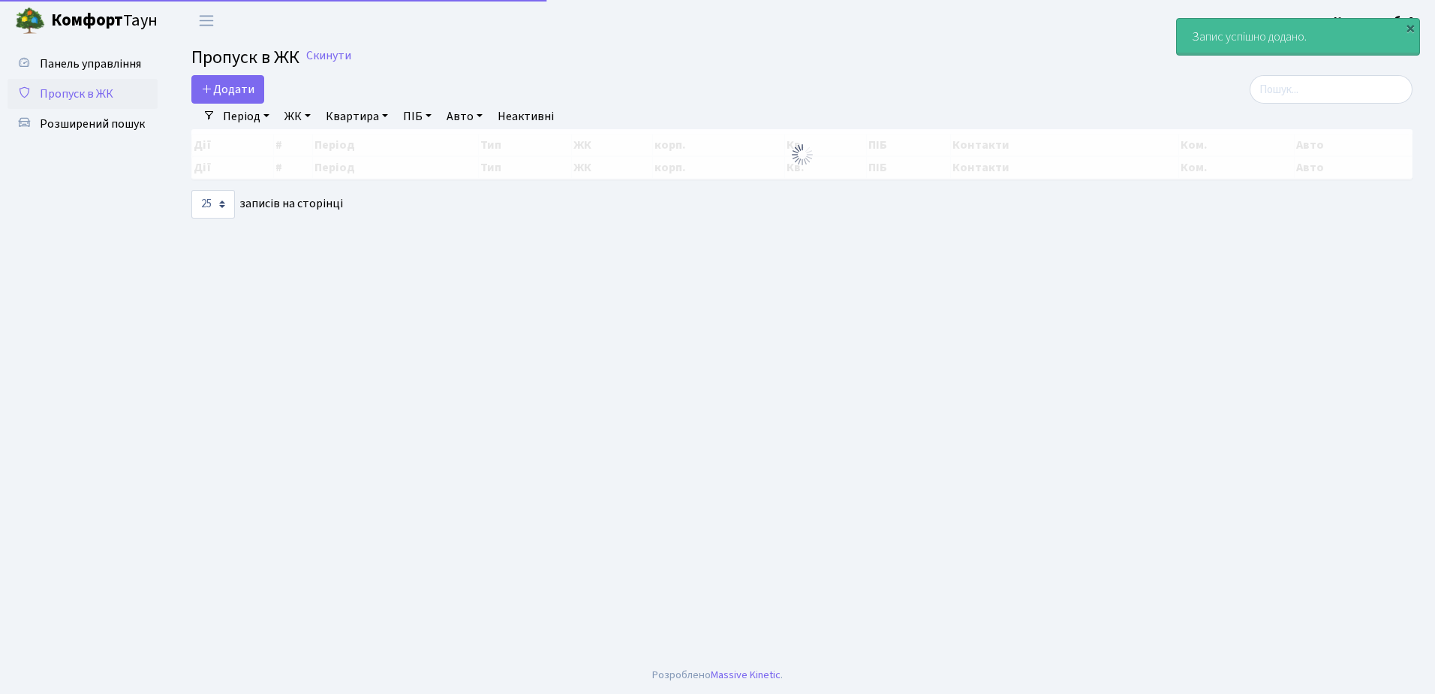
select select "25"
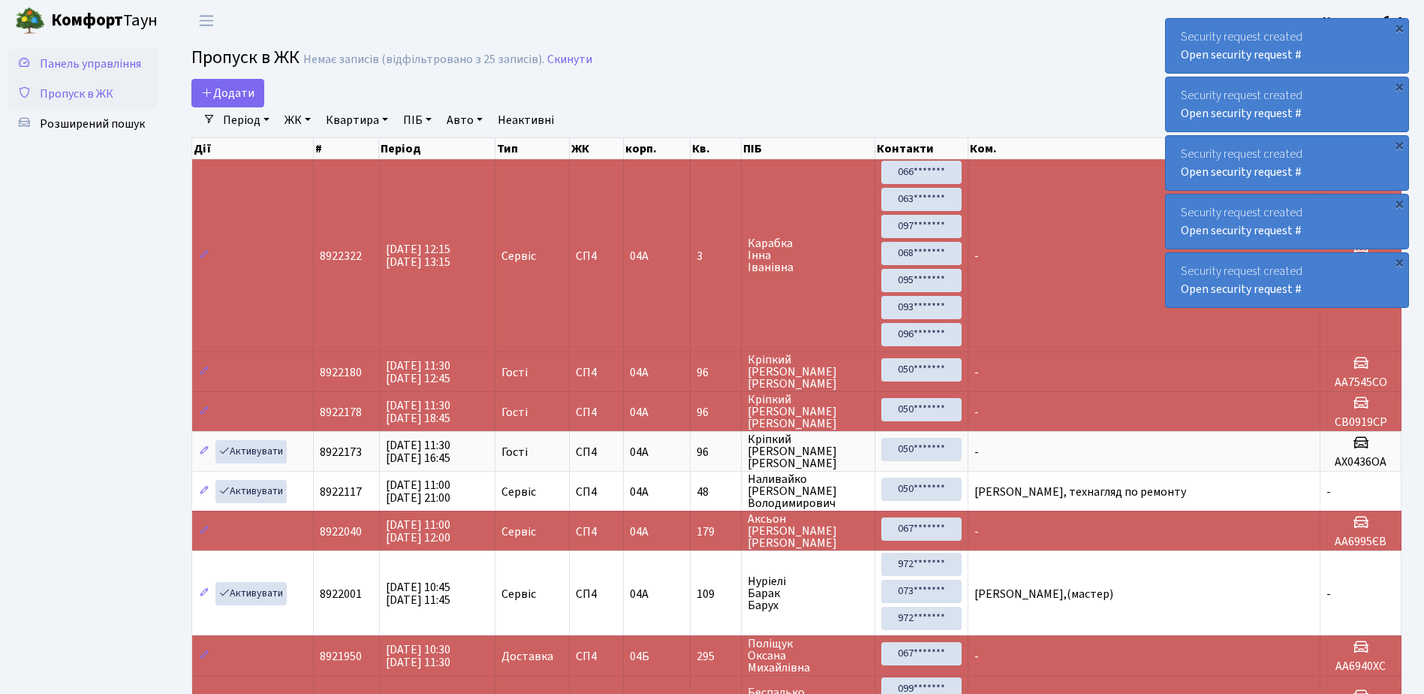
click at [117, 65] on span "Панель управління" at bounding box center [90, 64] width 101 height 17
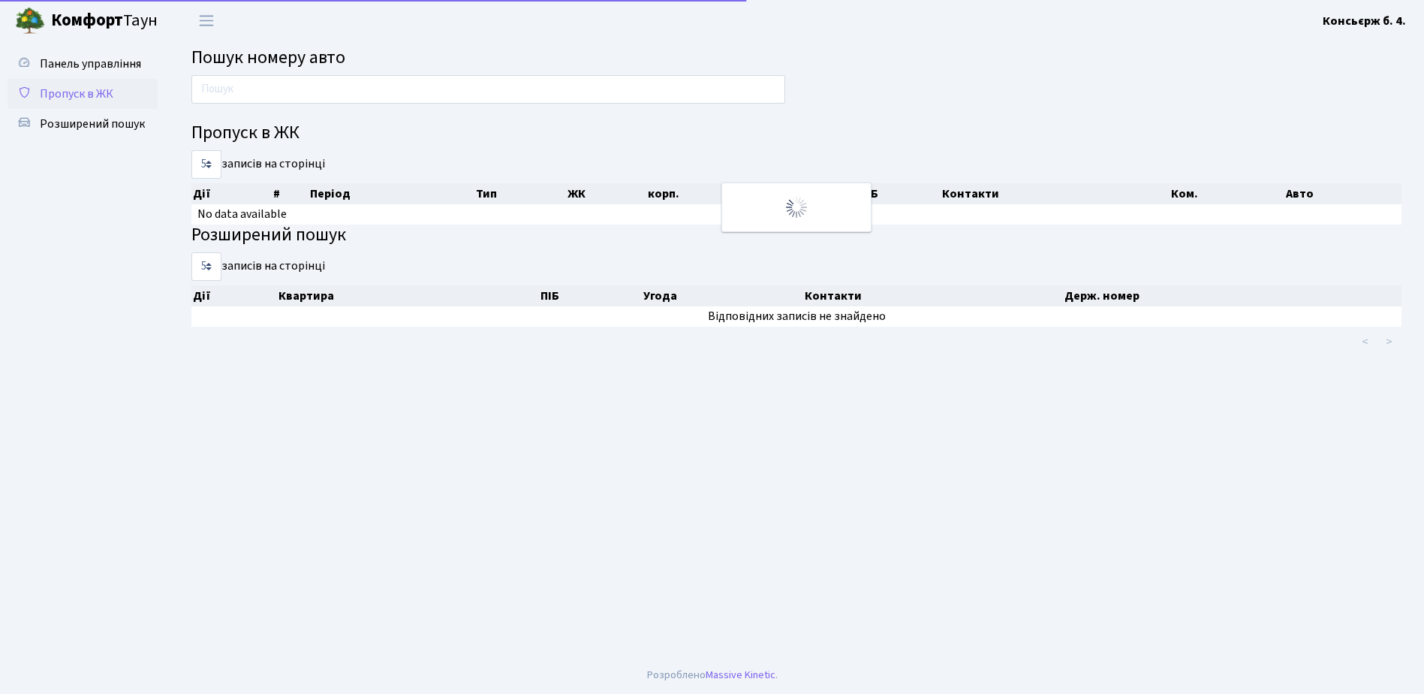
click at [105, 91] on span "Пропуск в ЖК" at bounding box center [77, 94] width 74 height 17
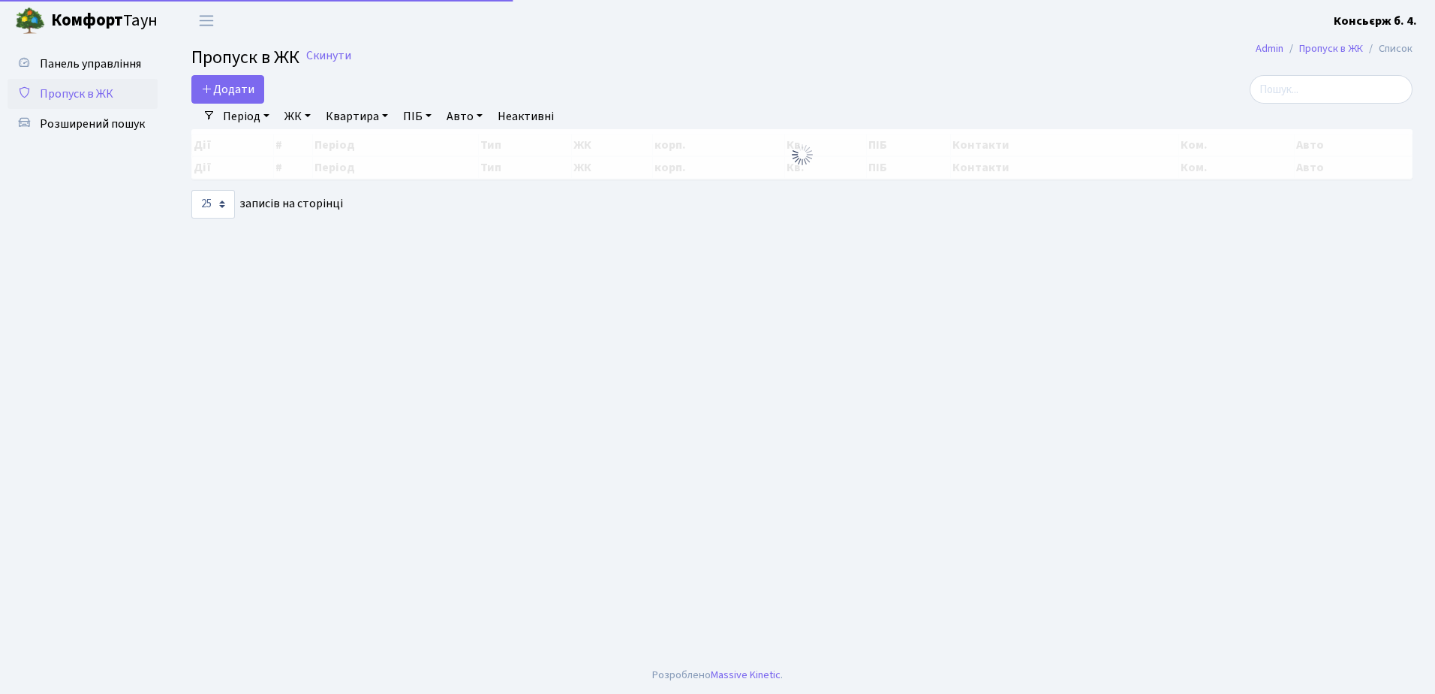
select select "25"
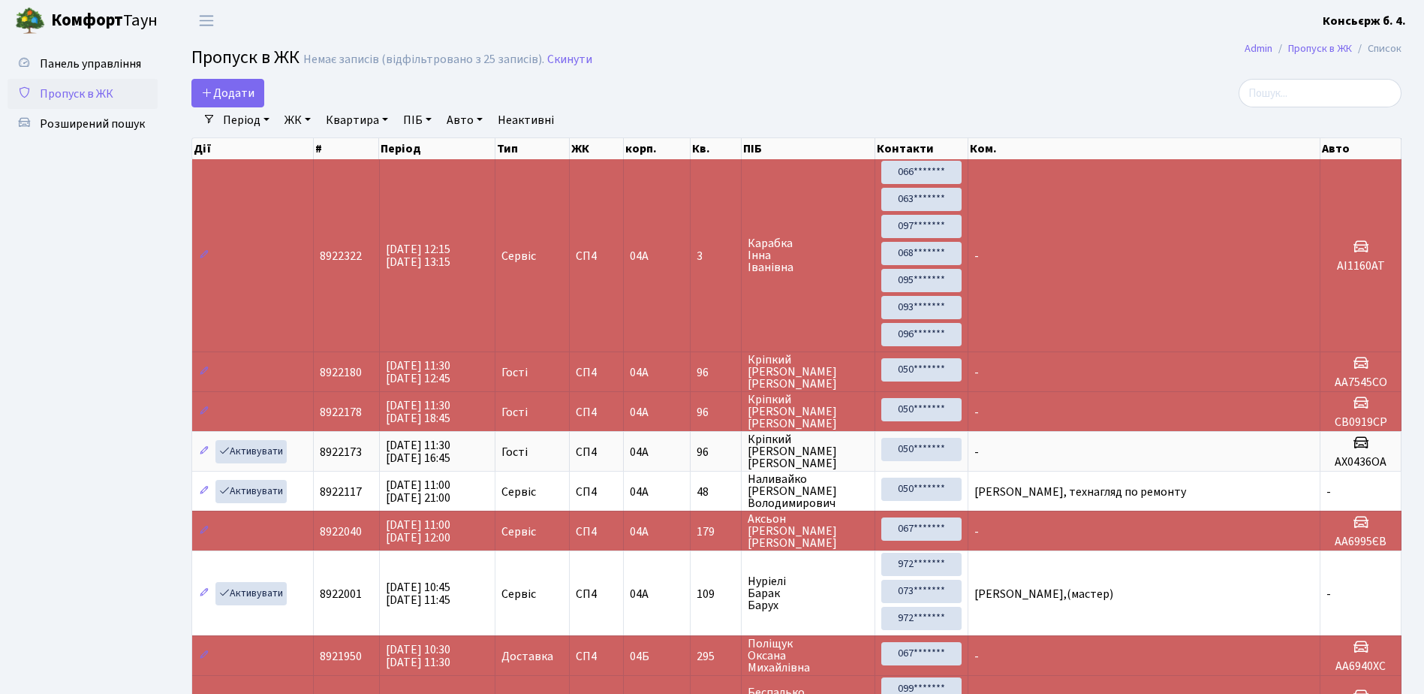
click at [459, 120] on link "Авто" at bounding box center [465, 120] width 48 height 26
type input "7"
type input "6745"
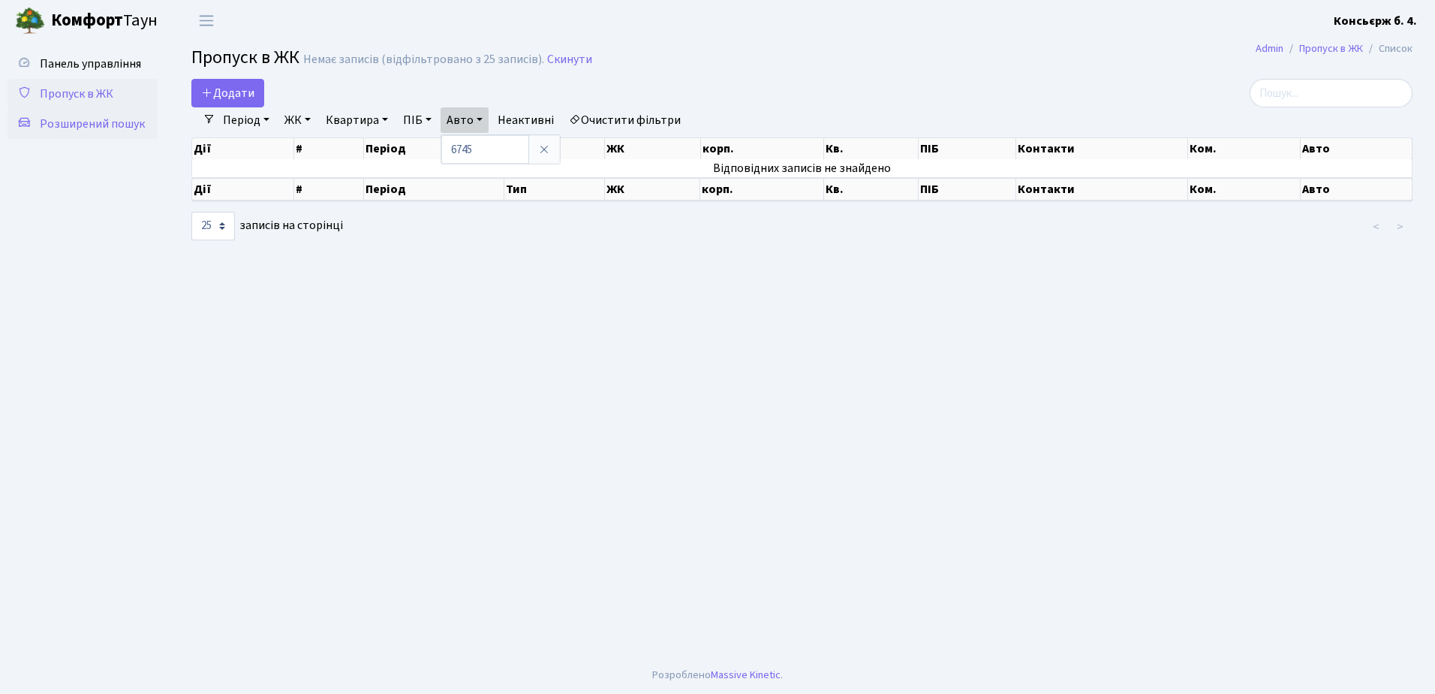
click at [113, 131] on span "Розширений пошук" at bounding box center [92, 124] width 105 height 17
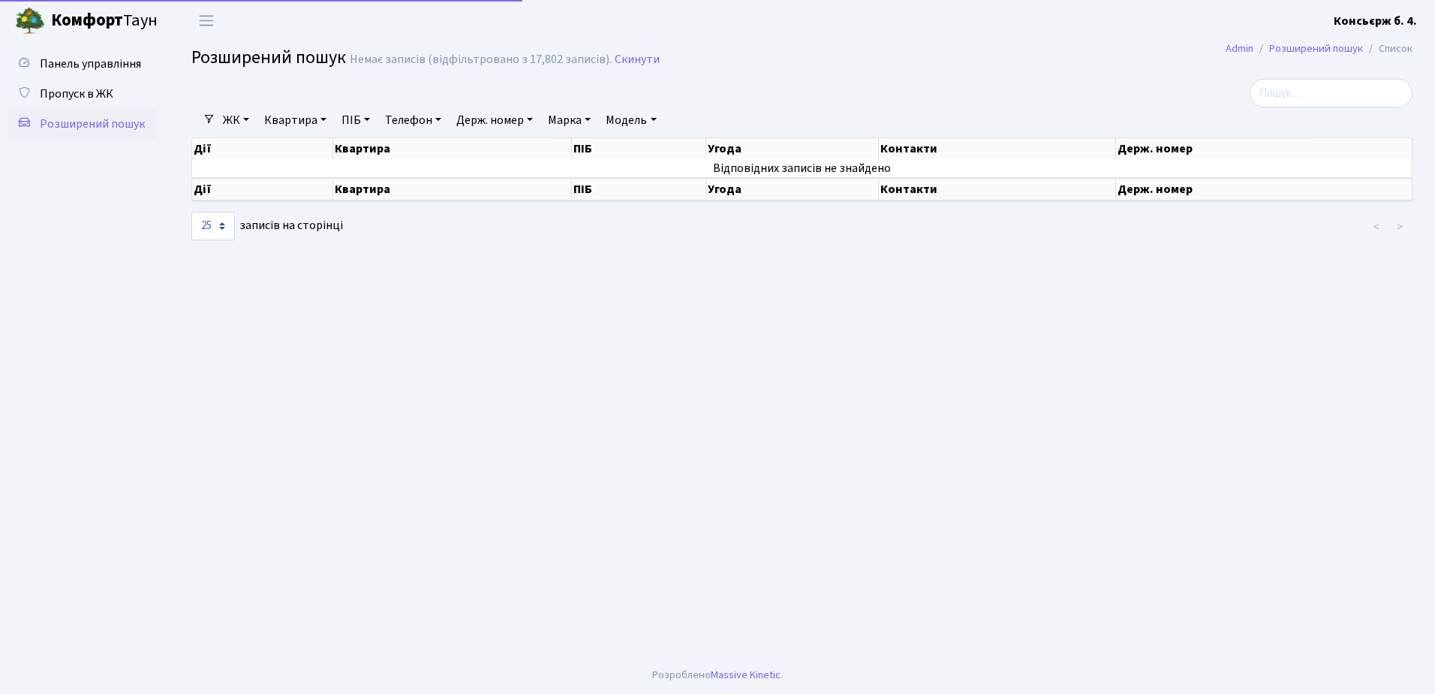
select select "25"
click at [401, 122] on link "Телефон" at bounding box center [413, 120] width 68 height 26
click at [472, 122] on link "Держ. номер" at bounding box center [494, 120] width 89 height 26
type input "6745"
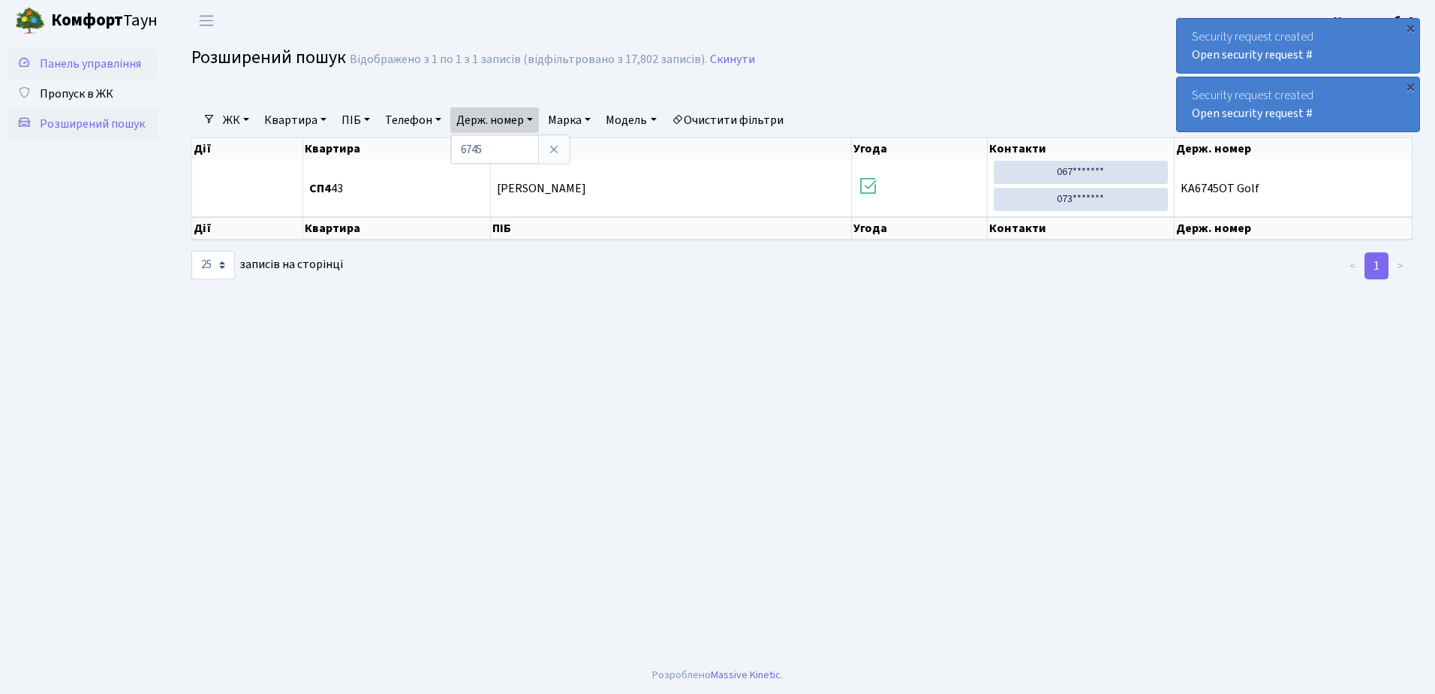
click at [117, 77] on link "Панель управління" at bounding box center [83, 64] width 150 height 30
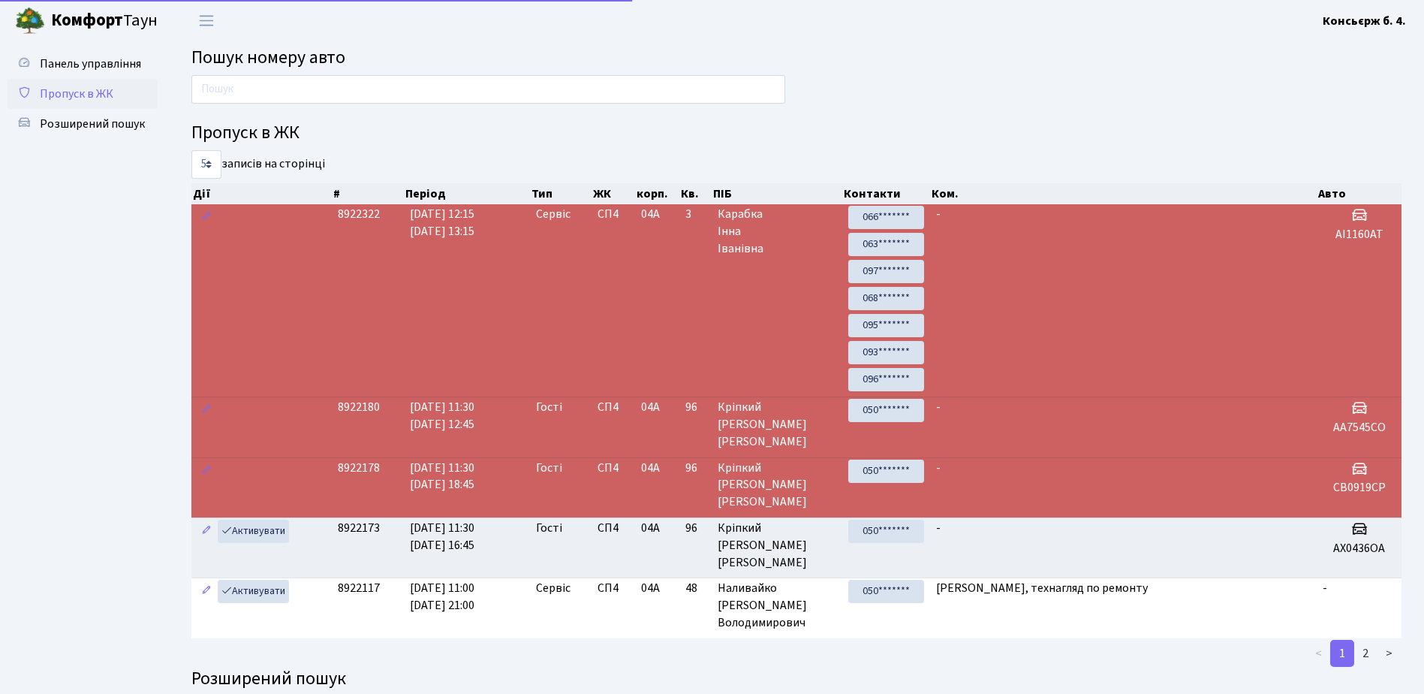
click at [115, 85] on link "Пропуск в ЖК" at bounding box center [83, 94] width 150 height 30
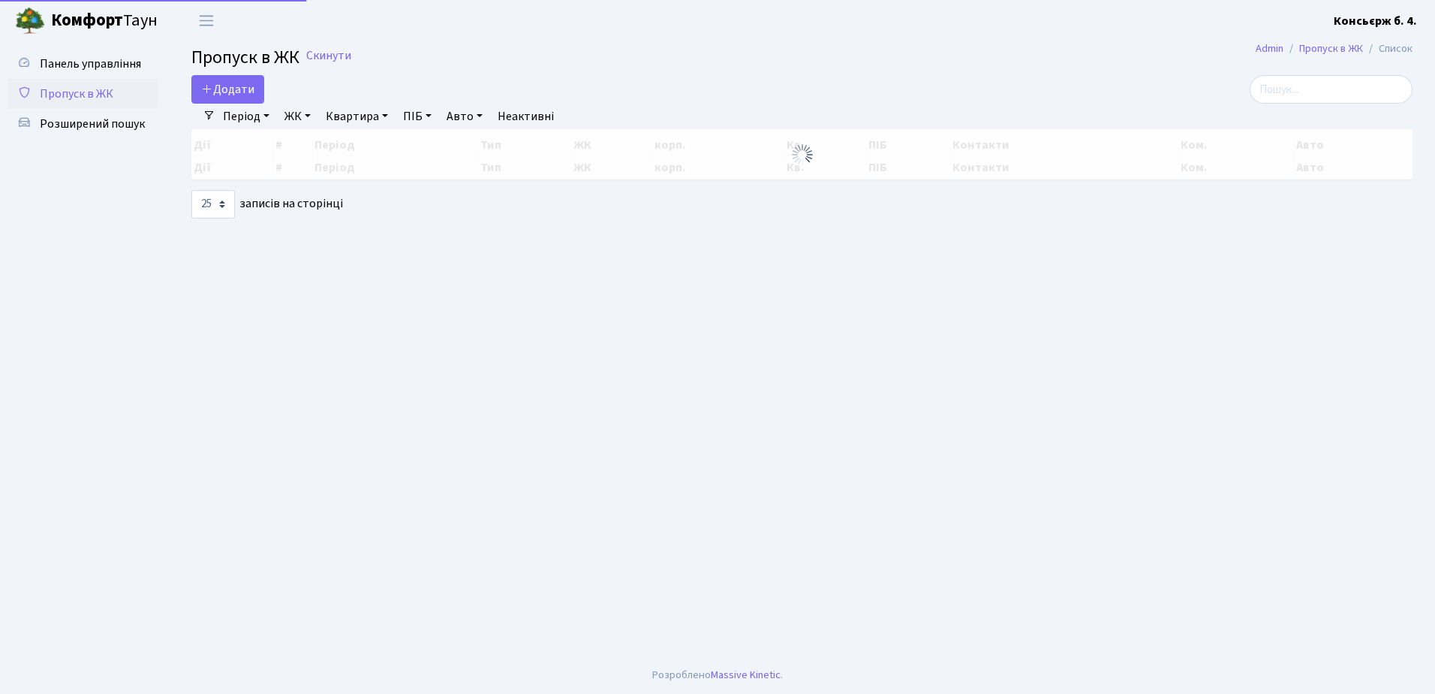
select select "25"
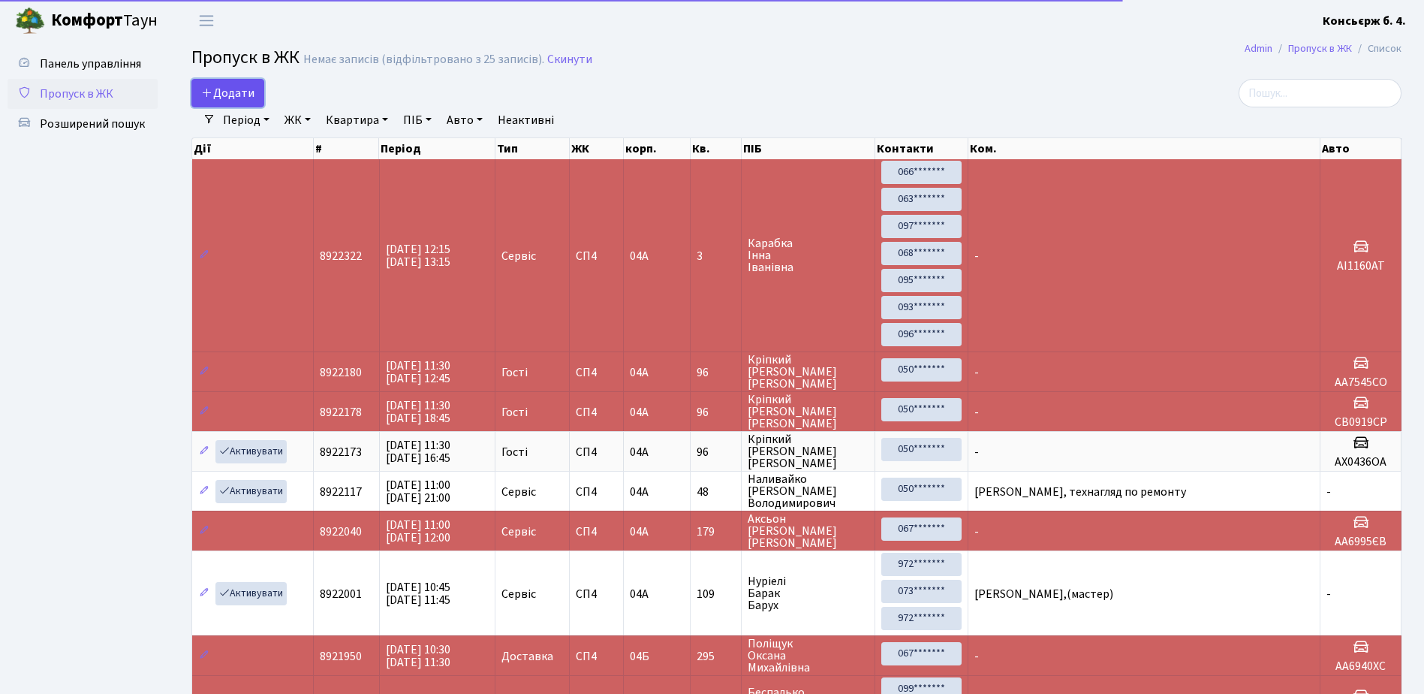
click at [250, 89] on span "Додати" at bounding box center [227, 93] width 53 height 17
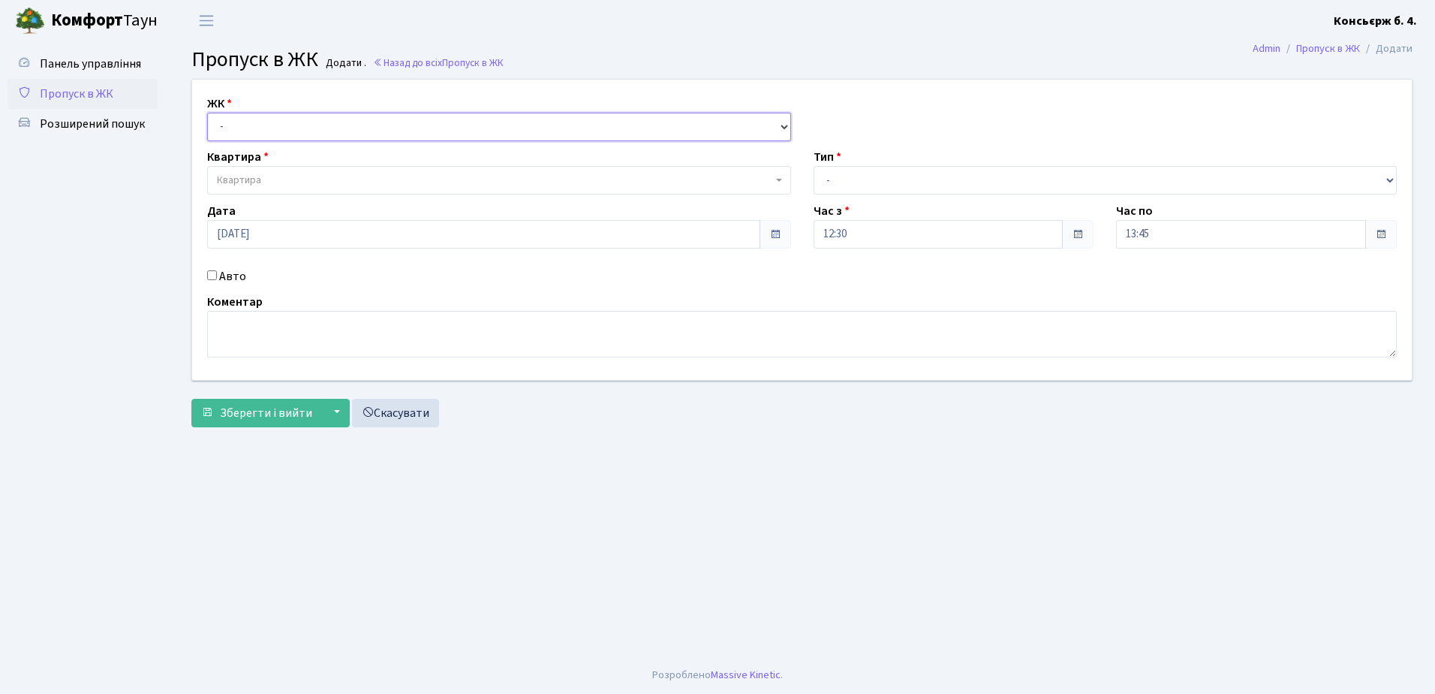
click at [256, 125] on select "- СП4, Столичне шосе, 5" at bounding box center [499, 127] width 584 height 29
select select "325"
click at [207, 113] on select "- СП4, Столичне шосе, 5" at bounding box center [499, 127] width 584 height 29
select select
click at [253, 176] on span "Квартира" at bounding box center [239, 180] width 44 height 15
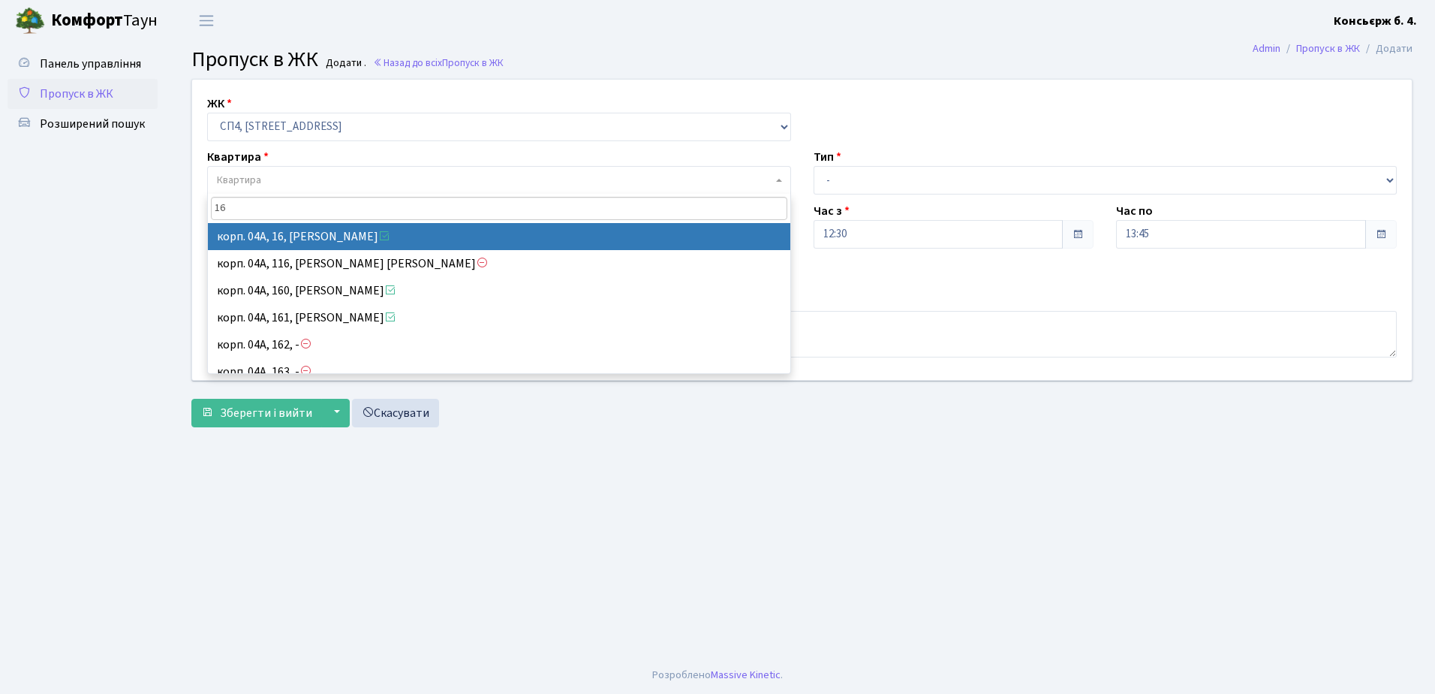
type input "16"
select select "21044"
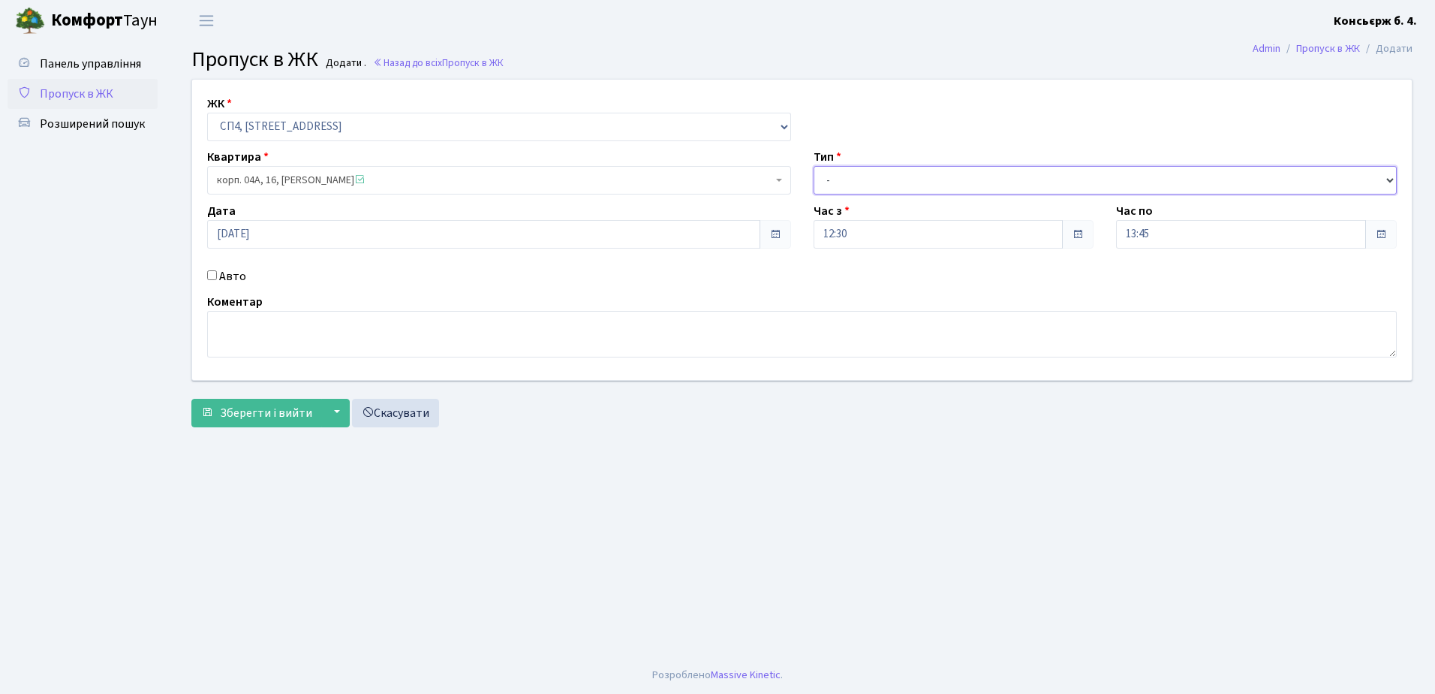
click at [855, 177] on select "- Доставка Таксі Гості Сервіс" at bounding box center [1106, 180] width 584 height 29
select select "18"
click at [814, 166] on select "- Доставка Таксі Гості Сервіс" at bounding box center [1106, 180] width 584 height 29
click at [208, 273] on input "Авто" at bounding box center [212, 275] width 10 height 10
checkbox input "true"
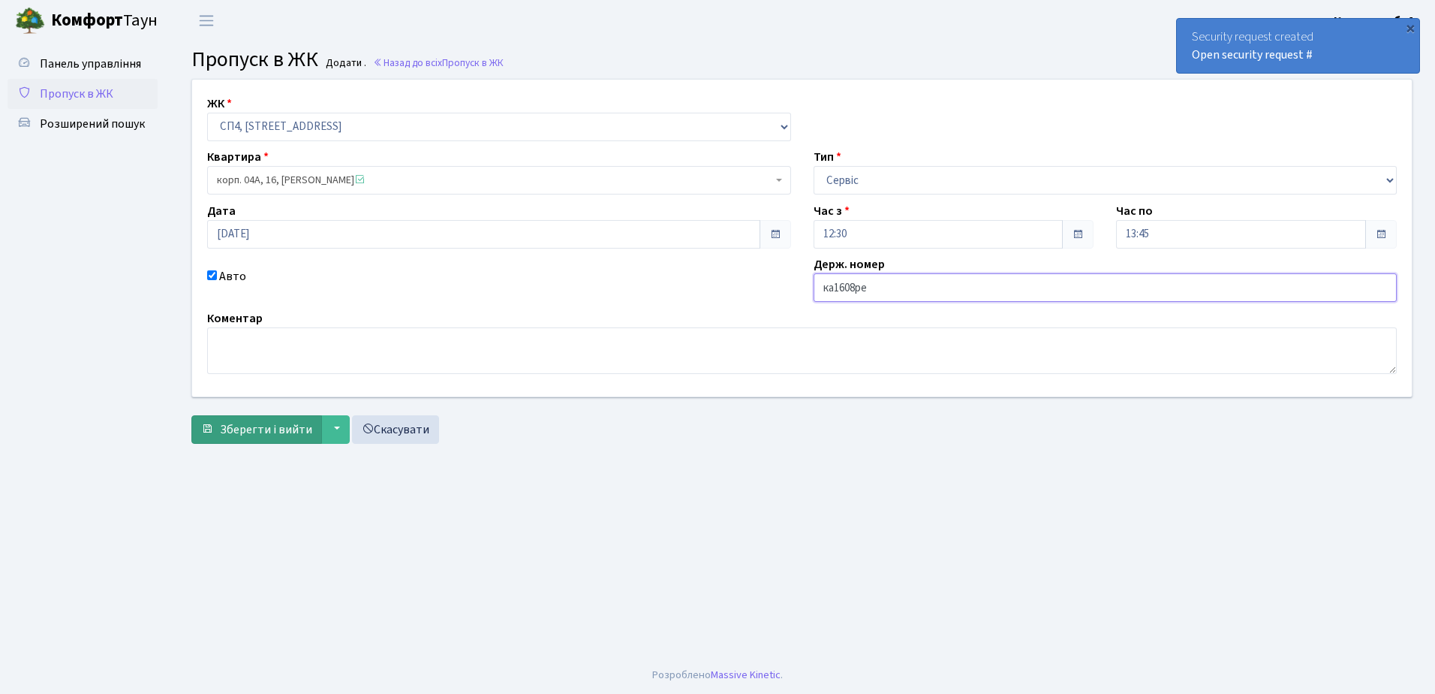
type input "ка1608ре"
click at [246, 429] on span "Зберегти і вийти" at bounding box center [266, 429] width 92 height 17
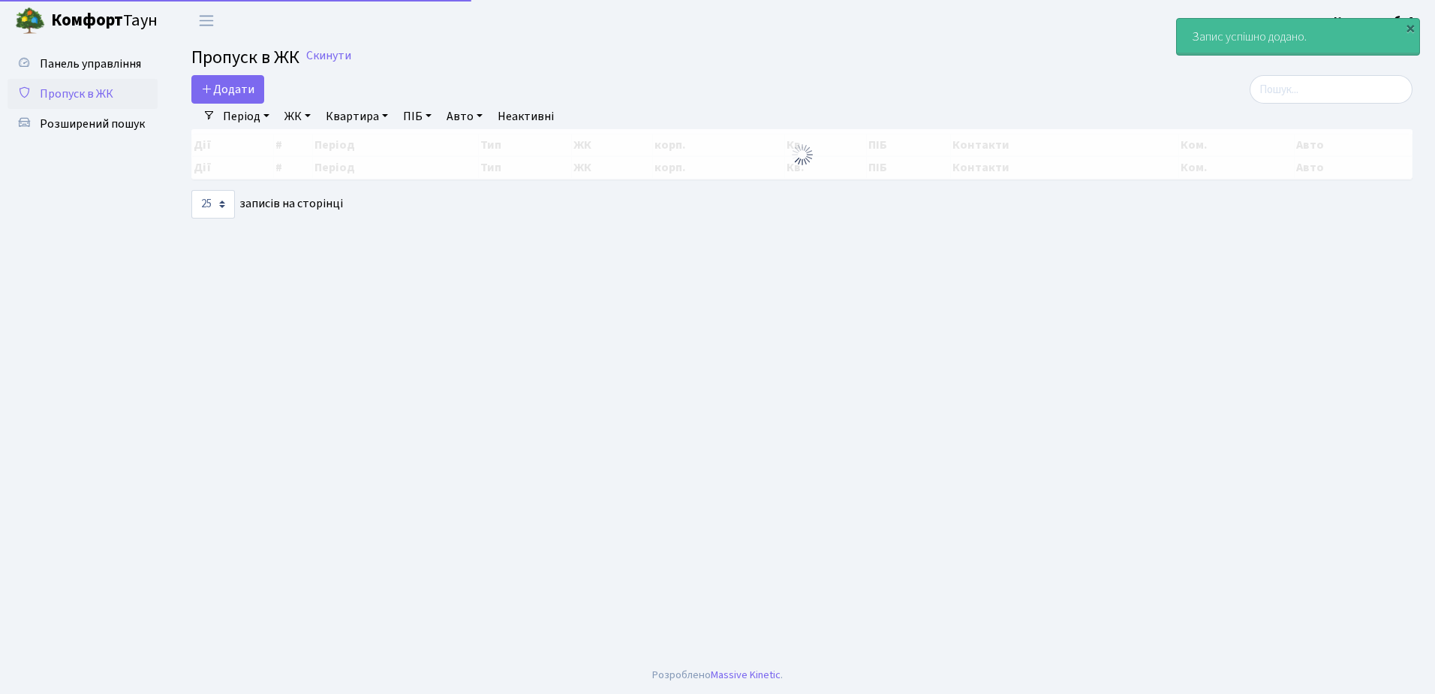
select select "25"
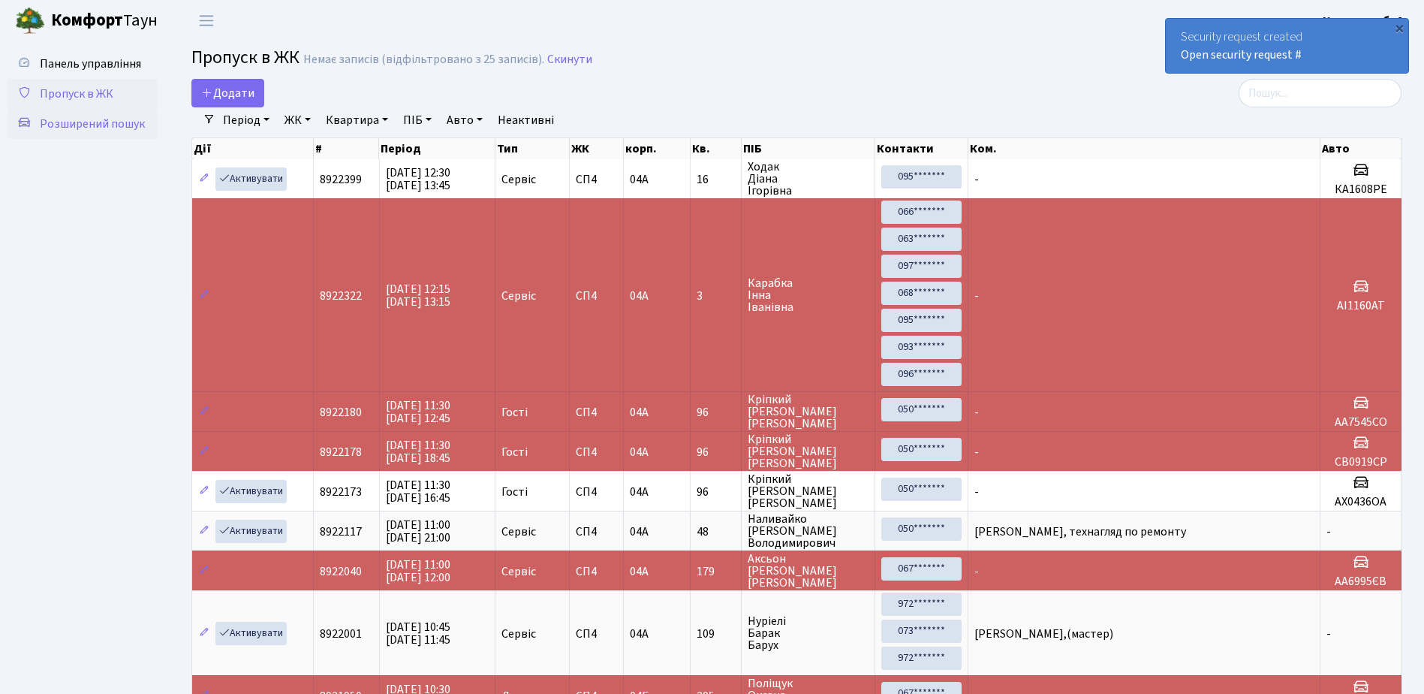
click at [100, 120] on span "Розширений пошук" at bounding box center [92, 124] width 105 height 17
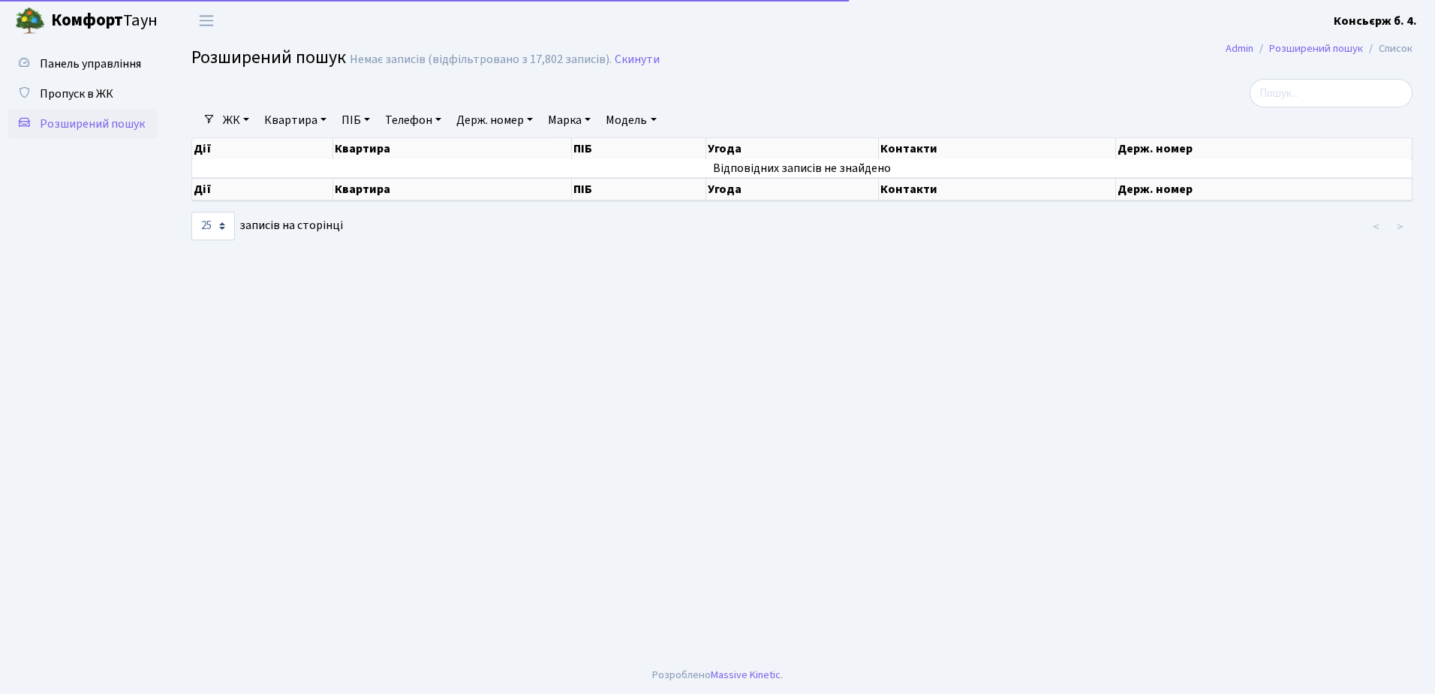
select select "25"
click at [514, 121] on link "Держ. номер" at bounding box center [494, 120] width 89 height 26
type input "5772"
click at [522, 150] on input "5772" at bounding box center [495, 149] width 88 height 29
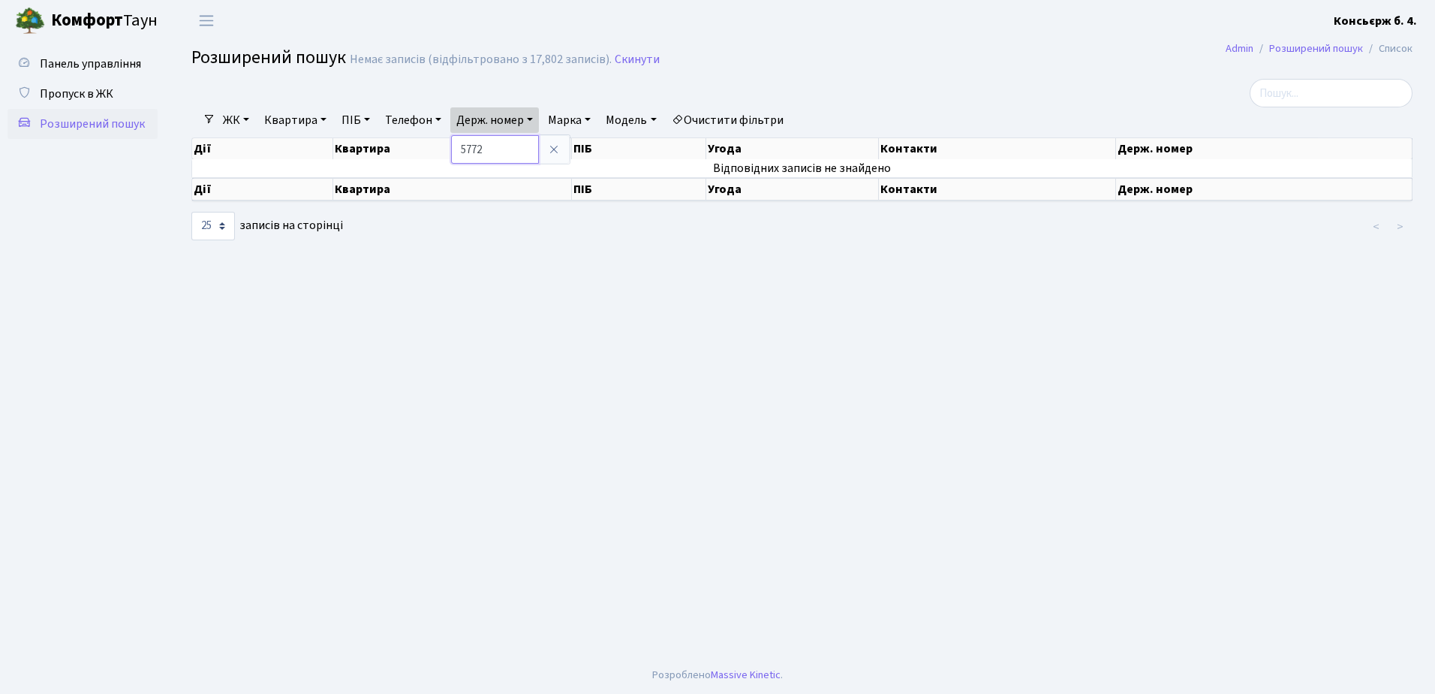
click at [517, 157] on input "5772" at bounding box center [495, 149] width 88 height 29
click at [477, 248] on main "Admin Розширений пошук Список Розширений пошук Немає записів (відфільтровано з …" at bounding box center [802, 348] width 1266 height 615
click at [510, 118] on link "Держ. номер" at bounding box center [494, 120] width 89 height 26
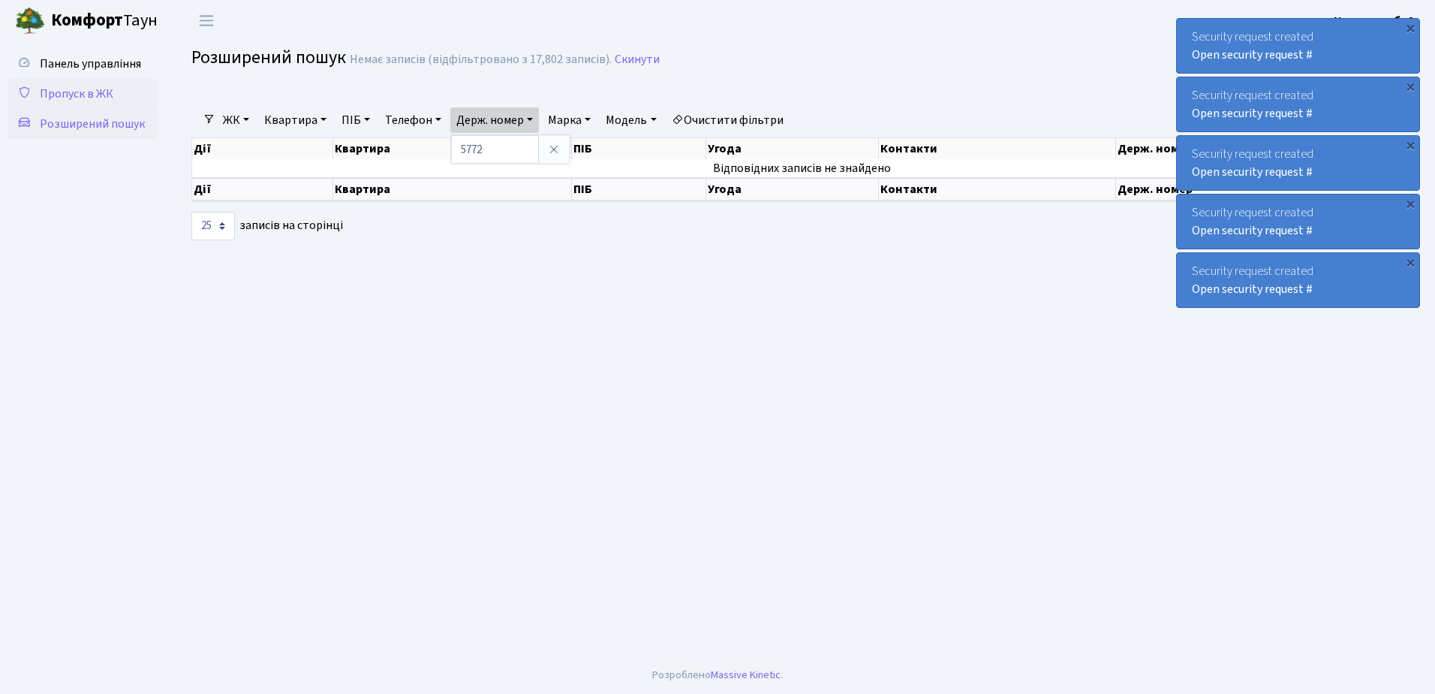
click at [102, 92] on span "Пропуск в ЖК" at bounding box center [77, 94] width 74 height 17
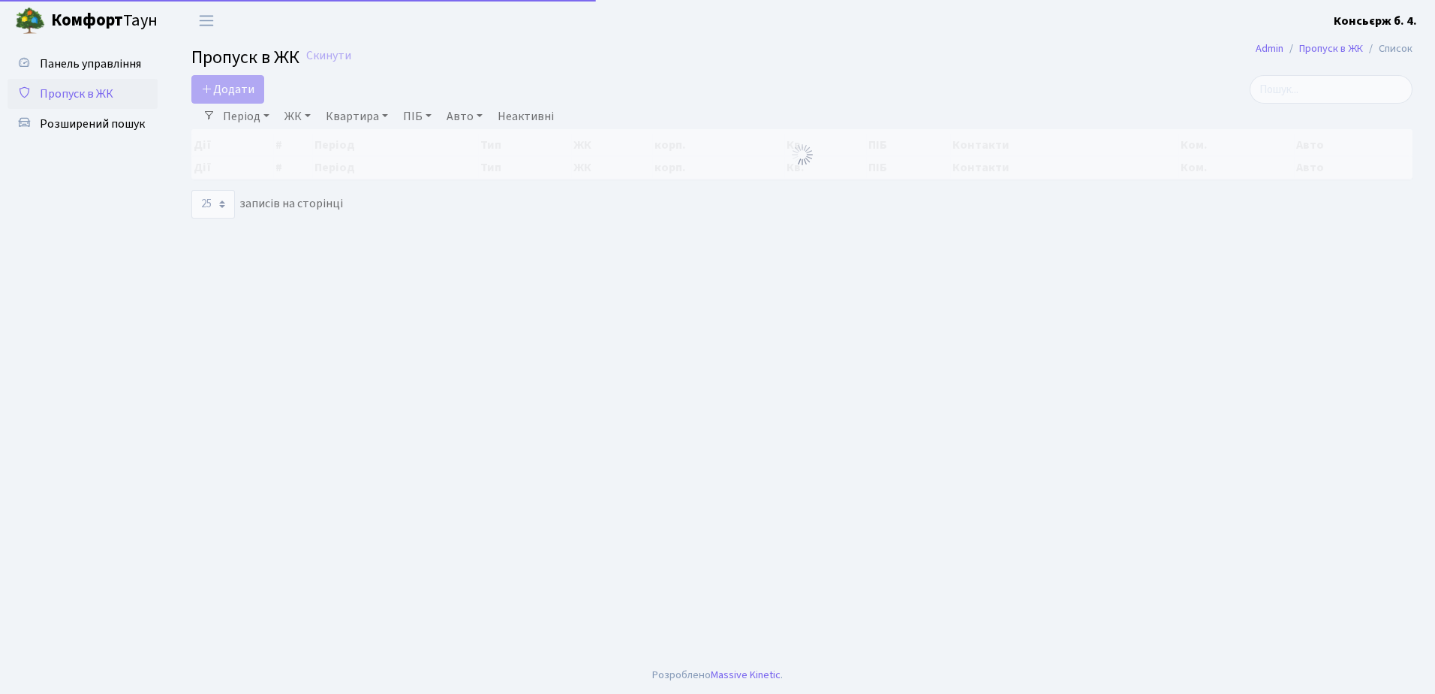
select select "25"
click at [95, 119] on span "Розширений пошук" at bounding box center [92, 124] width 105 height 17
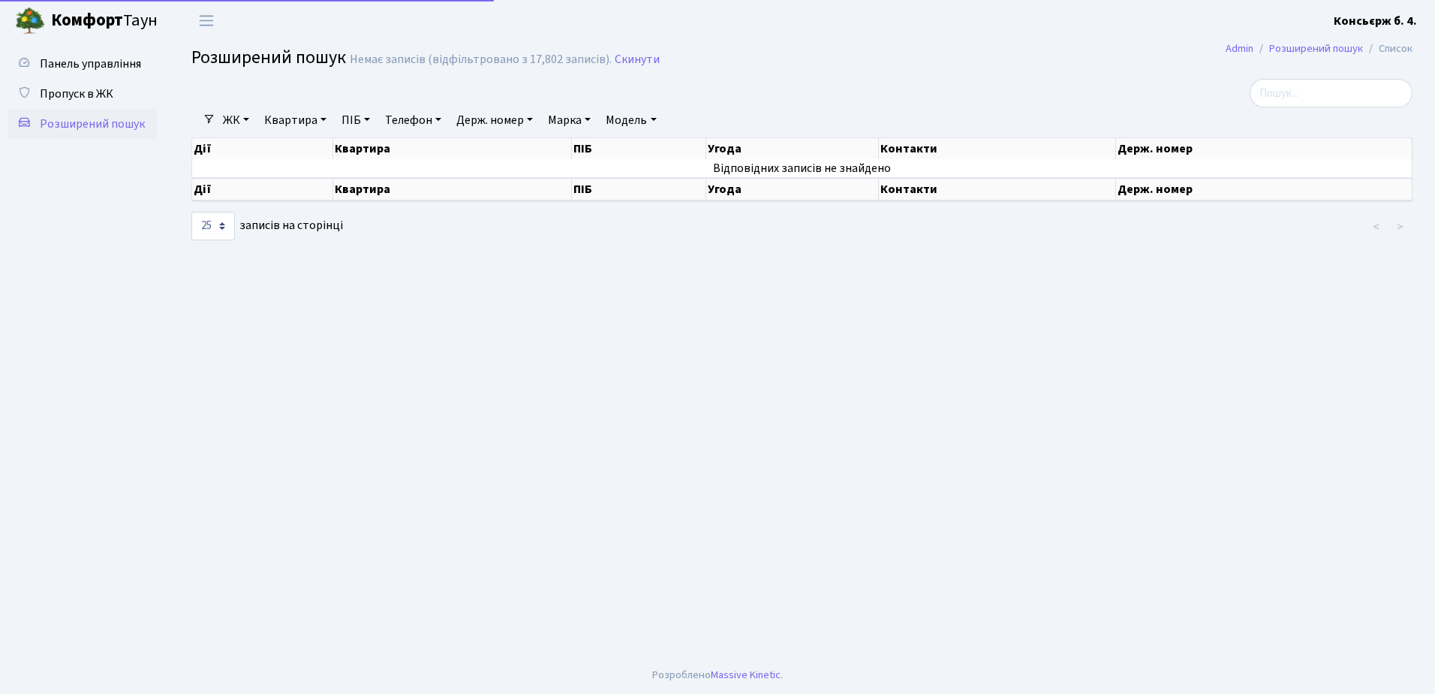
select select "25"
click at [80, 87] on span "Пропуск в ЖК" at bounding box center [77, 94] width 74 height 17
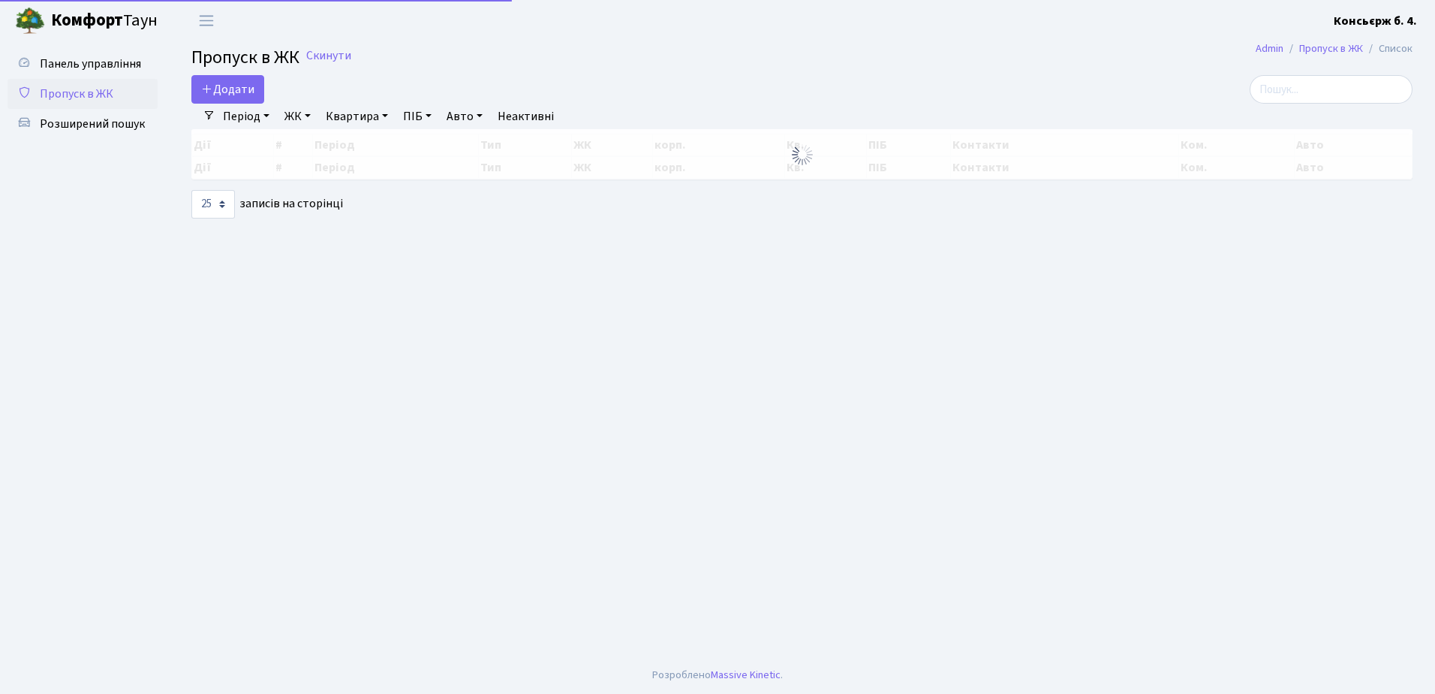
select select "25"
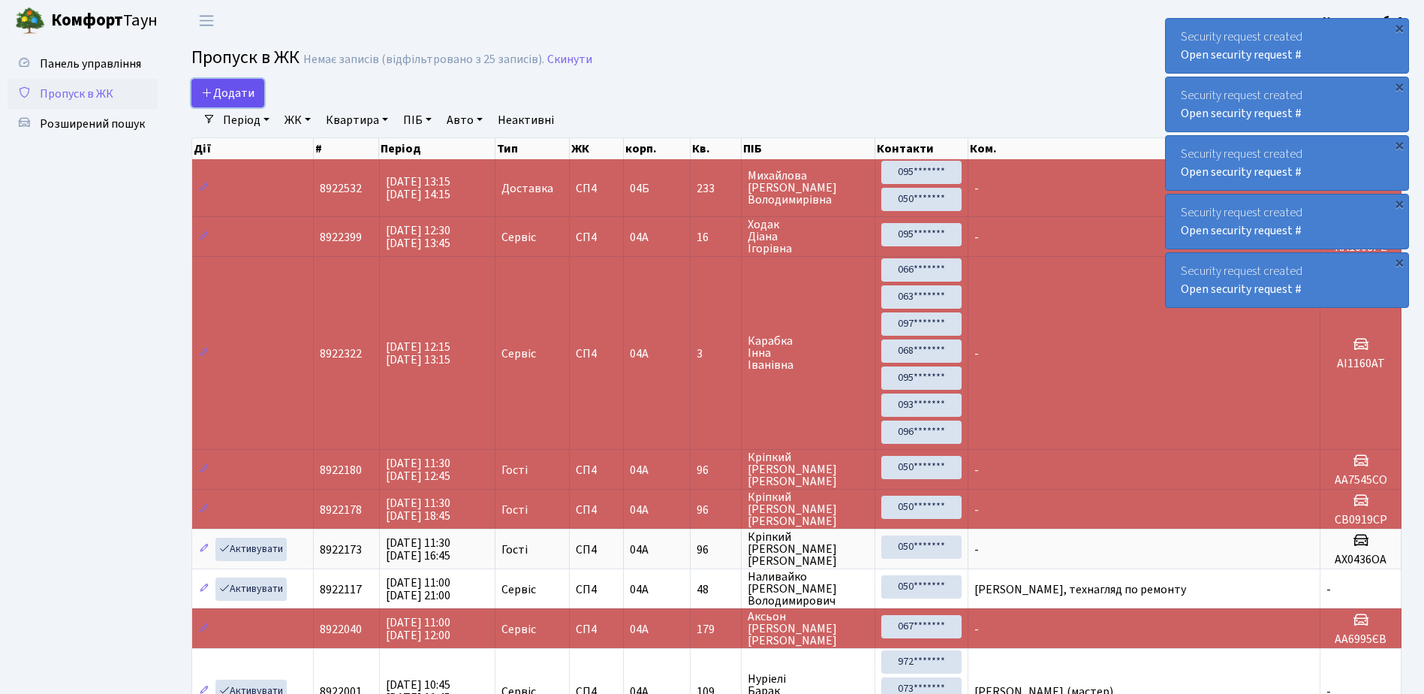
click at [212, 88] on icon at bounding box center [207, 92] width 12 height 12
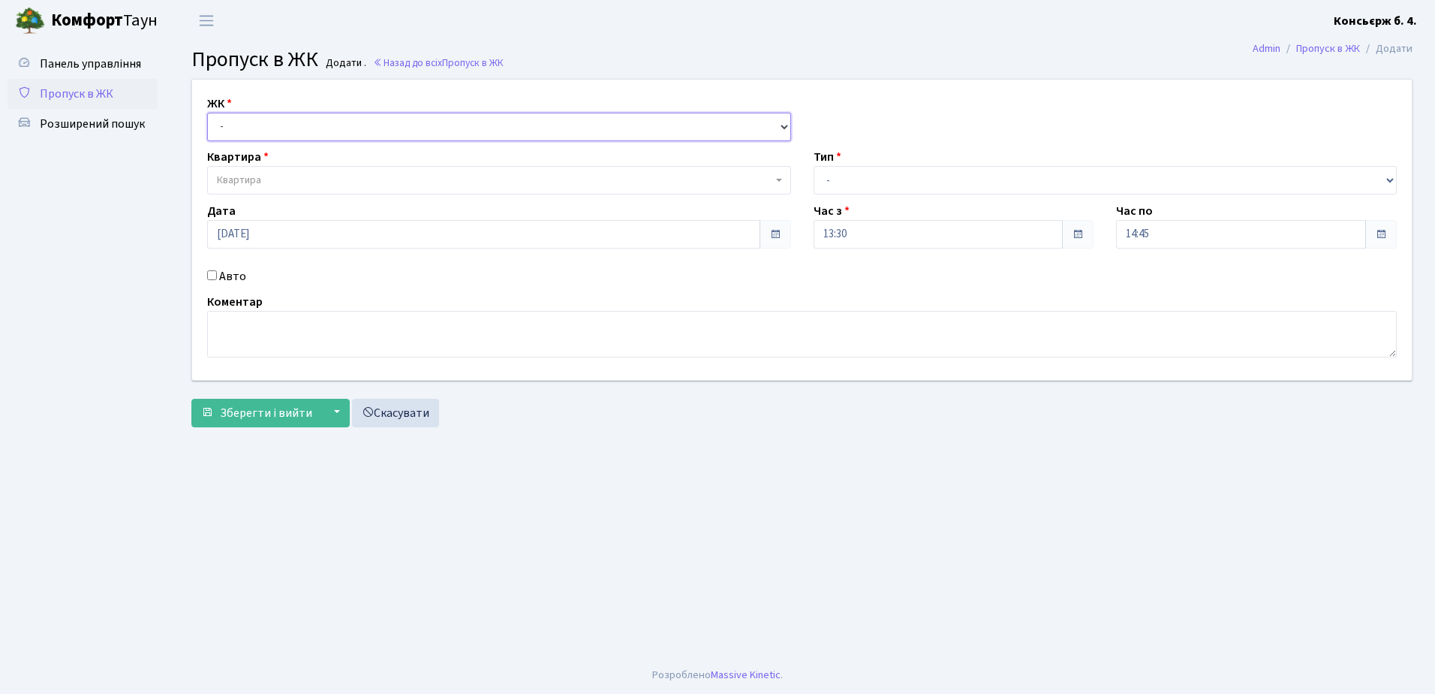
click at [249, 121] on select "- СП4, Столичне шосе, 5" at bounding box center [499, 127] width 584 height 29
select select "325"
click at [207, 113] on select "- СП4, Столичне шосе, 5" at bounding box center [499, 127] width 584 height 29
select select
click at [232, 179] on span "Квартира" at bounding box center [239, 180] width 44 height 15
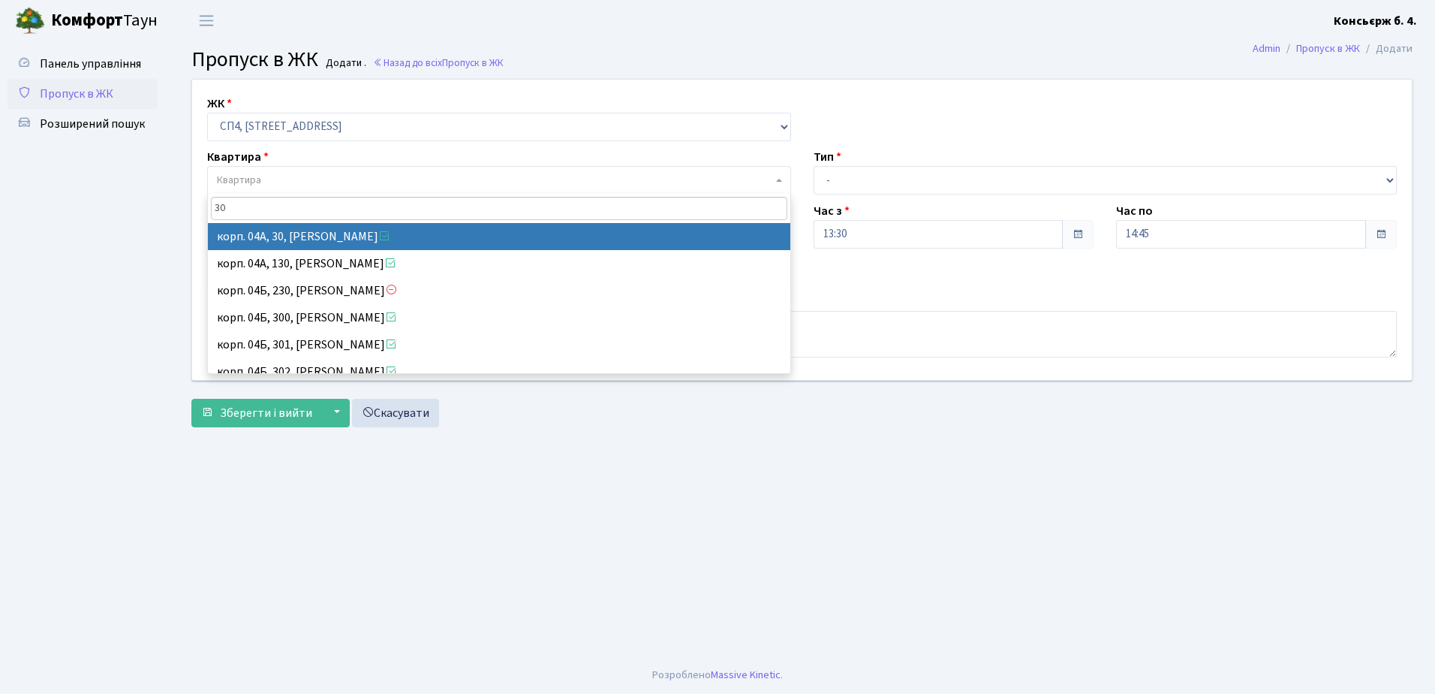
type input "30"
select select "21058"
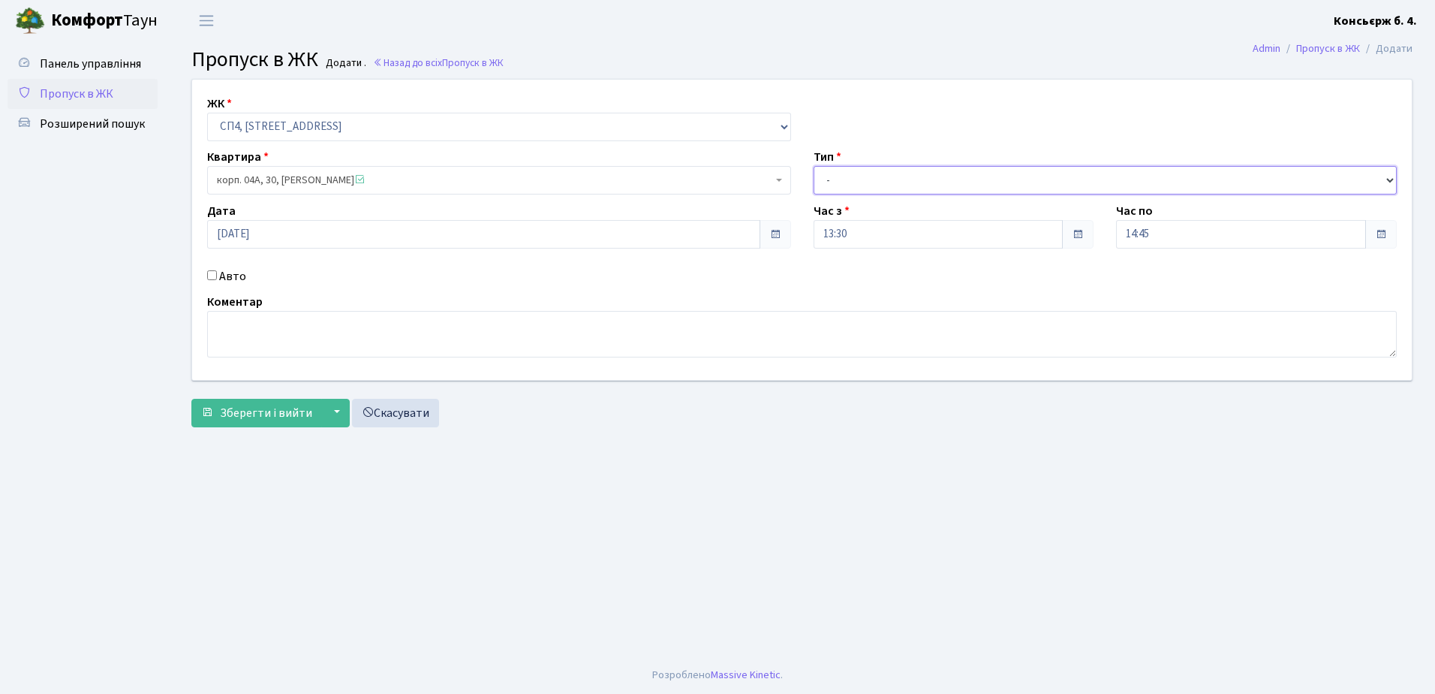
click at [873, 182] on select "- Доставка Таксі Гості Сервіс" at bounding box center [1106, 180] width 584 height 29
select select "18"
click at [814, 166] on select "- Доставка Таксі Гості Сервіс" at bounding box center [1106, 180] width 584 height 29
click at [206, 269] on div "Авто" at bounding box center [499, 276] width 607 height 18
click at [212, 269] on div "Авто" at bounding box center [499, 276] width 607 height 18
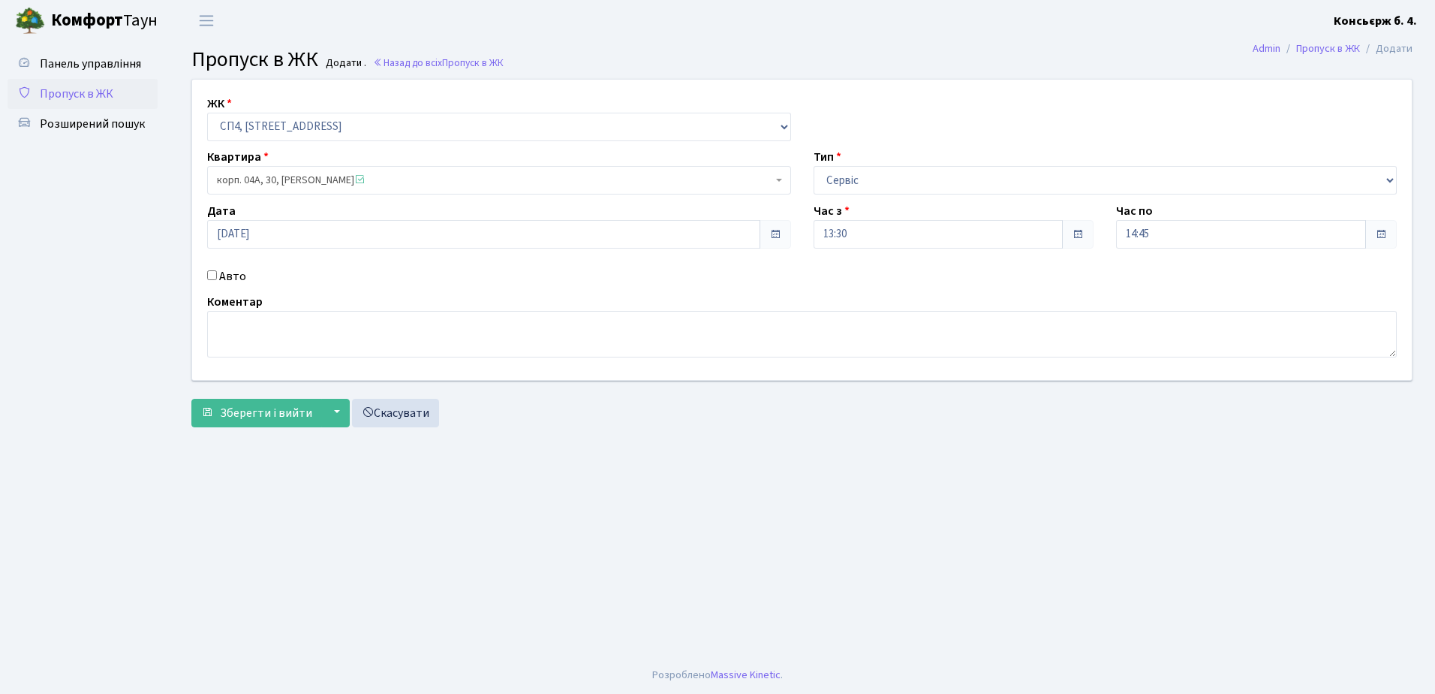
click at [212, 272] on input "Авто" at bounding box center [212, 275] width 10 height 10
checkbox input "true"
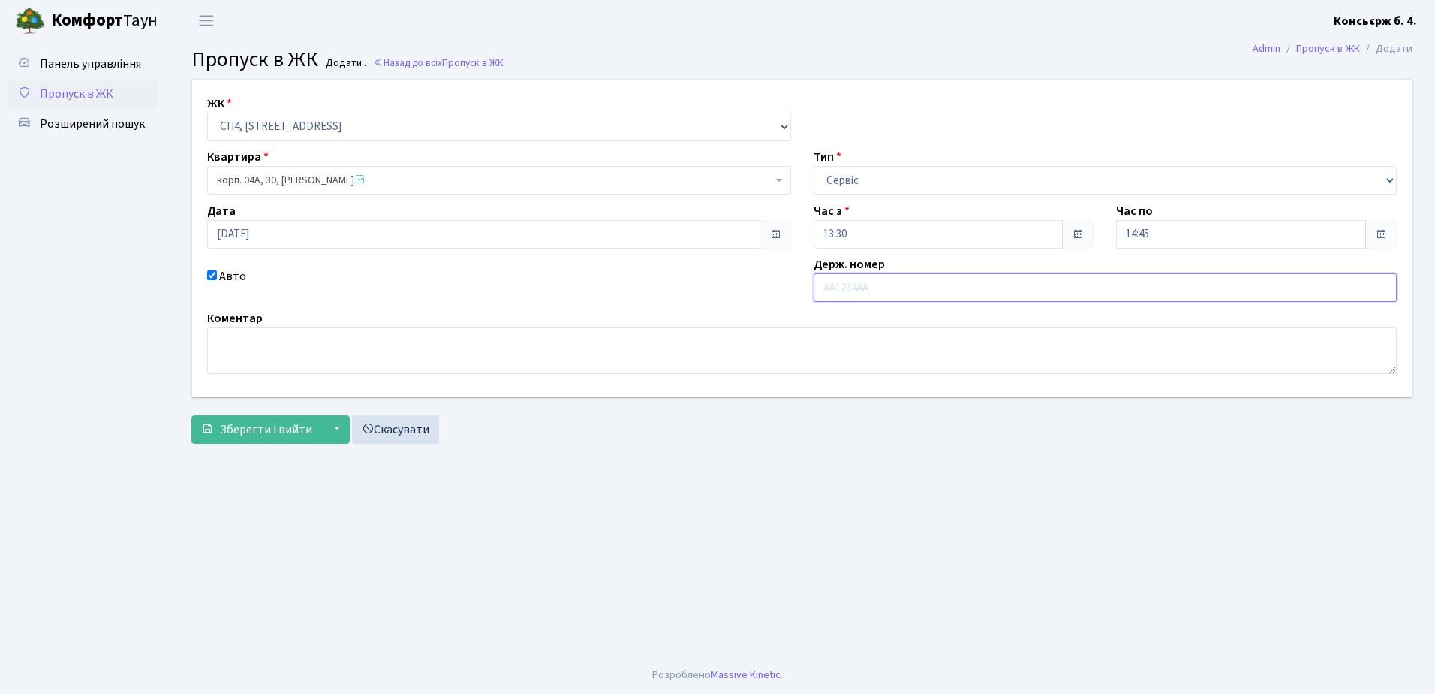
click at [837, 291] on input "text" at bounding box center [1106, 287] width 584 height 29
type input "ат3459ні"
click at [249, 421] on span "Зберегти і вийти" at bounding box center [266, 429] width 92 height 17
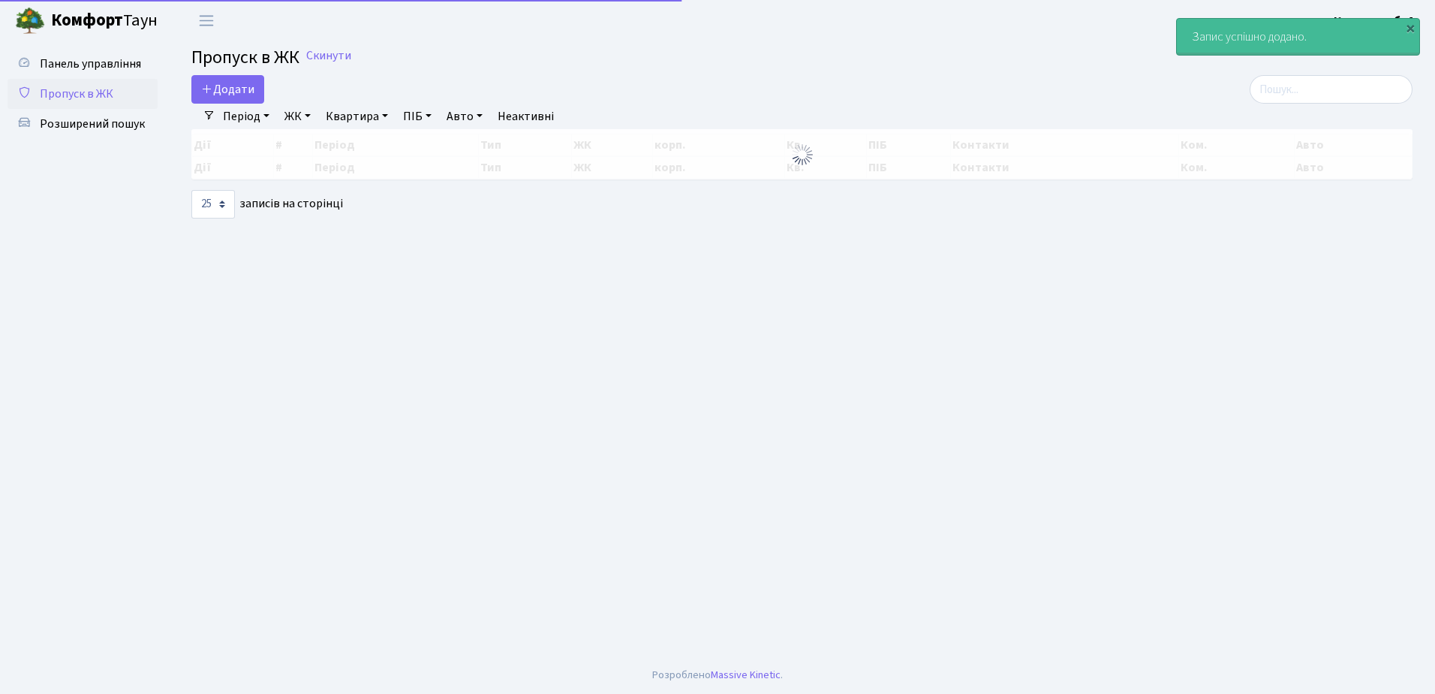
select select "25"
